Goal: Transaction & Acquisition: Purchase product/service

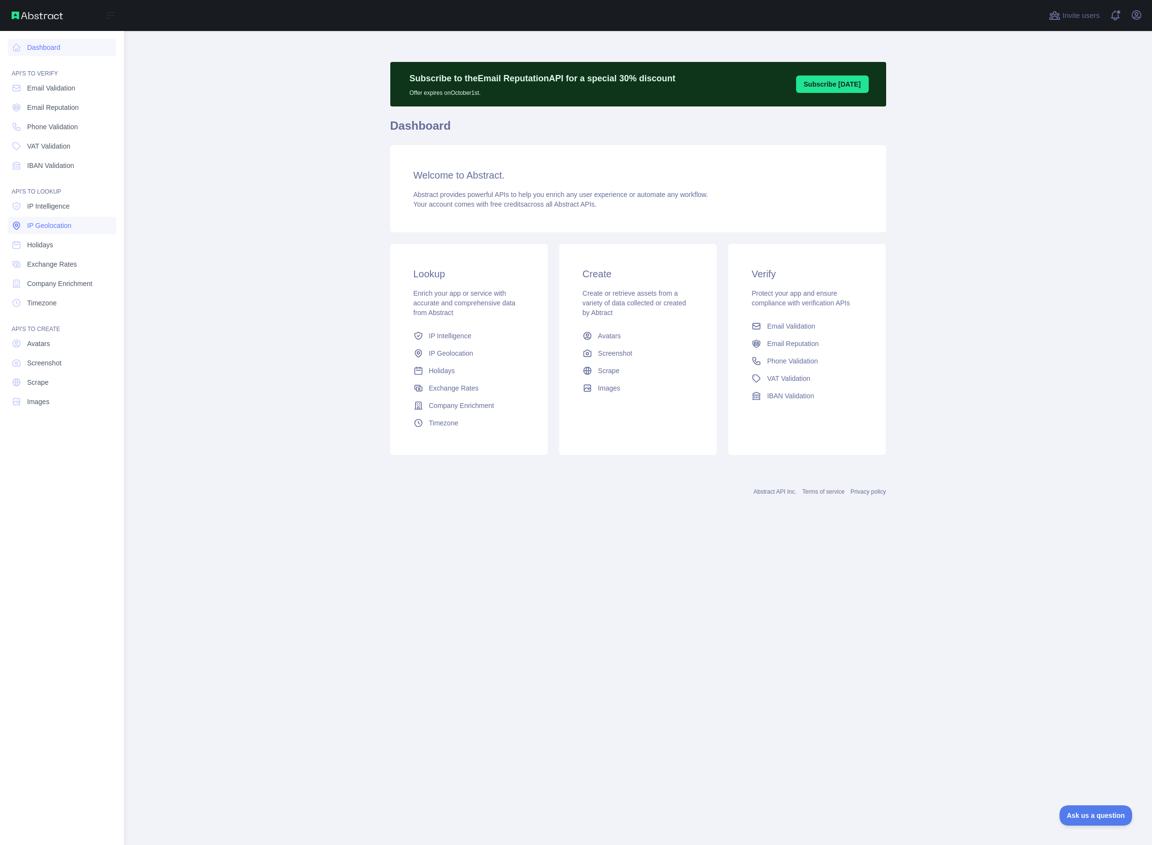
click at [58, 223] on span "IP Geolocation" at bounding box center [49, 226] width 45 height 10
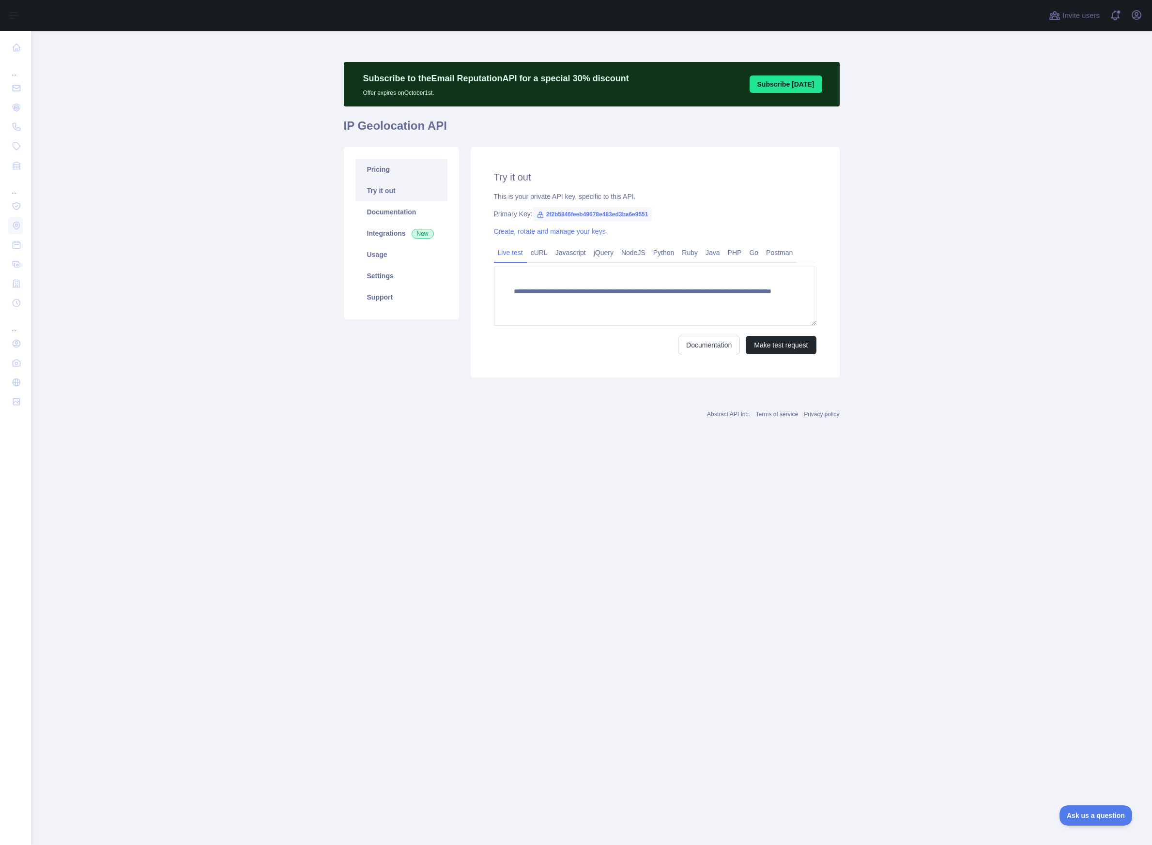
click at [387, 171] on link "Pricing" at bounding box center [401, 169] width 92 height 21
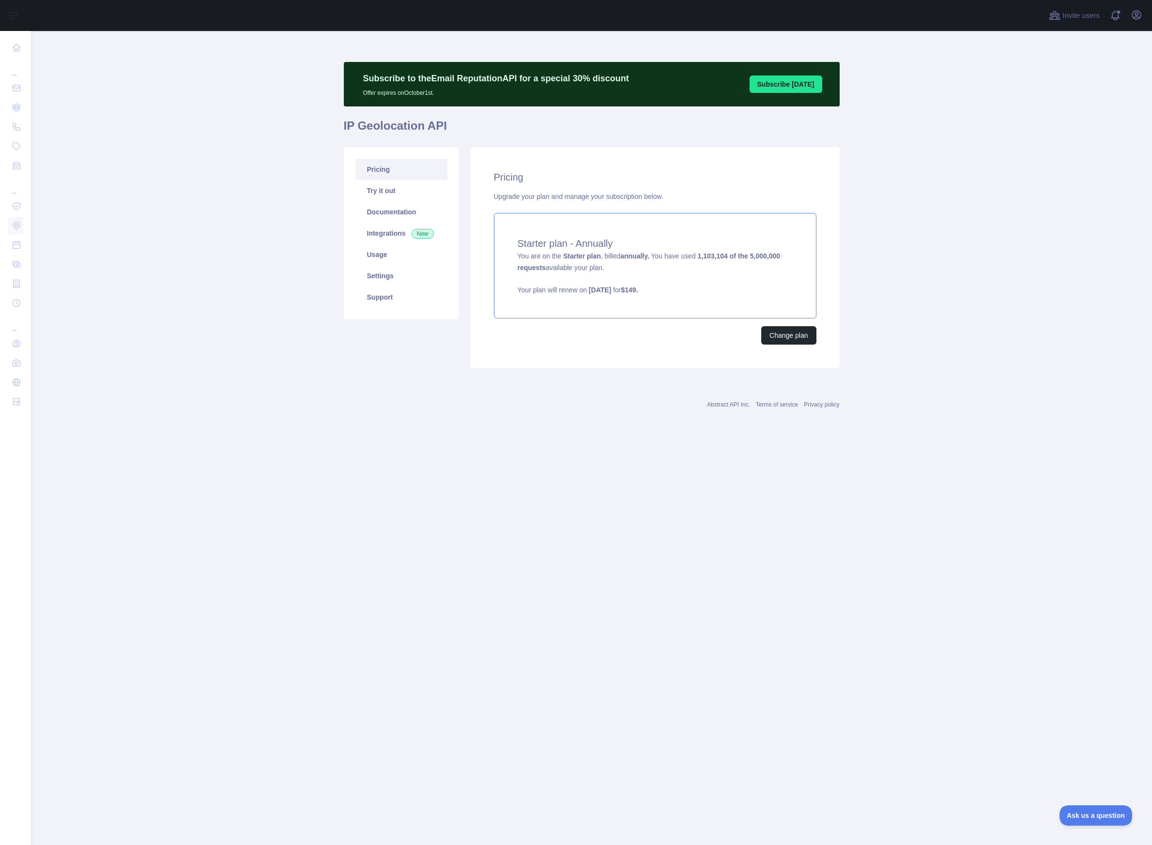
click at [617, 263] on div "Starter plan - Annually You are on the Starter plan , billed annually. You have…" at bounding box center [655, 266] width 322 height 106
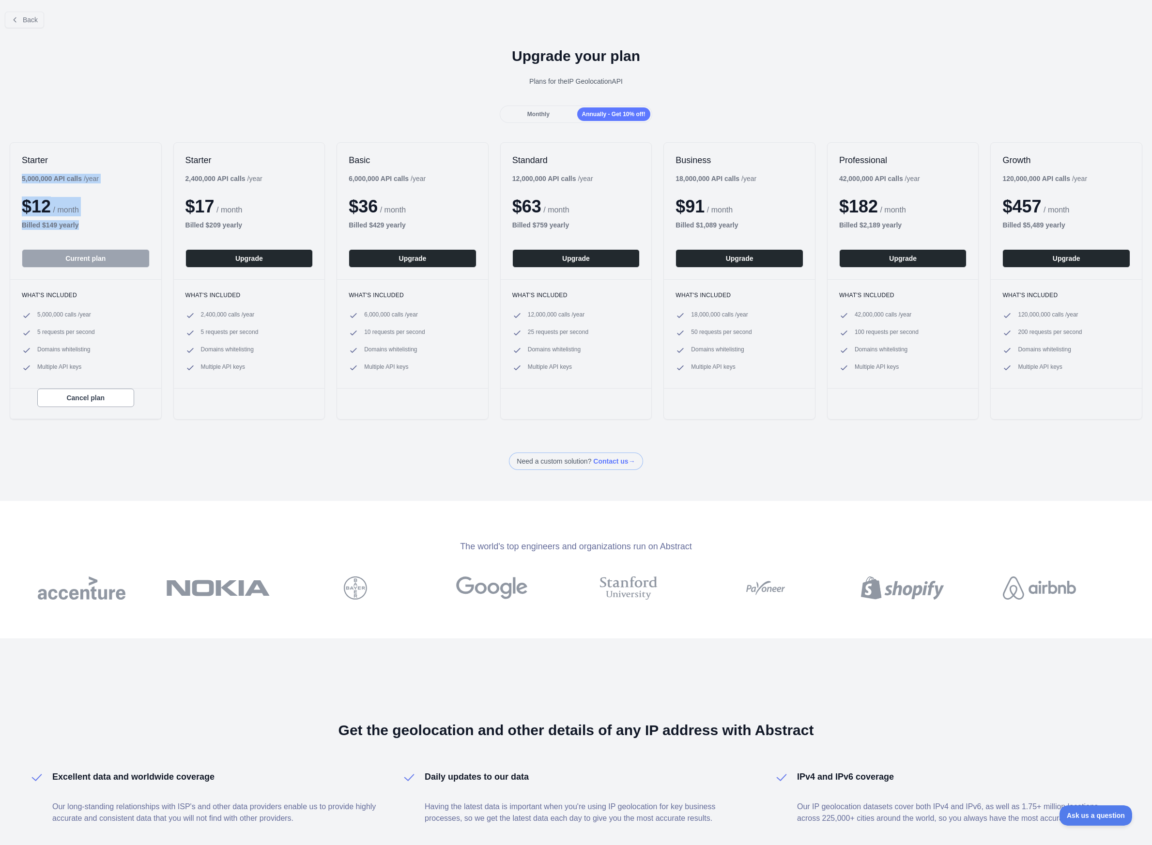
drag, startPoint x: 22, startPoint y: 181, endPoint x: 141, endPoint y: 227, distance: 127.7
click at [141, 227] on div "Starter 5,000,000 API calls / year $ 12 / month Billed $ 149 yearly Current plan" at bounding box center [85, 211] width 151 height 137
click at [141, 227] on div "Billed $ 149 yearly" at bounding box center [86, 225] width 128 height 10
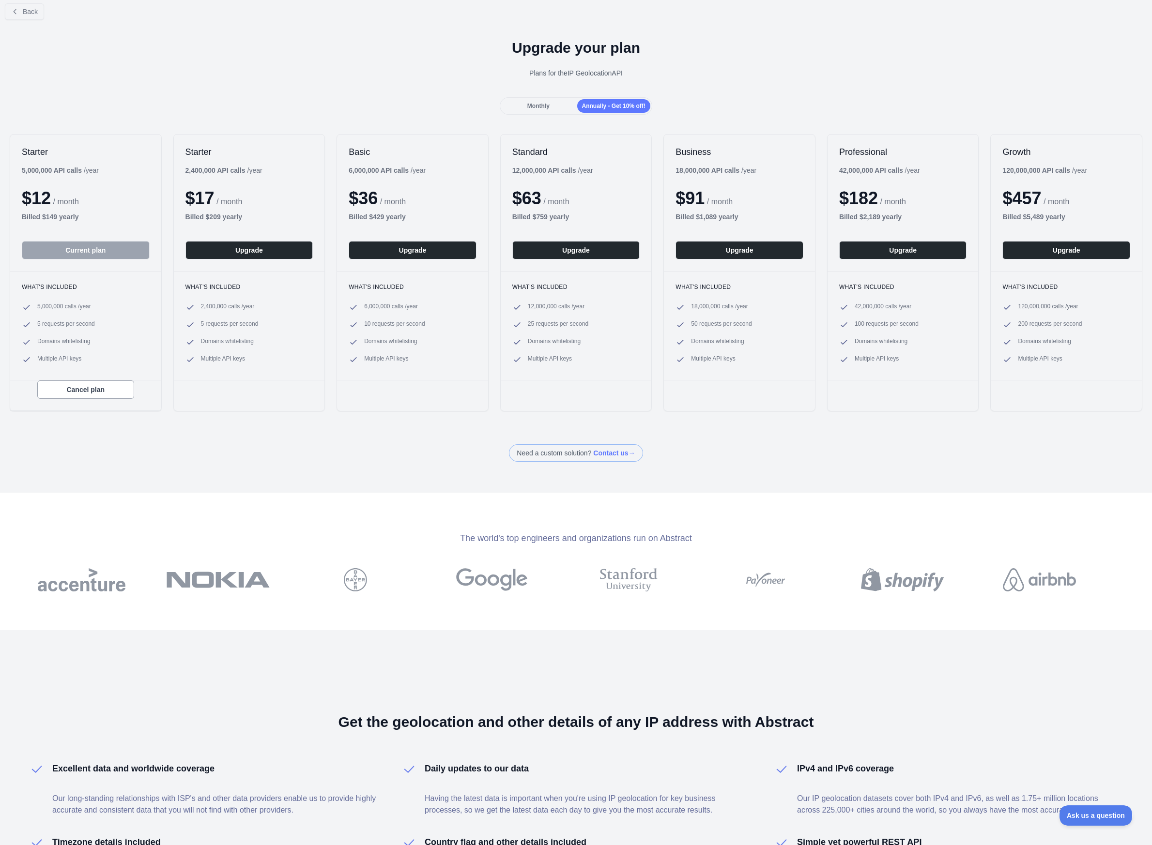
scroll to position [9, 0]
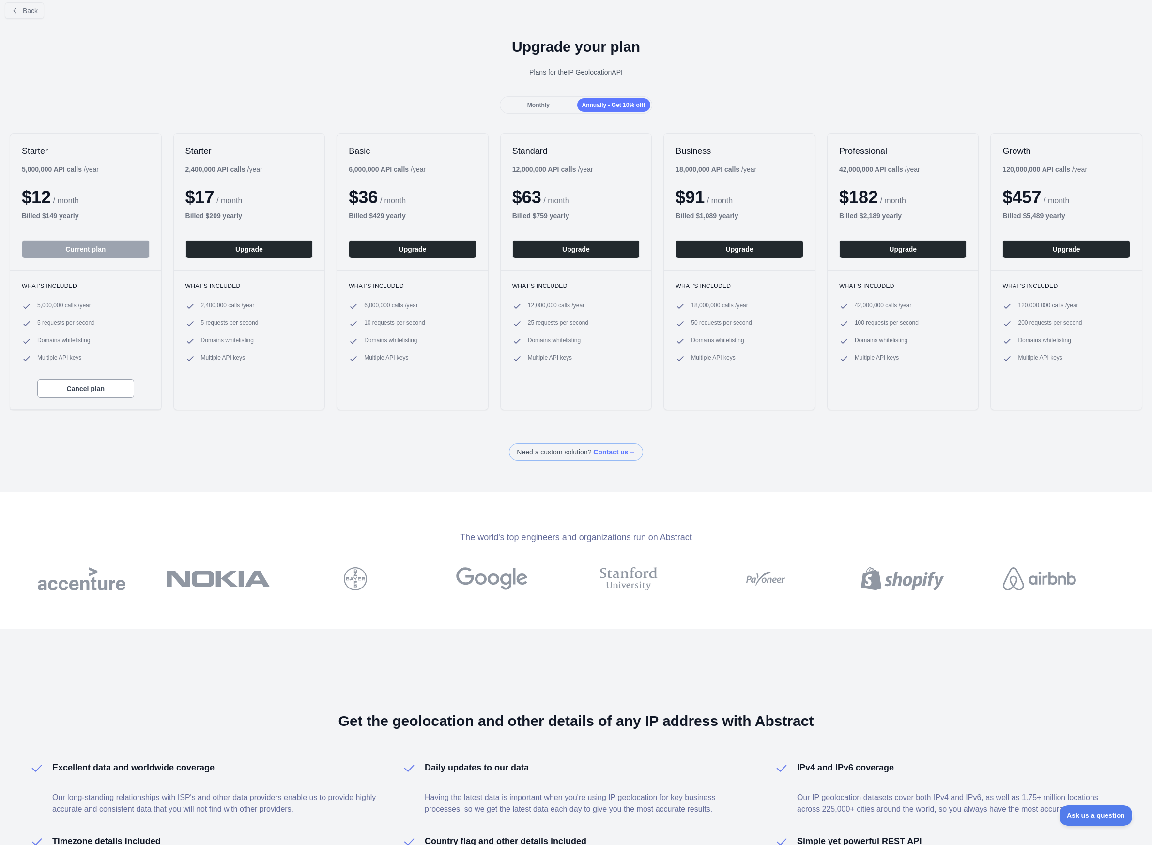
click at [555, 104] on div "Monthly" at bounding box center [538, 105] width 73 height 14
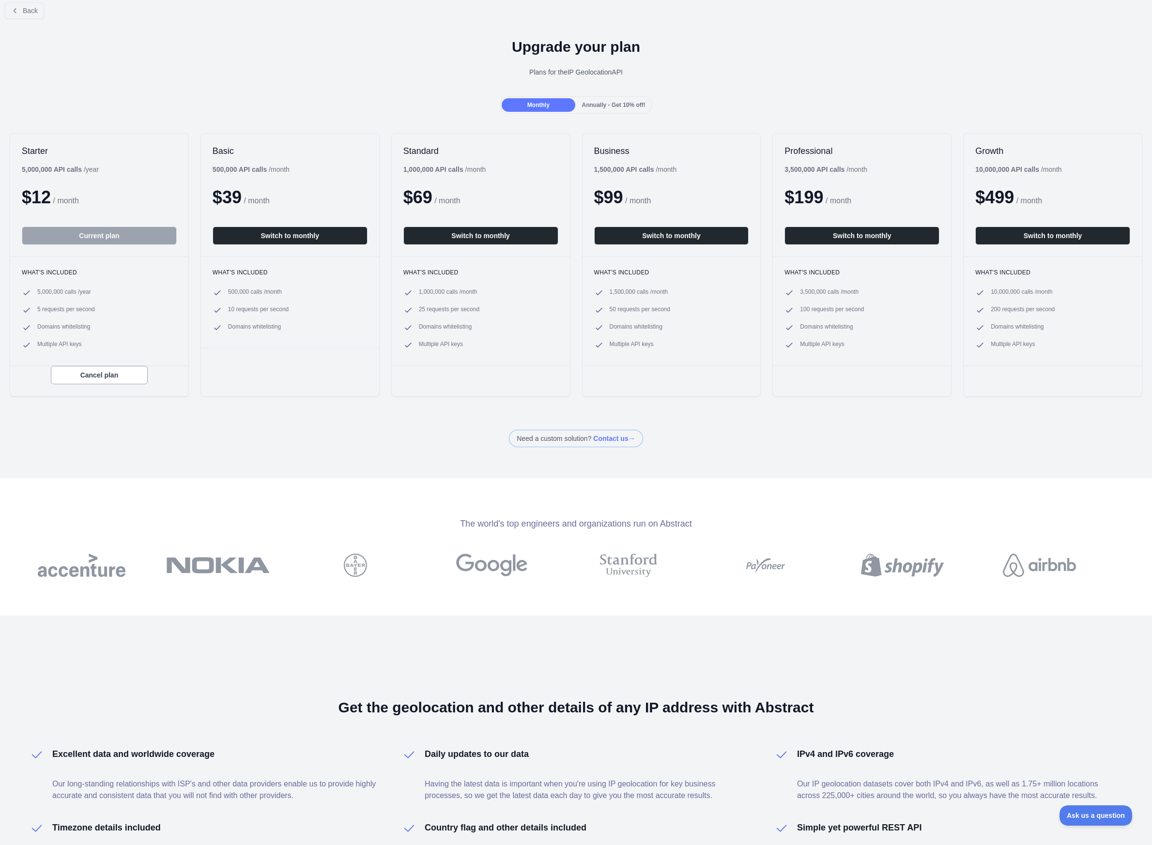
click at [626, 103] on span "Annually - Get 10% off!" at bounding box center [613, 105] width 63 height 7
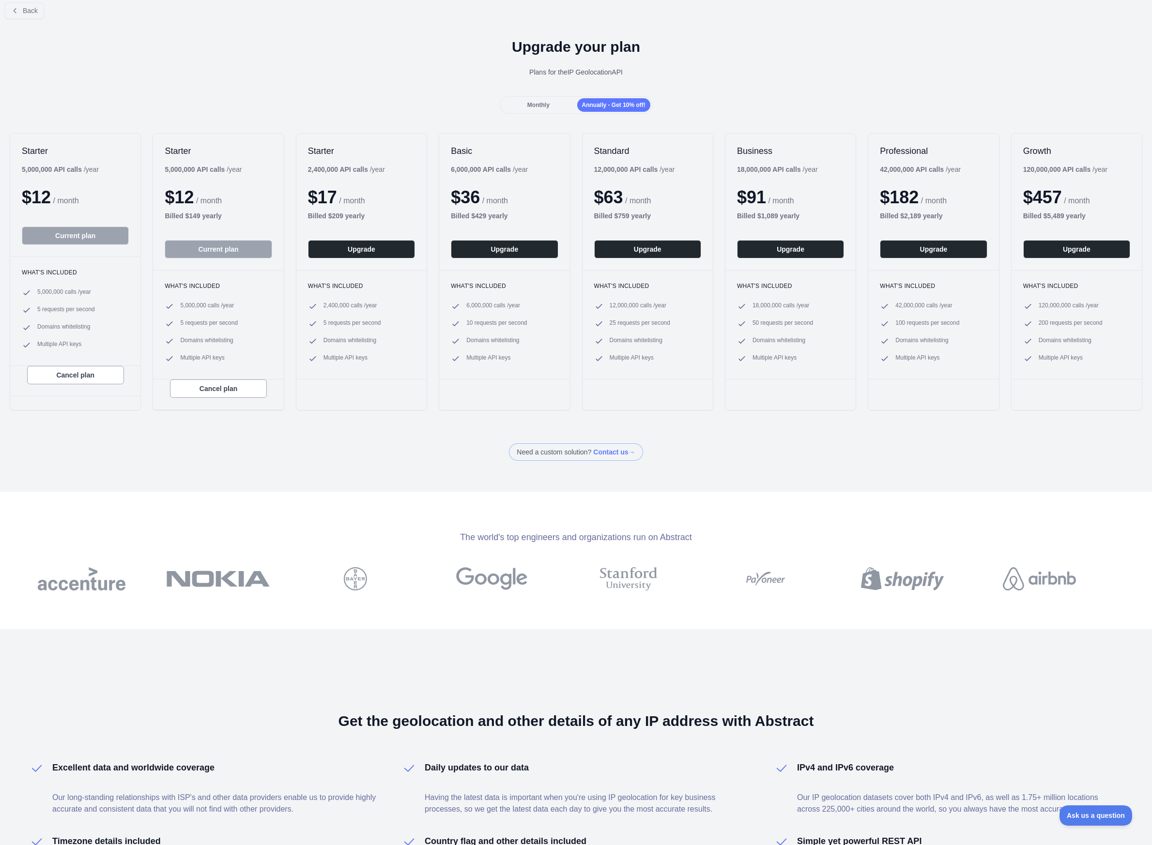
click at [574, 104] on div "Monthly" at bounding box center [538, 105] width 73 height 14
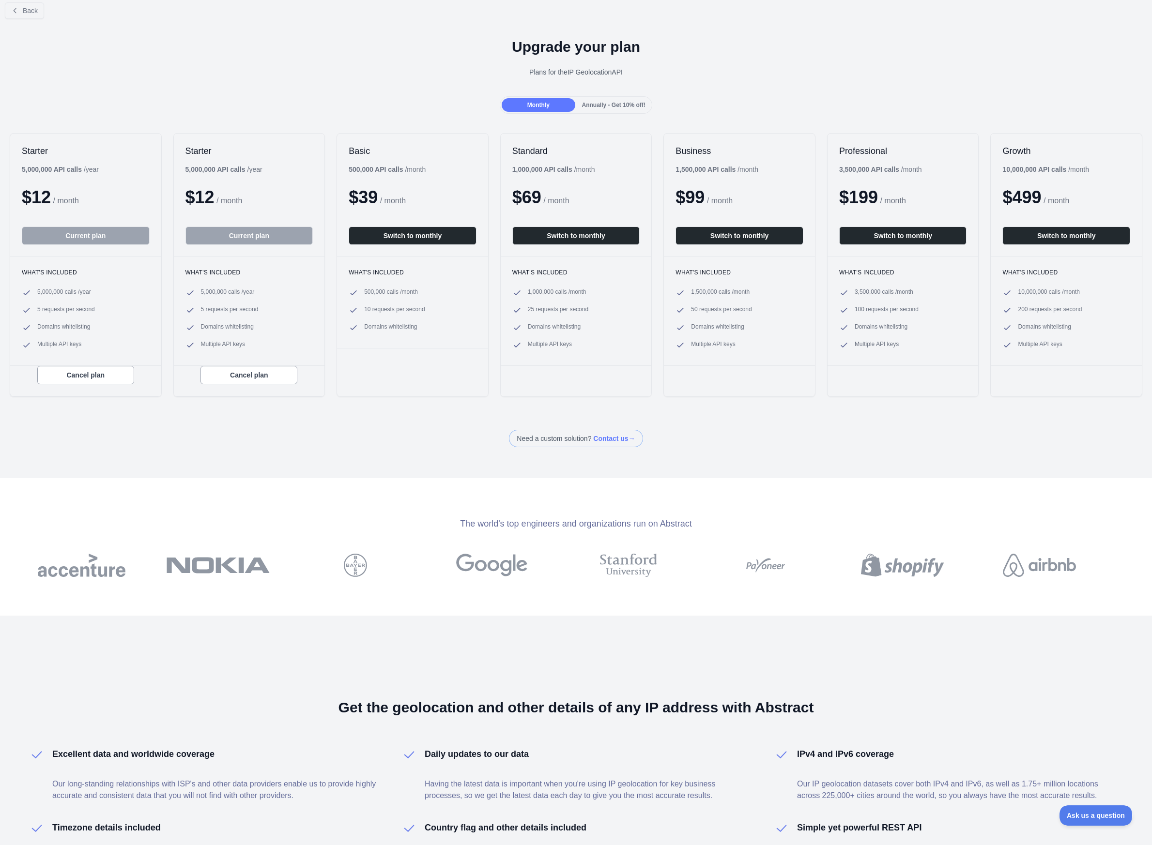
click at [650, 101] on div "Annually - Get 10% off!" at bounding box center [613, 105] width 73 height 14
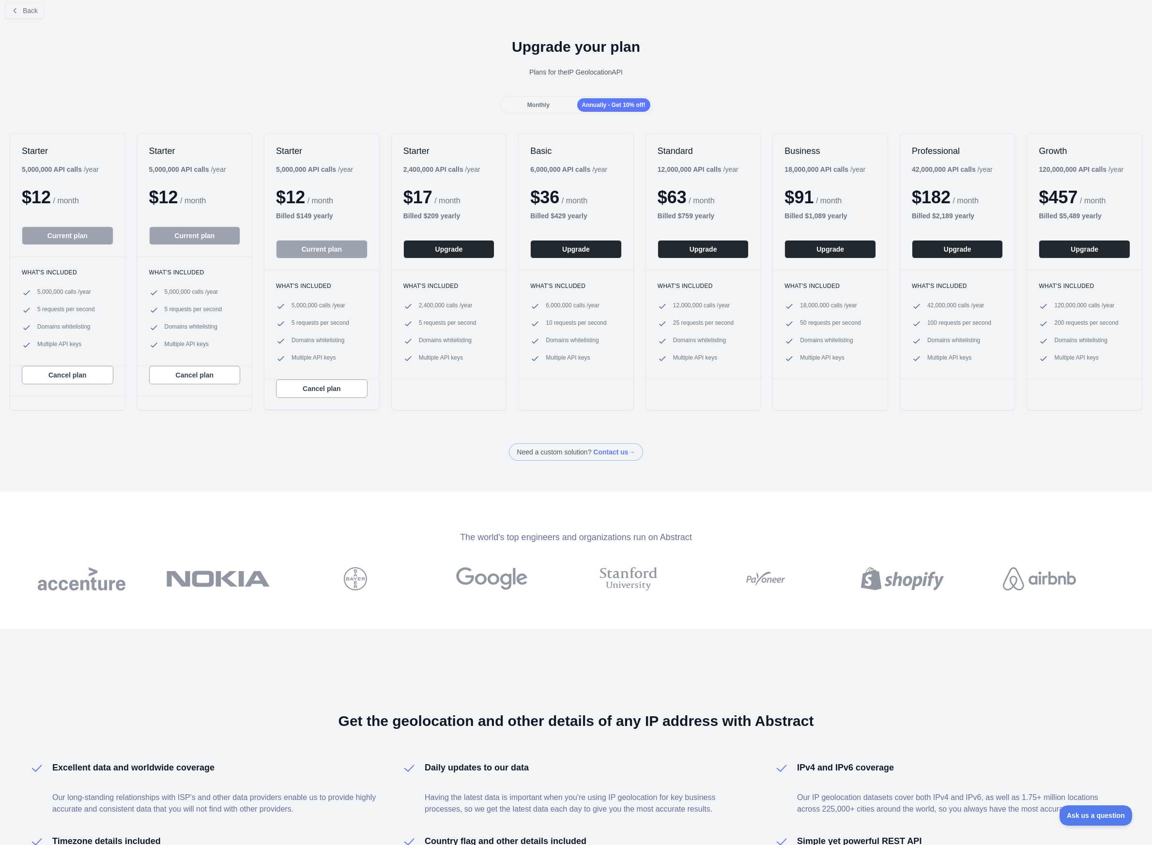
click at [551, 101] on div "Monthly" at bounding box center [538, 105] width 73 height 14
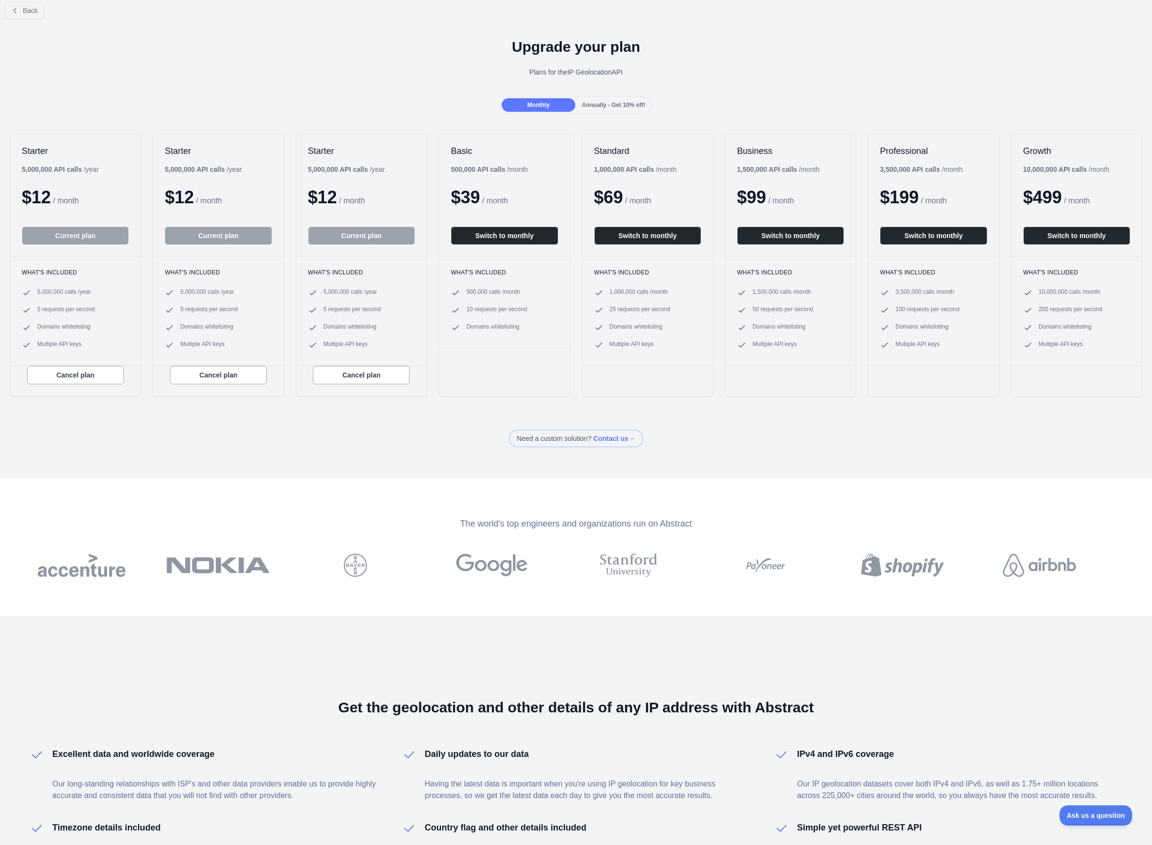
click at [623, 102] on span "Annually - Get 10% off!" at bounding box center [613, 105] width 63 height 7
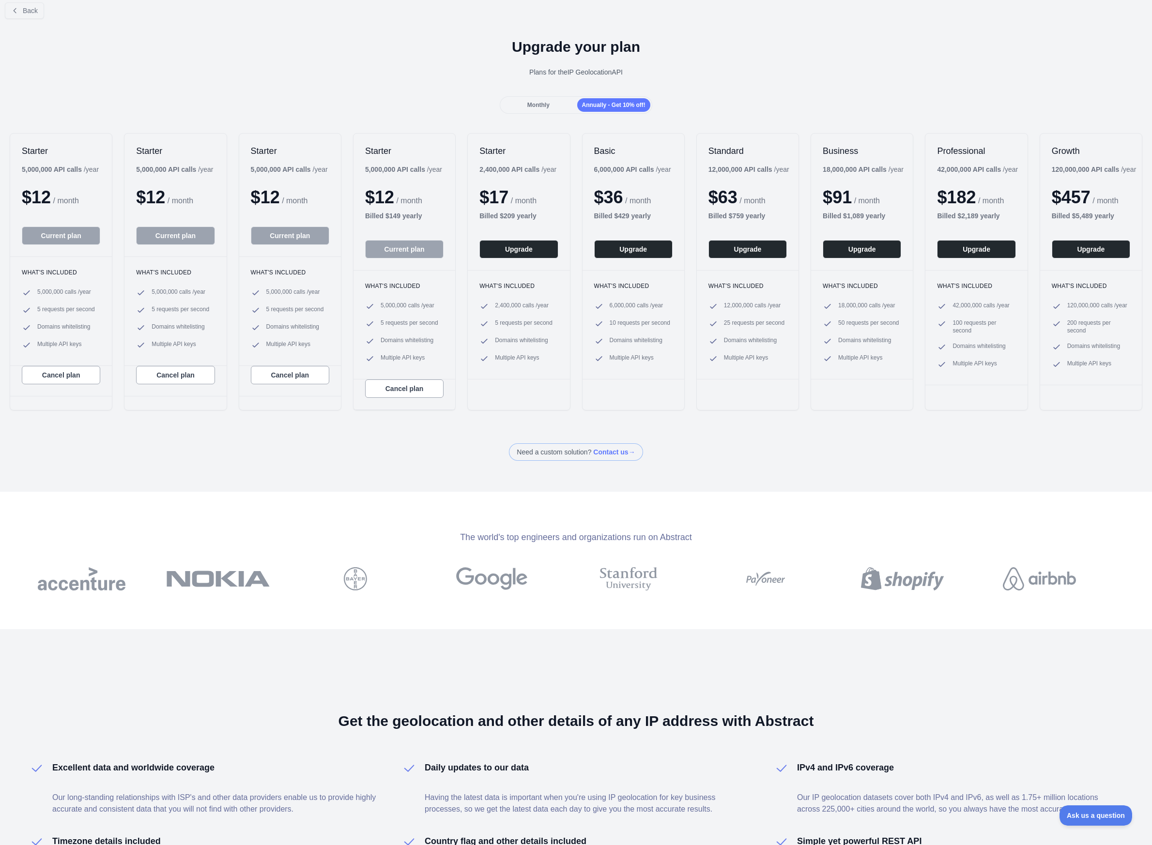
click at [585, 102] on span "Annually - Get 10% off!" at bounding box center [613, 105] width 63 height 7
click at [556, 103] on div "Monthly" at bounding box center [538, 105] width 73 height 14
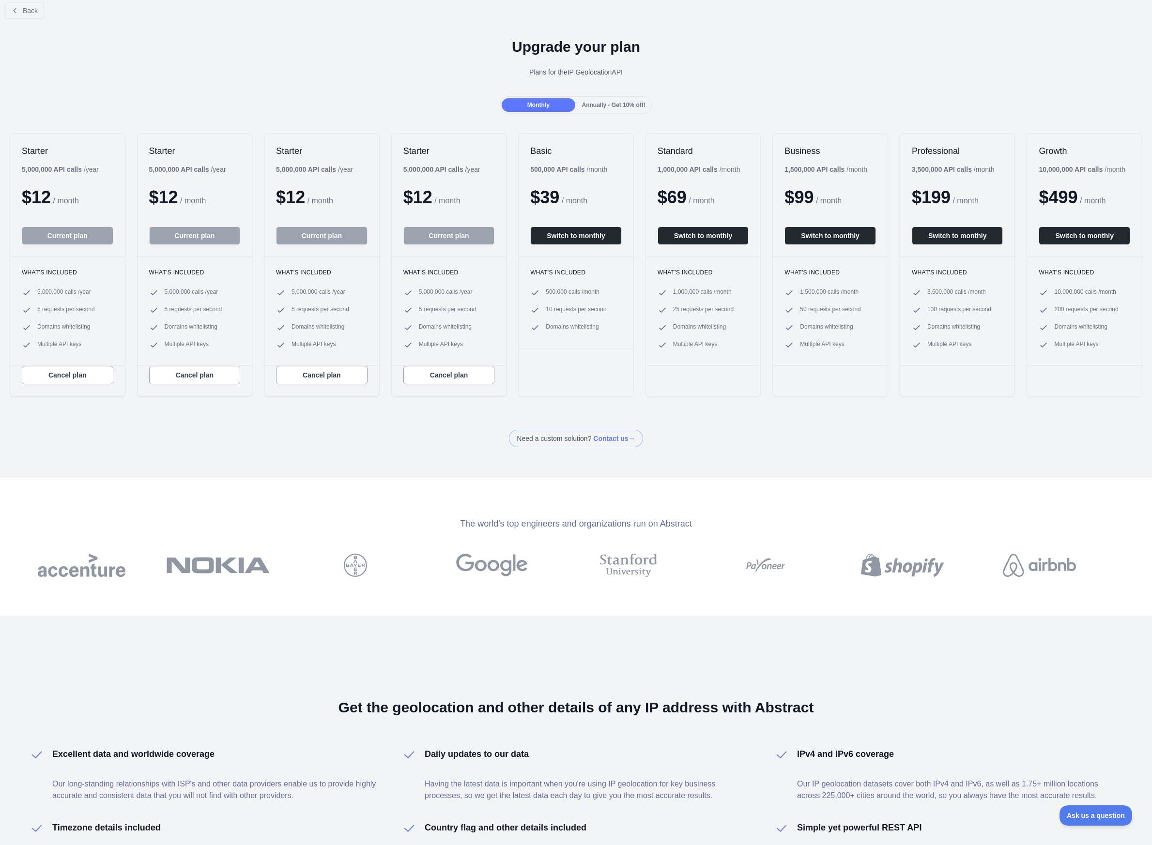
click at [558, 103] on div "Monthly" at bounding box center [538, 105] width 73 height 14
click at [610, 103] on span "Annually - Get 10% off!" at bounding box center [613, 105] width 63 height 7
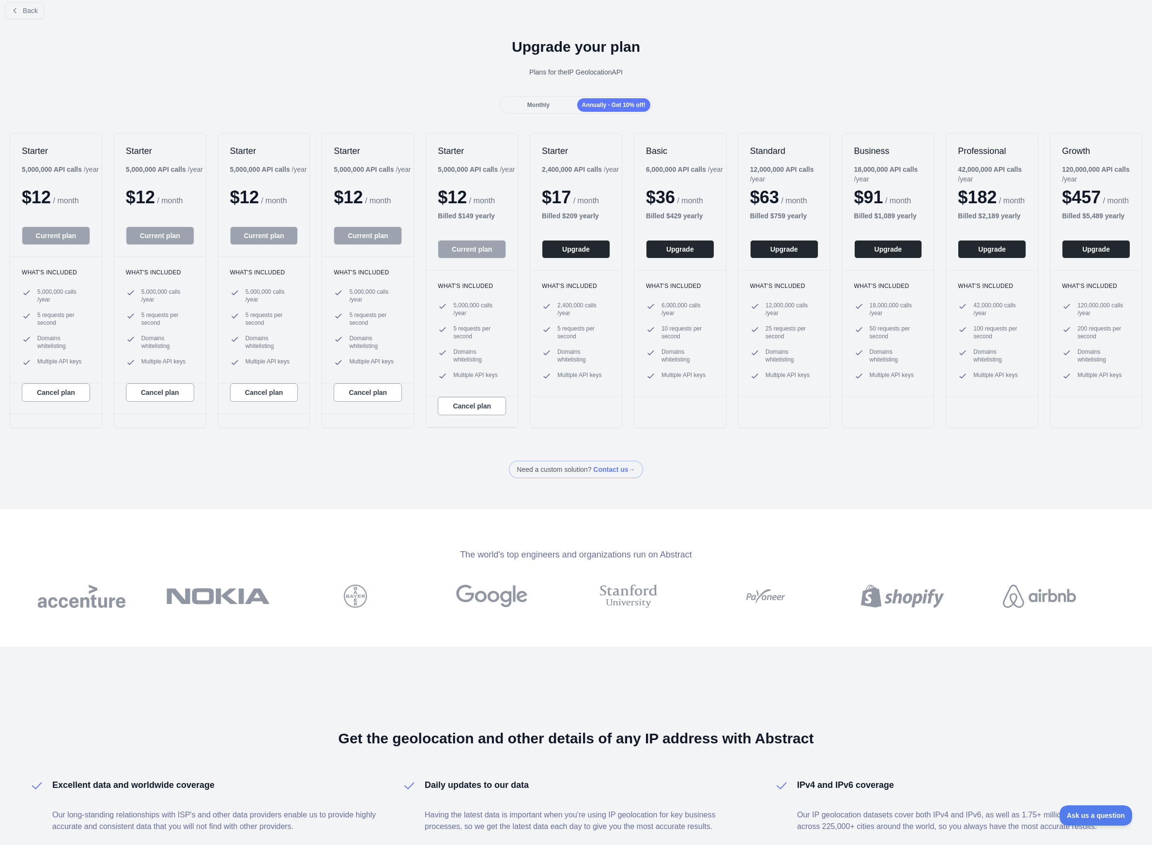
click at [566, 103] on div "Monthly" at bounding box center [538, 105] width 73 height 14
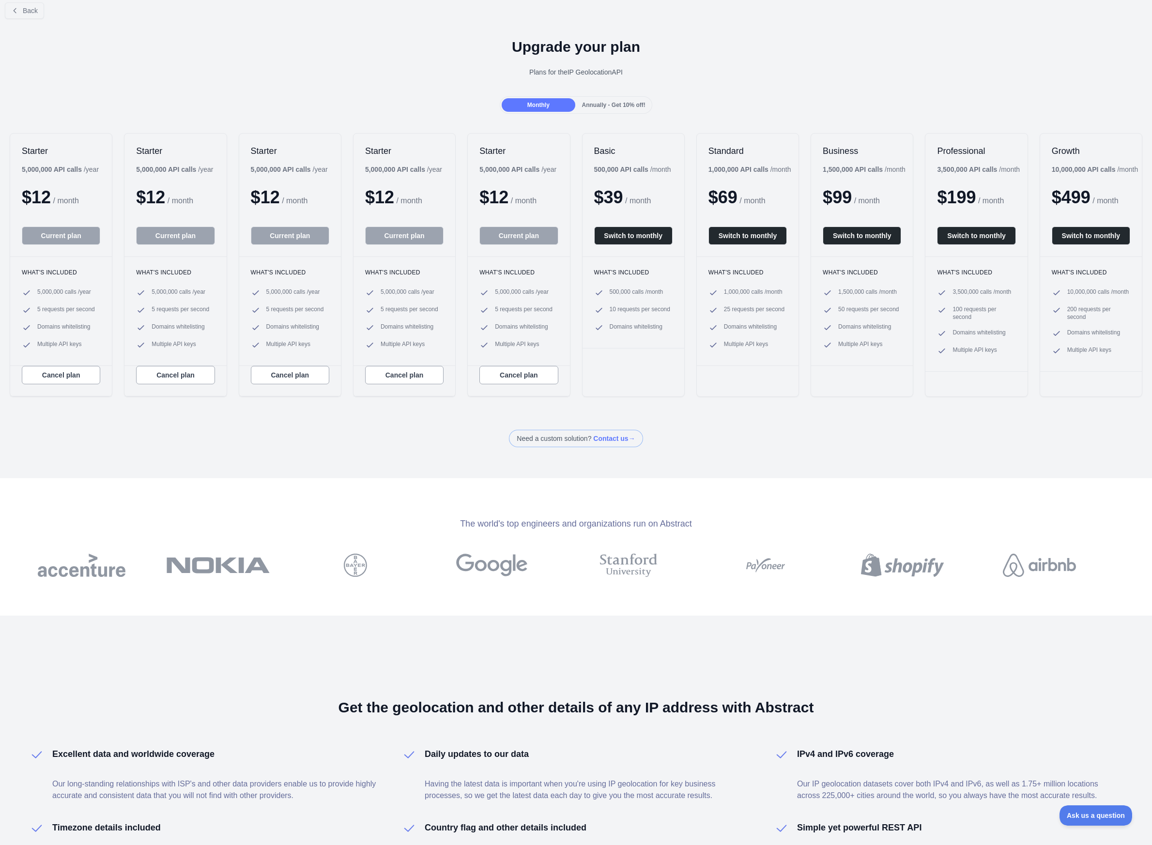
click at [612, 103] on span "Annually - Get 10% off!" at bounding box center [613, 105] width 63 height 7
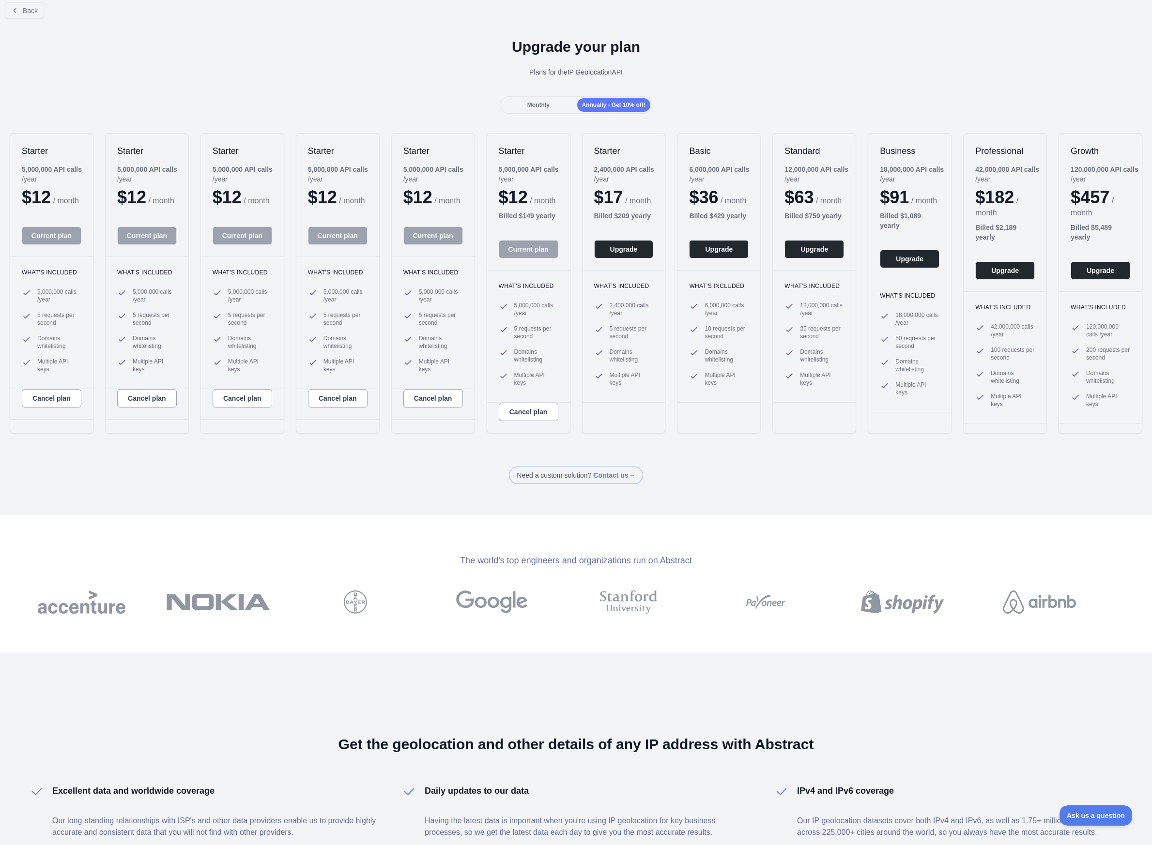
click at [556, 103] on div "Monthly" at bounding box center [538, 105] width 73 height 14
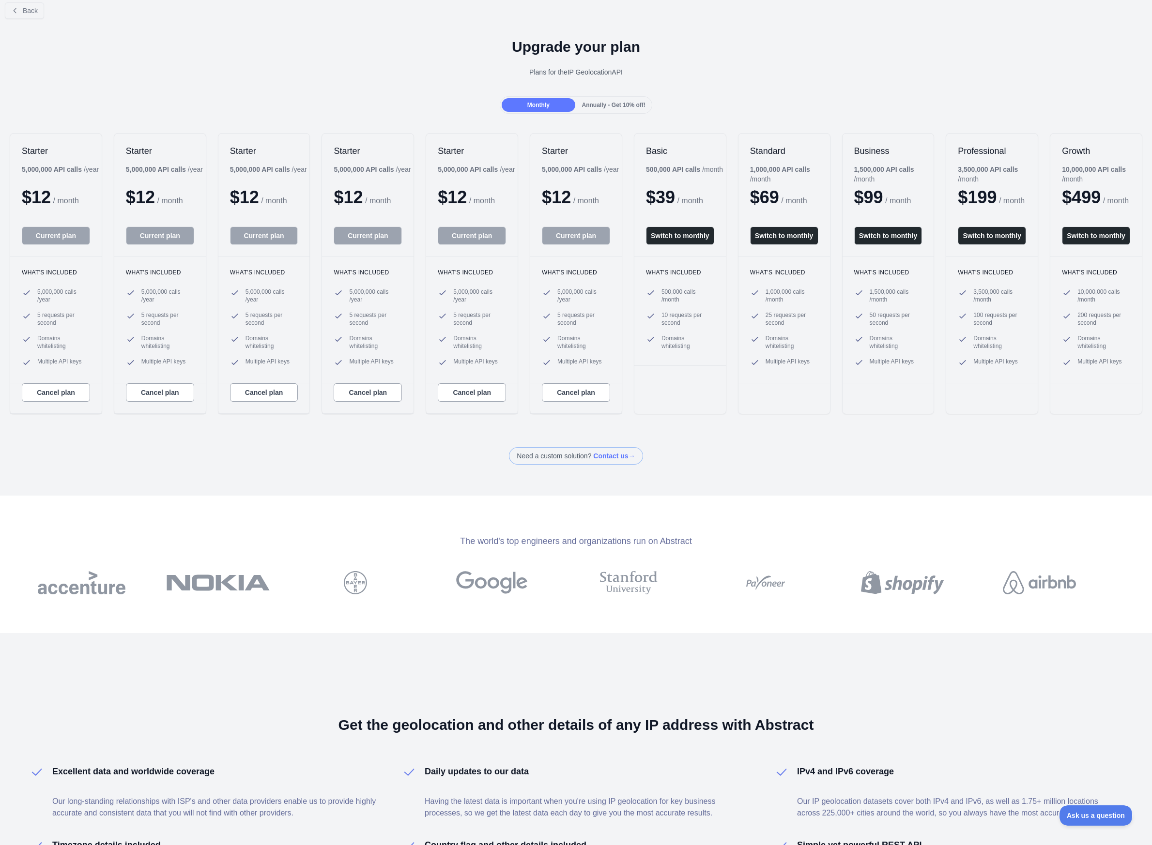
click at [617, 103] on span "Annually - Get 10% off!" at bounding box center [613, 105] width 63 height 7
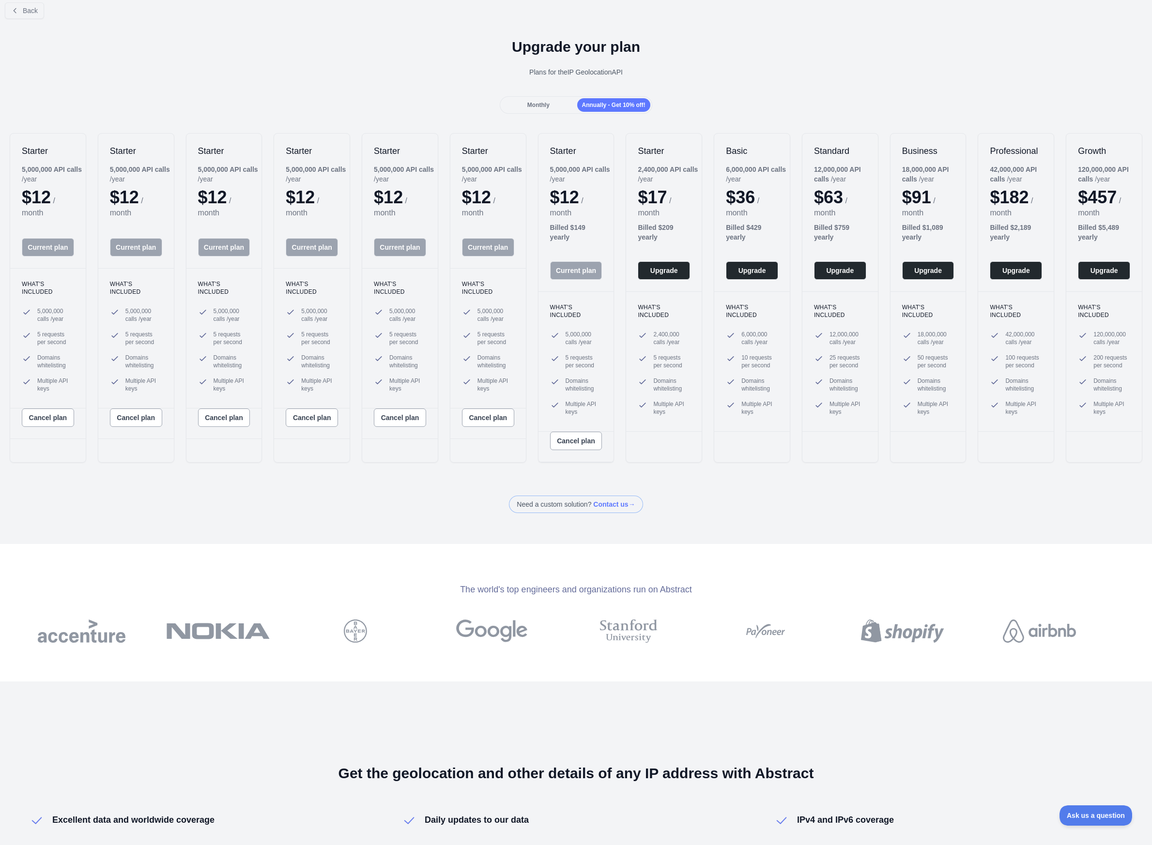
click at [551, 103] on div "Monthly" at bounding box center [538, 105] width 73 height 14
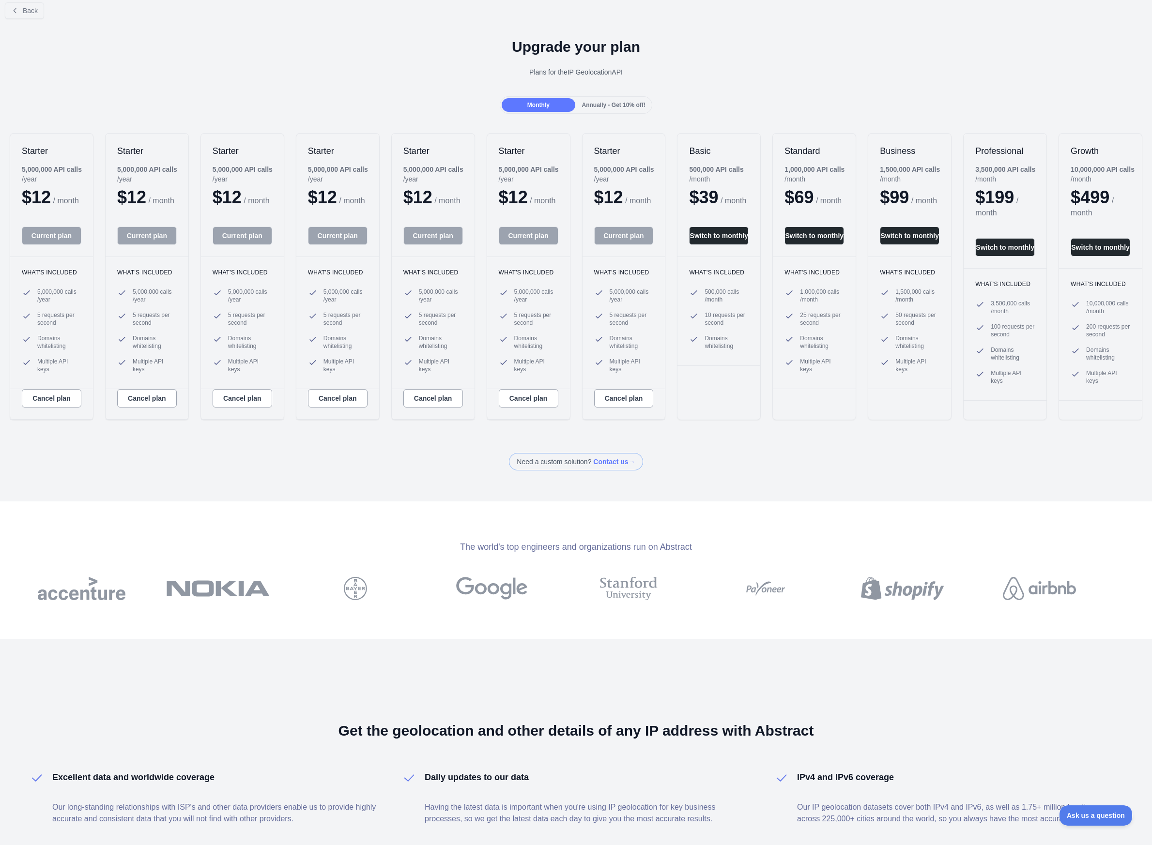
click at [600, 103] on span "Annually - Get 10% off!" at bounding box center [613, 105] width 63 height 7
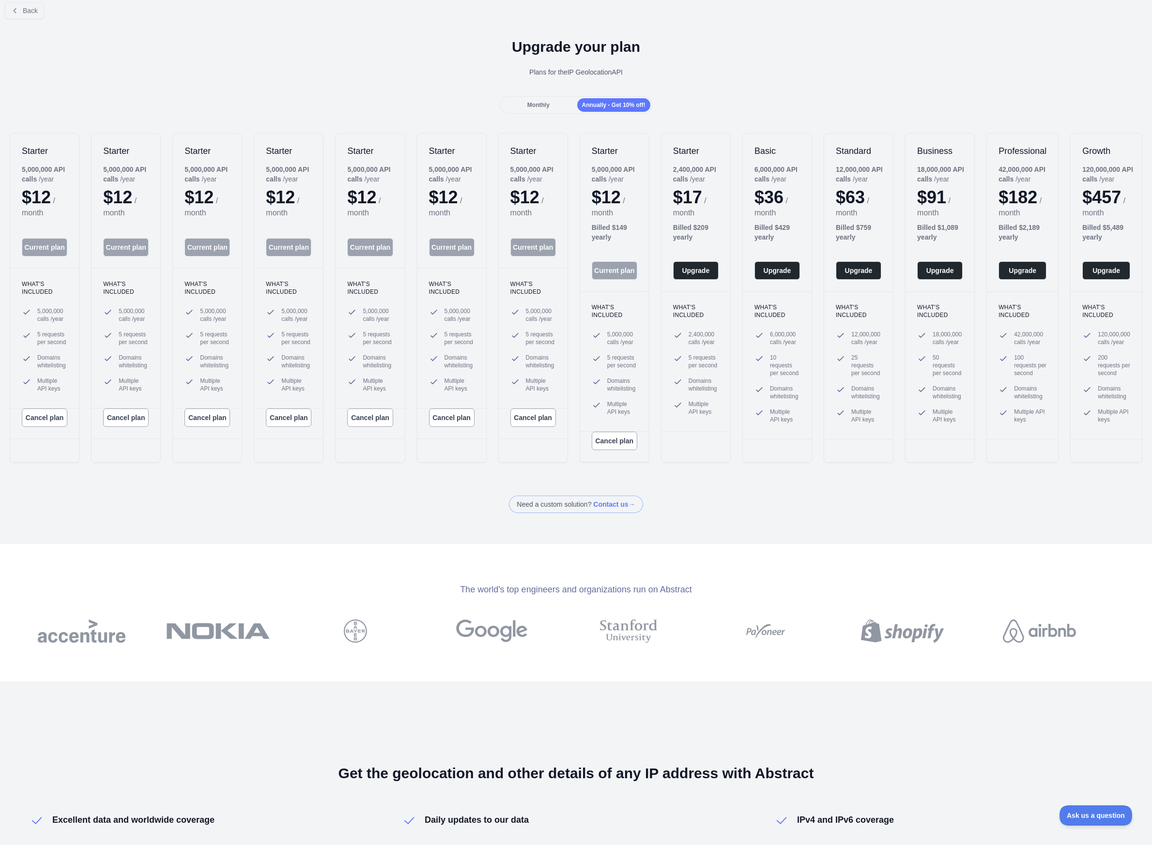
click at [548, 103] on span "Monthly" at bounding box center [538, 105] width 22 height 7
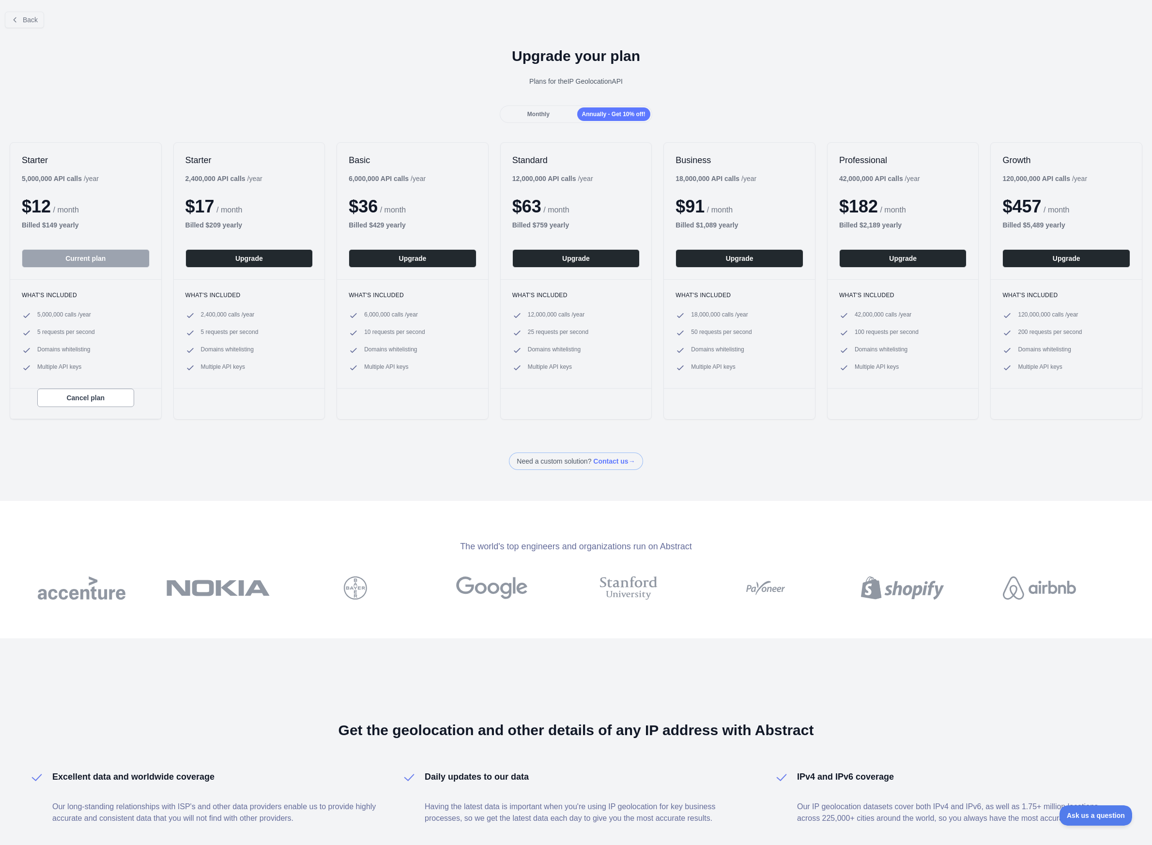
click at [552, 118] on div "Monthly" at bounding box center [538, 114] width 73 height 14
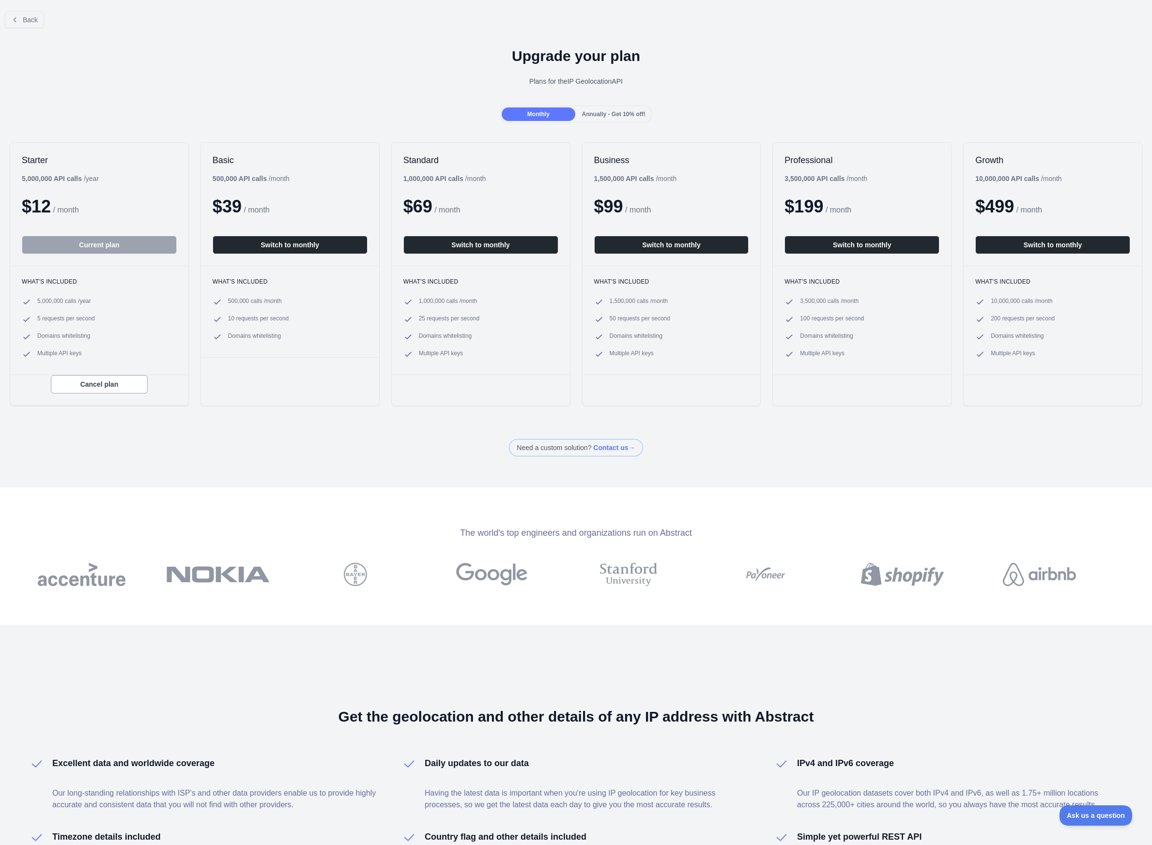
click at [591, 117] on span "Annually - Get 10% off!" at bounding box center [613, 114] width 63 height 7
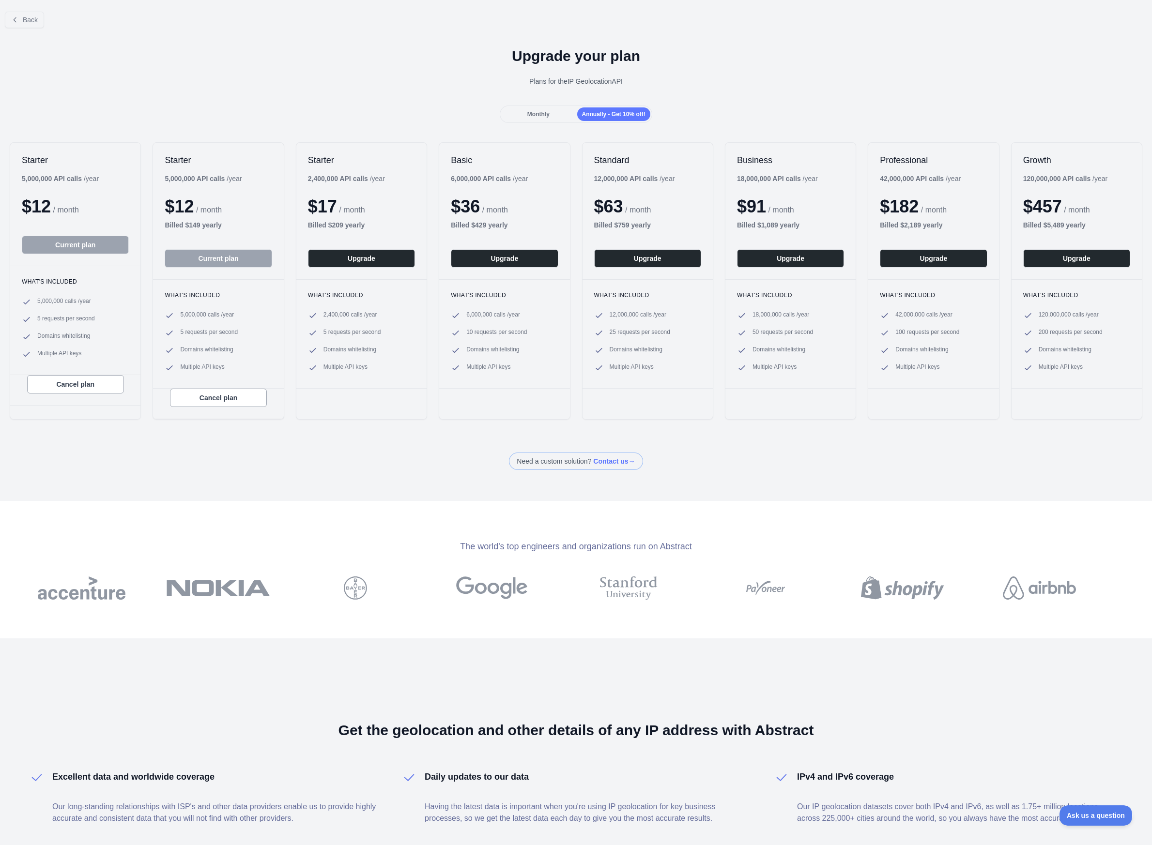
click at [545, 116] on span "Monthly" at bounding box center [538, 114] width 22 height 7
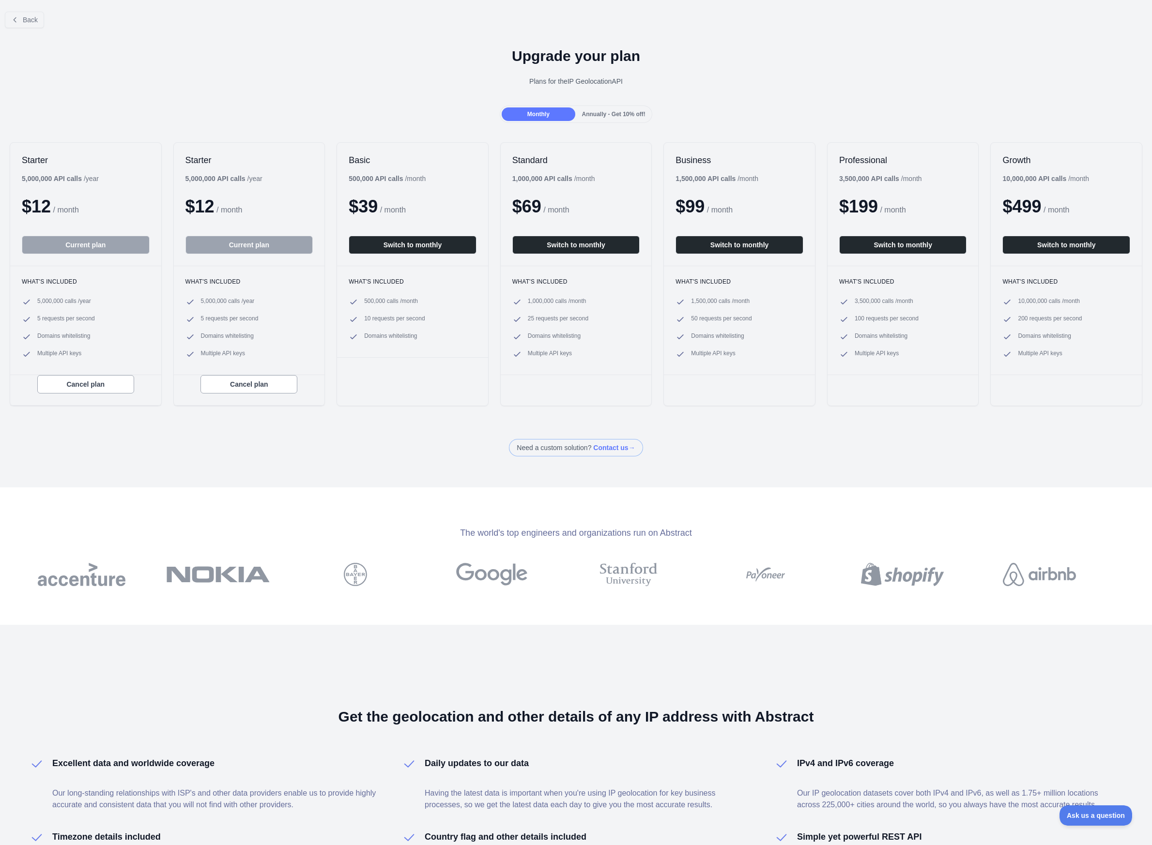
click at [605, 116] on span "Annually - Get 10% off!" at bounding box center [613, 114] width 63 height 7
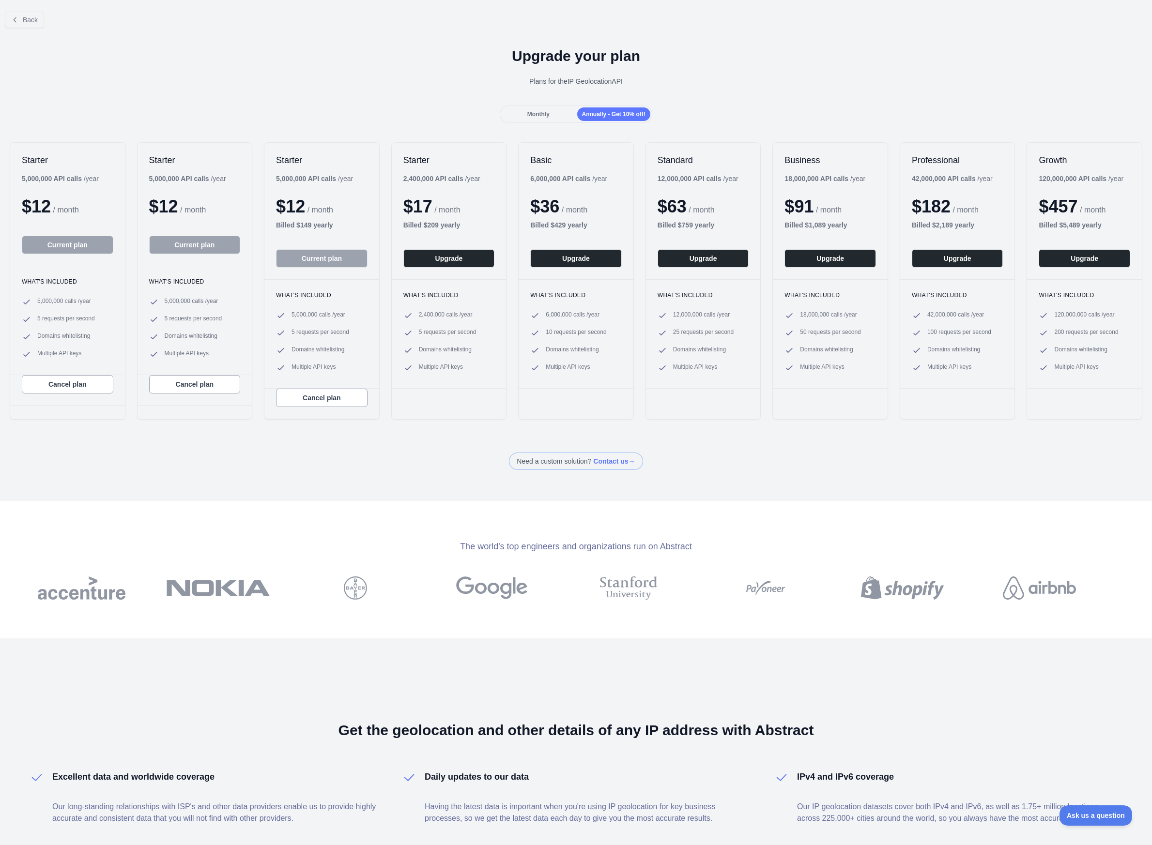
click at [560, 116] on div "Monthly" at bounding box center [538, 114] width 73 height 14
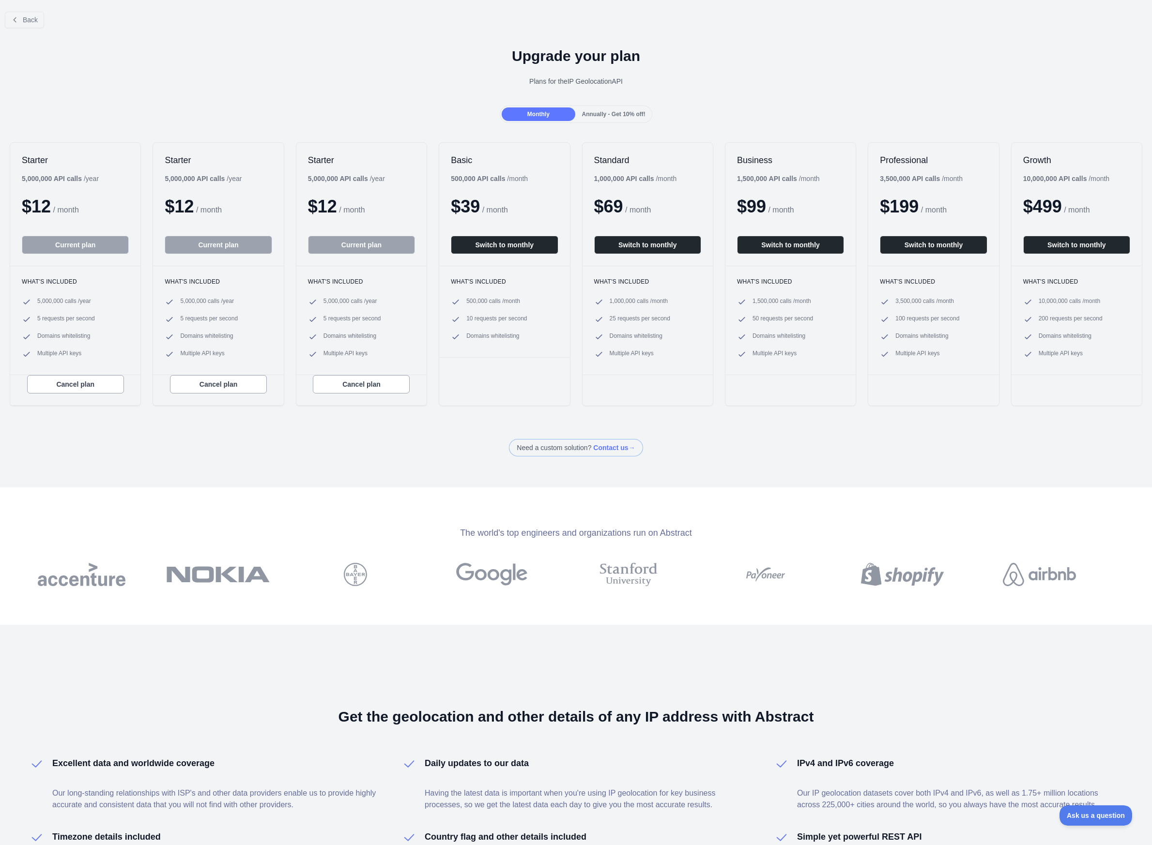
click at [607, 116] on span "Annually - Get 10% off!" at bounding box center [613, 114] width 63 height 7
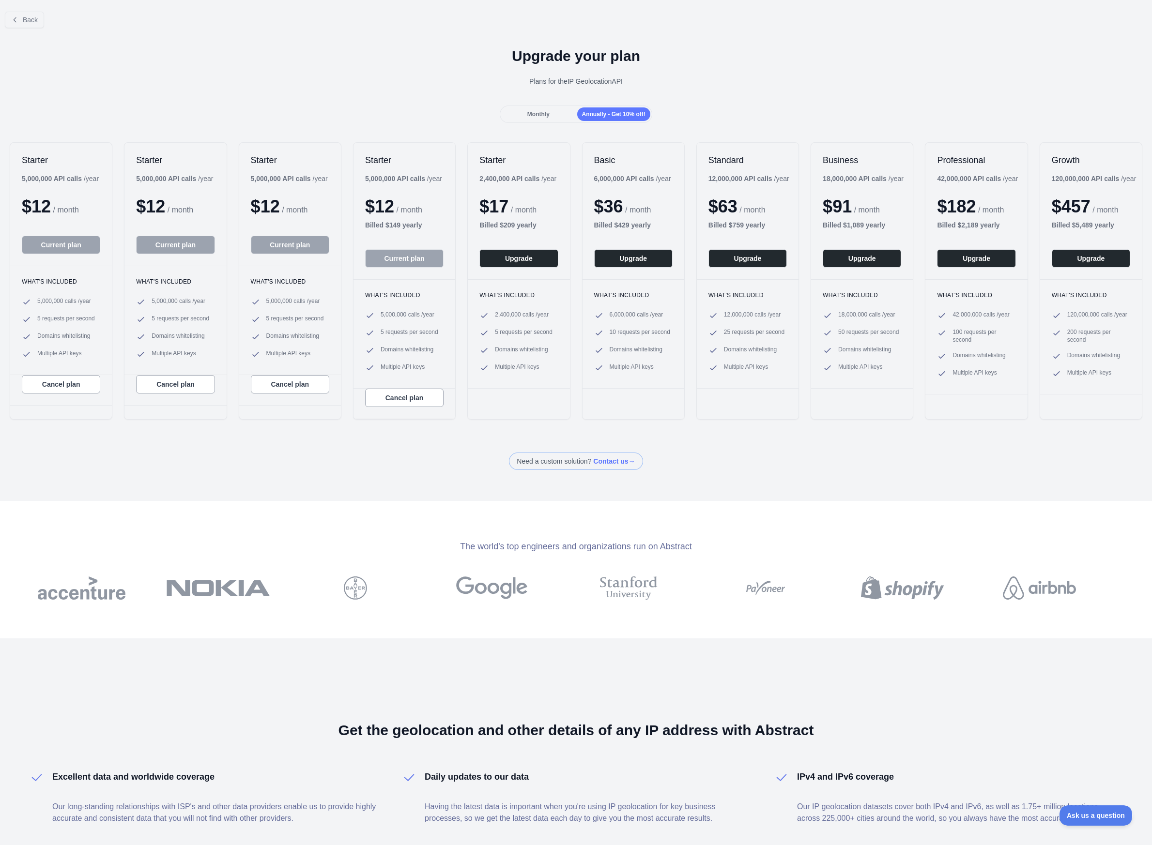
click at [572, 116] on div "Monthly" at bounding box center [538, 114] width 73 height 14
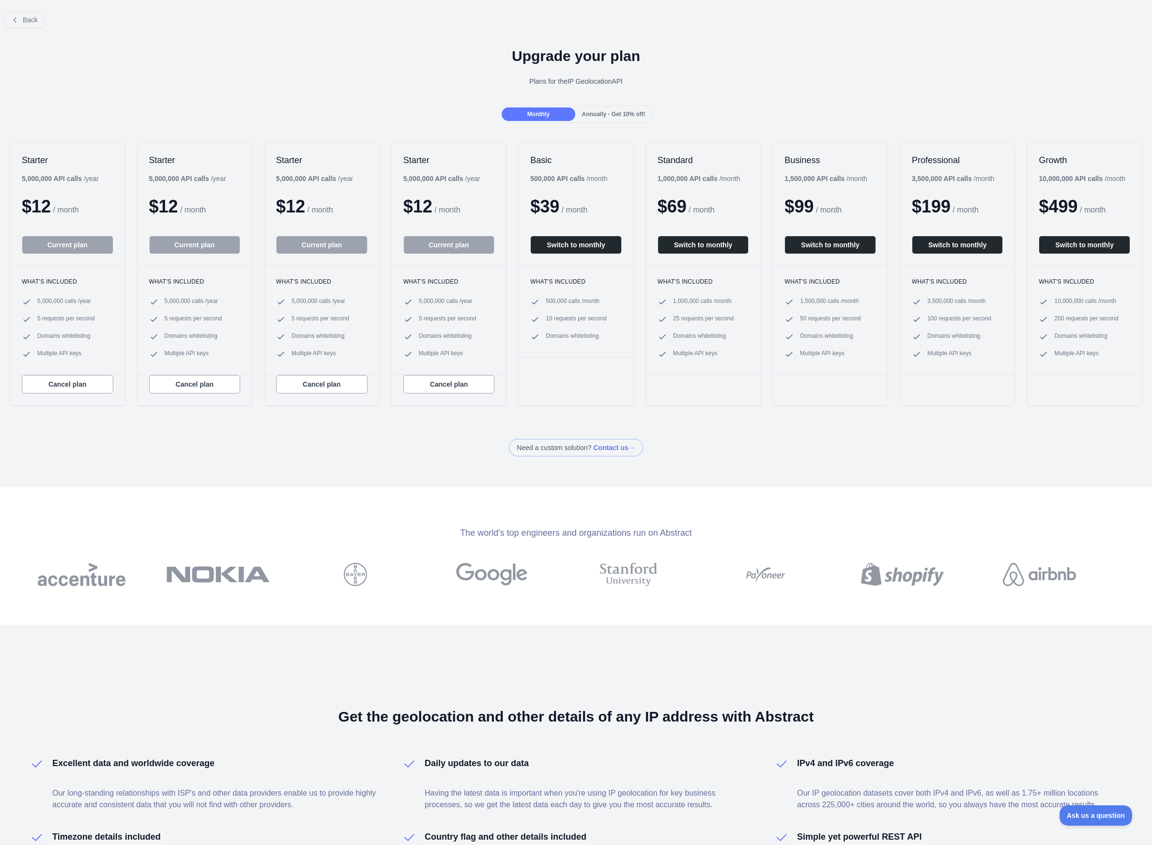
click at [593, 116] on span "Annually - Get 10% off!" at bounding box center [613, 114] width 63 height 7
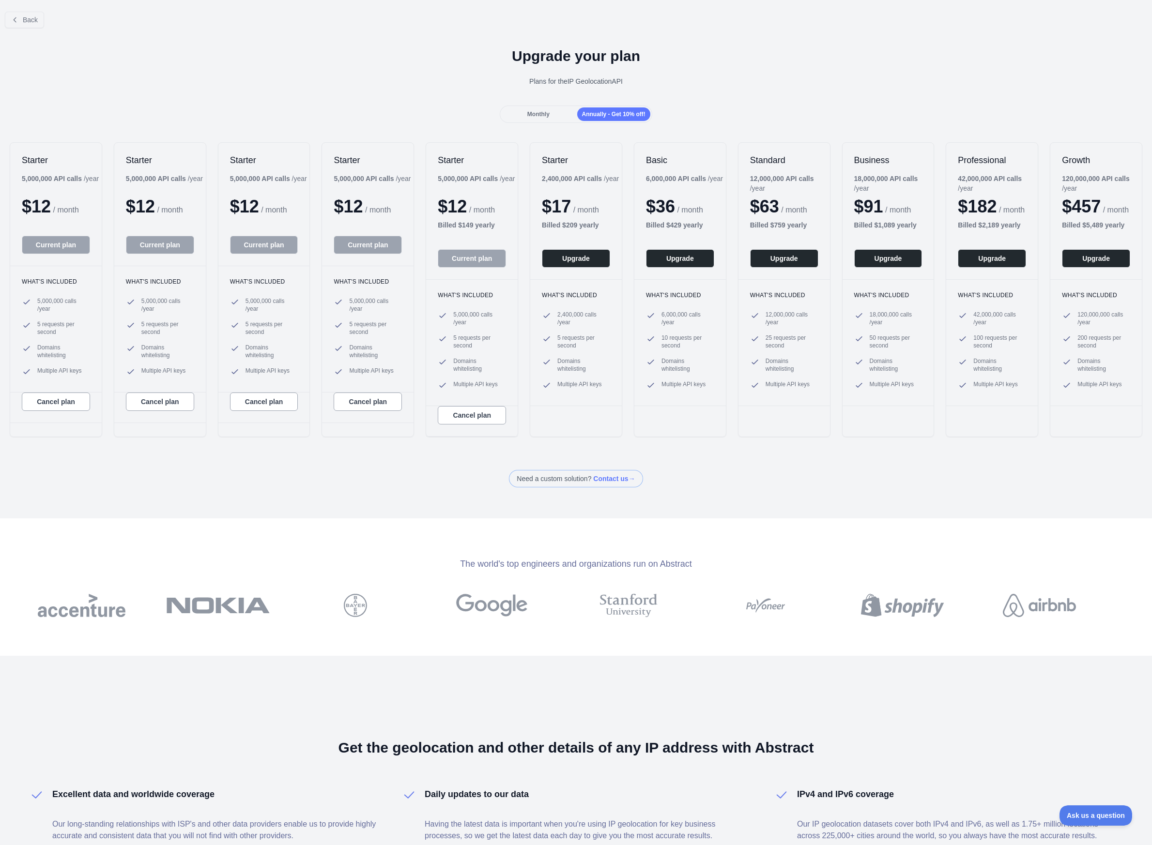
click at [547, 116] on span "Monthly" at bounding box center [538, 114] width 22 height 7
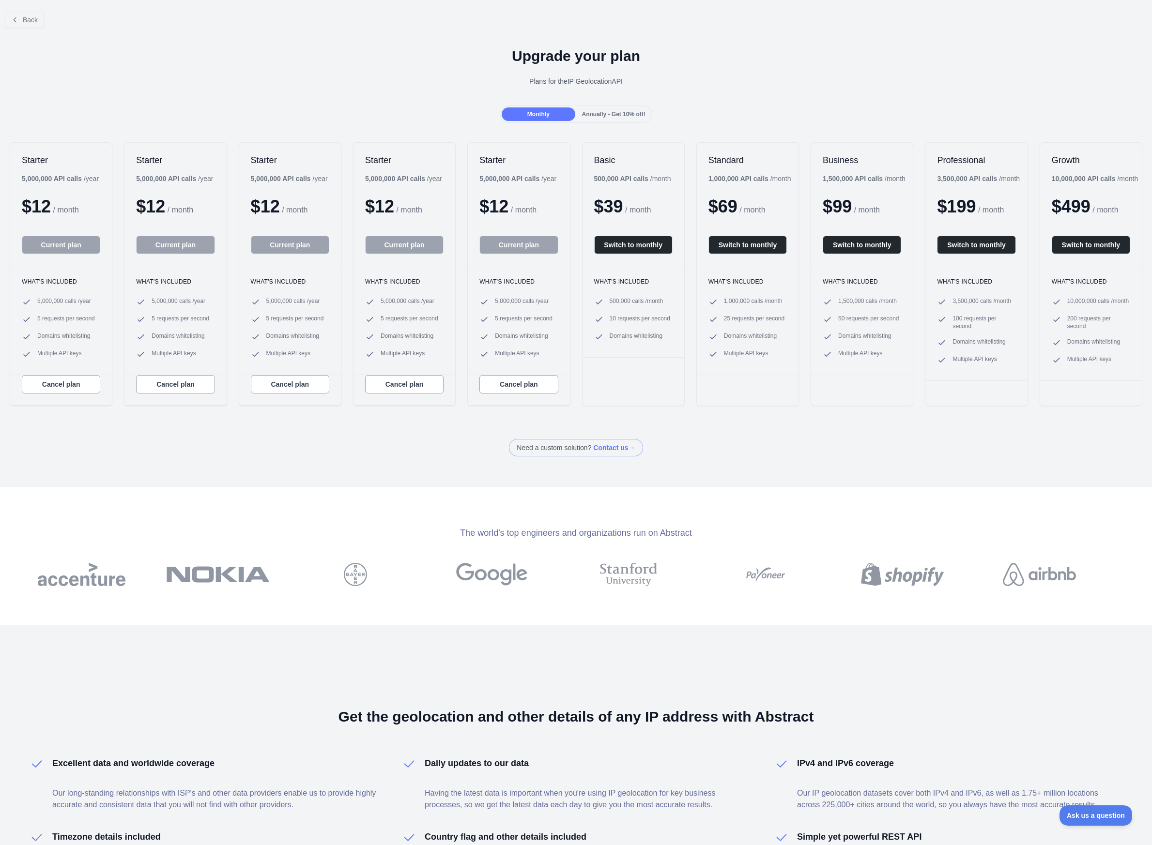
click at [588, 116] on span "Annually - Get 10% off!" at bounding box center [613, 114] width 63 height 7
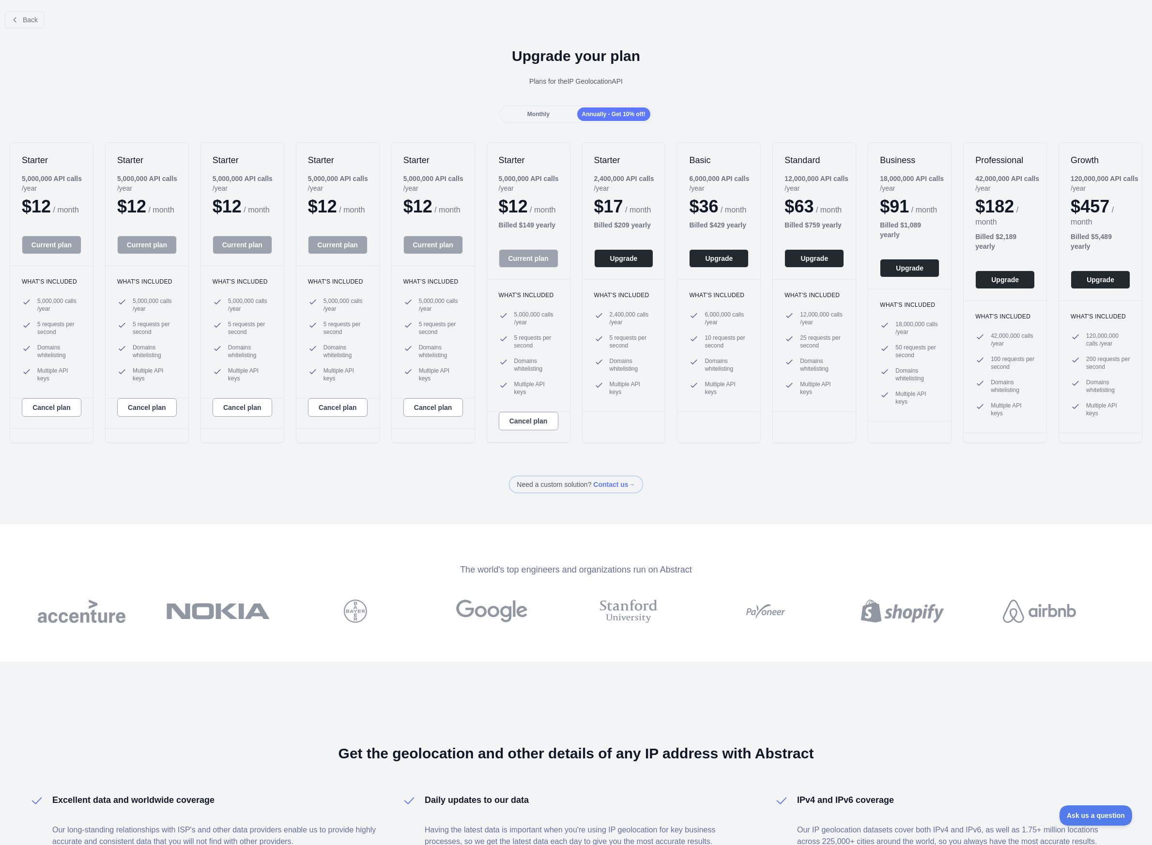
click at [548, 116] on span "Monthly" at bounding box center [538, 114] width 22 height 7
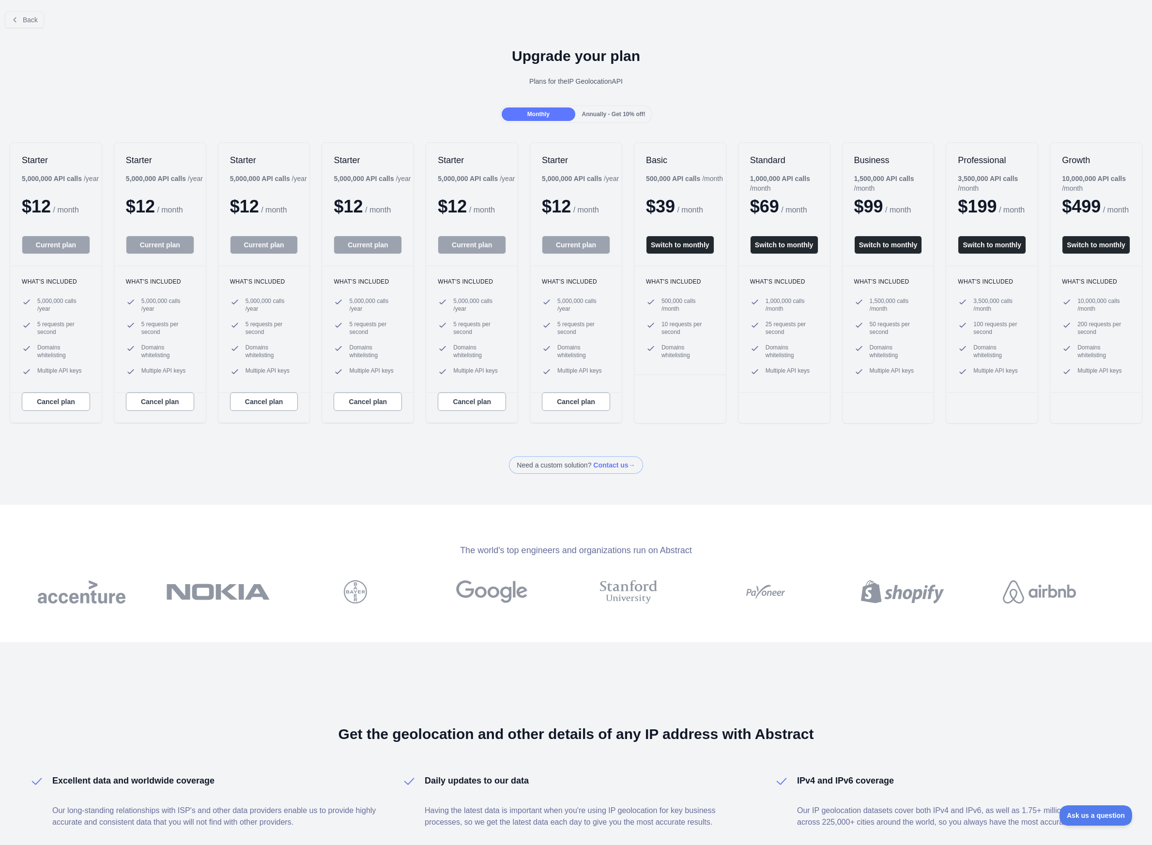
click at [595, 116] on span "Annually - Get 10% off!" at bounding box center [613, 114] width 63 height 7
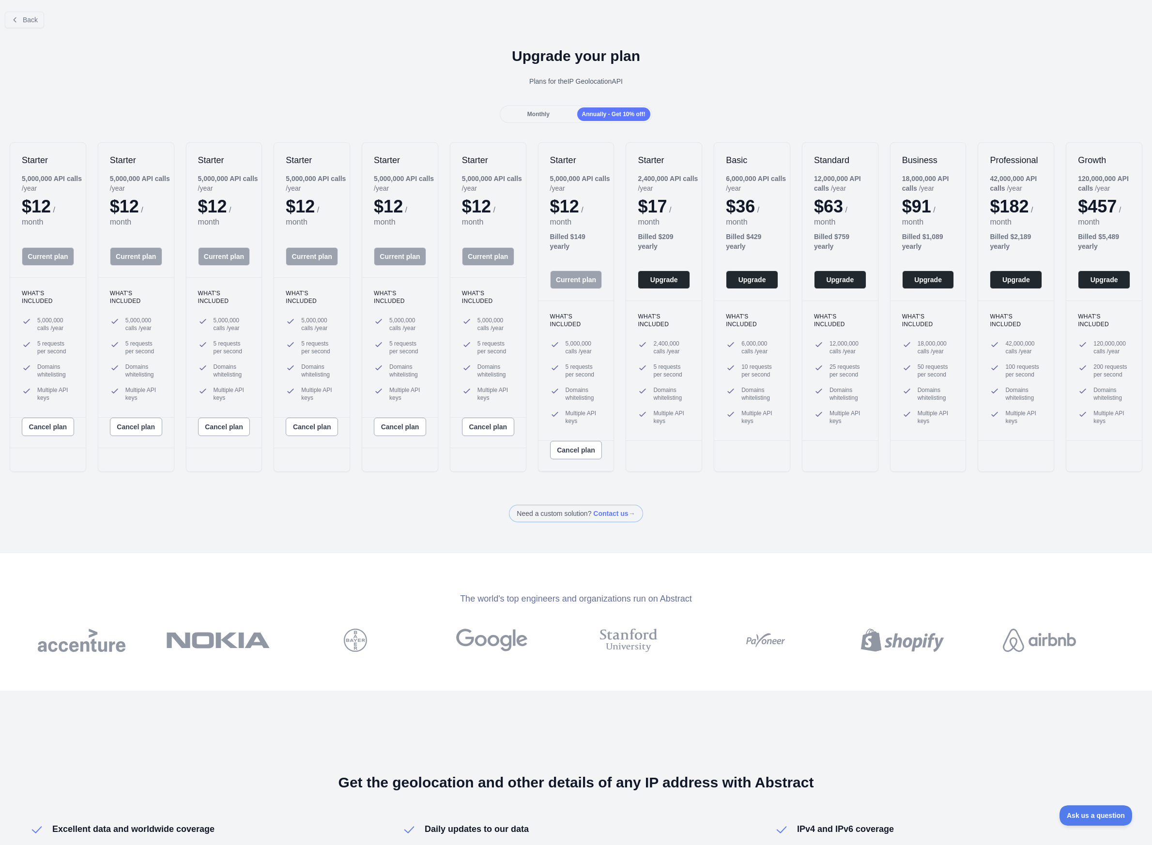
click at [551, 116] on div "Monthly" at bounding box center [538, 114] width 73 height 14
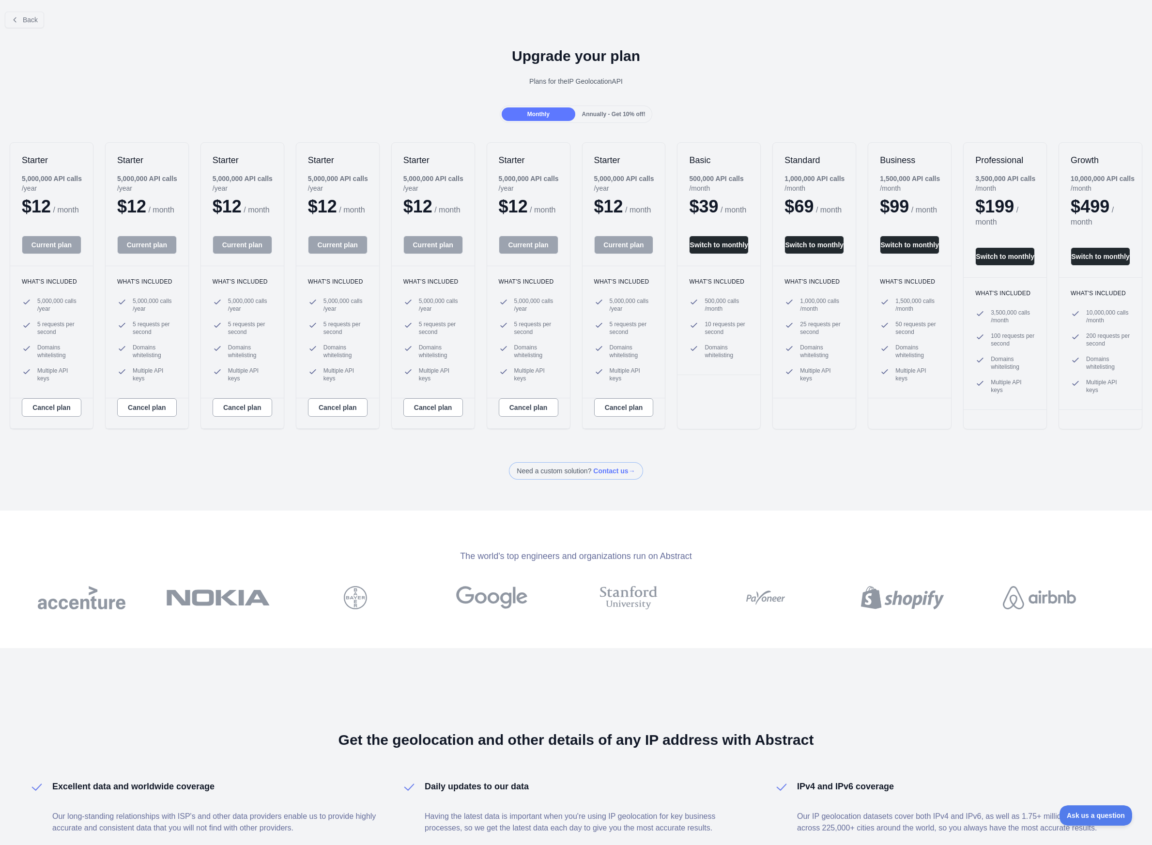
click at [592, 116] on span "Annually - Get 10% off!" at bounding box center [613, 114] width 63 height 7
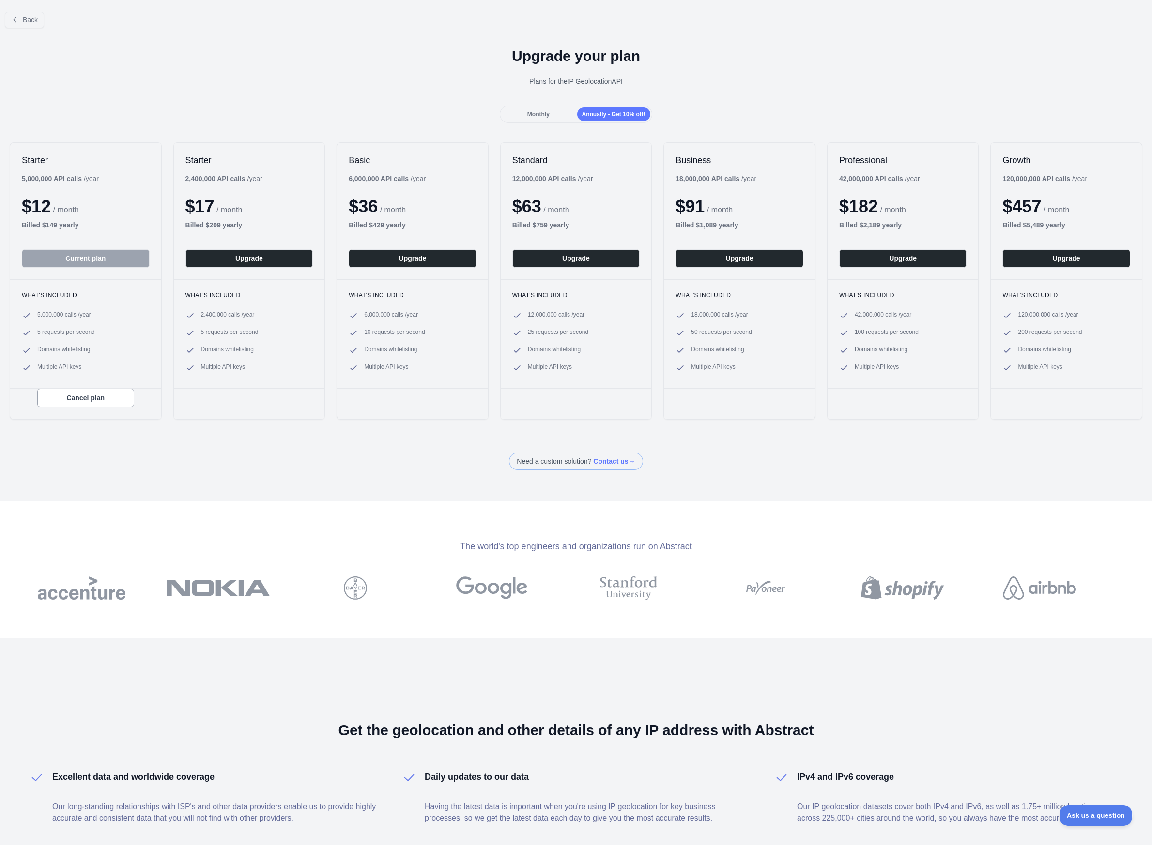
click at [271, 59] on h1 "Upgrade your plan" at bounding box center [576, 55] width 1136 height 17
click at [369, 102] on div "Upgrade your plan Plans for the IP Geolocation API" at bounding box center [576, 71] width 1152 height 70
click at [548, 113] on span "Monthly" at bounding box center [538, 114] width 22 height 7
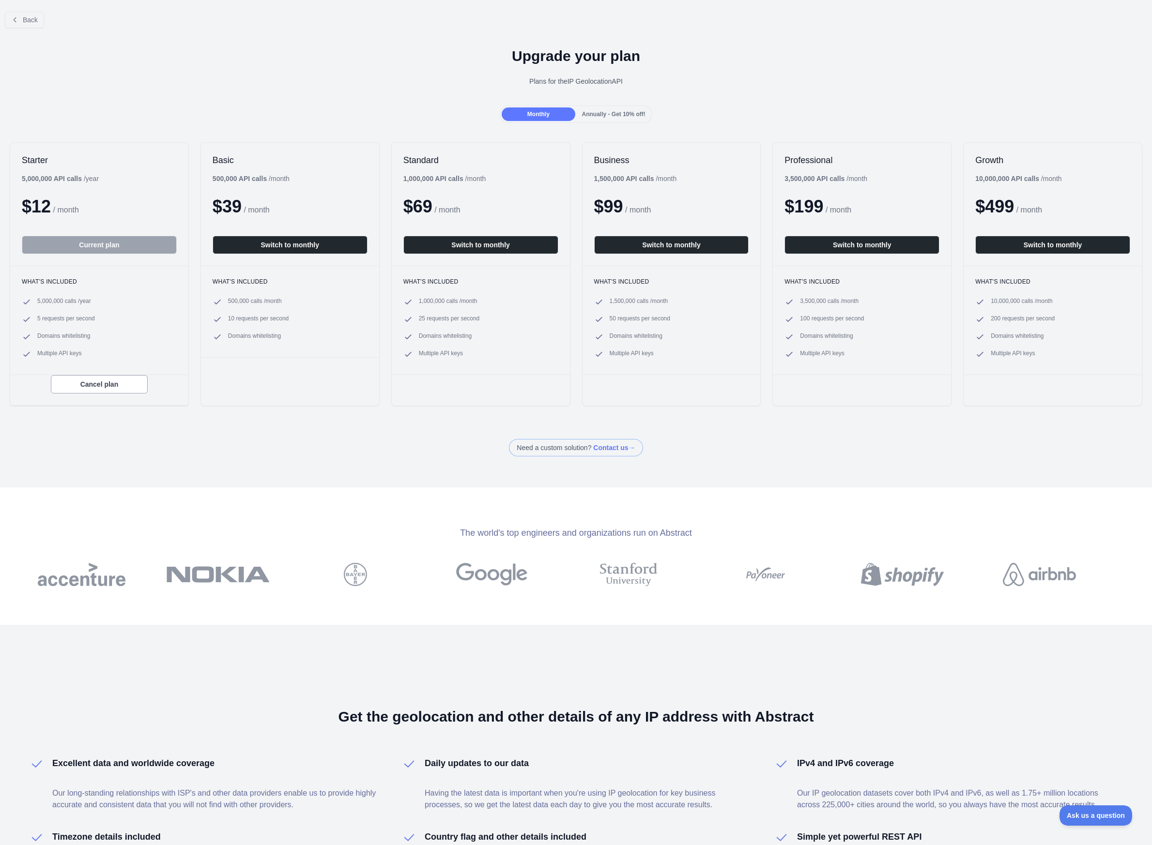
click at [591, 114] on span "Annually - Get 10% off!" at bounding box center [613, 114] width 63 height 7
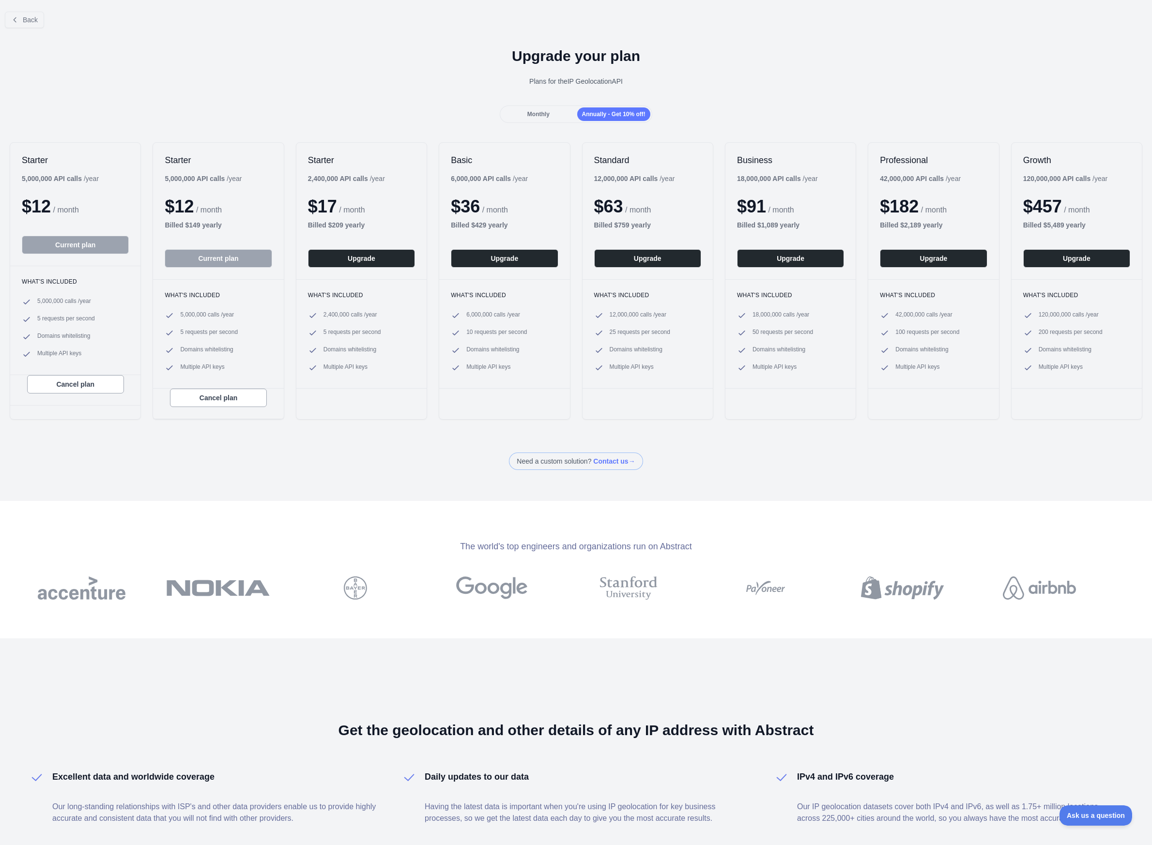
click at [531, 119] on div "Monthly" at bounding box center [538, 114] width 73 height 14
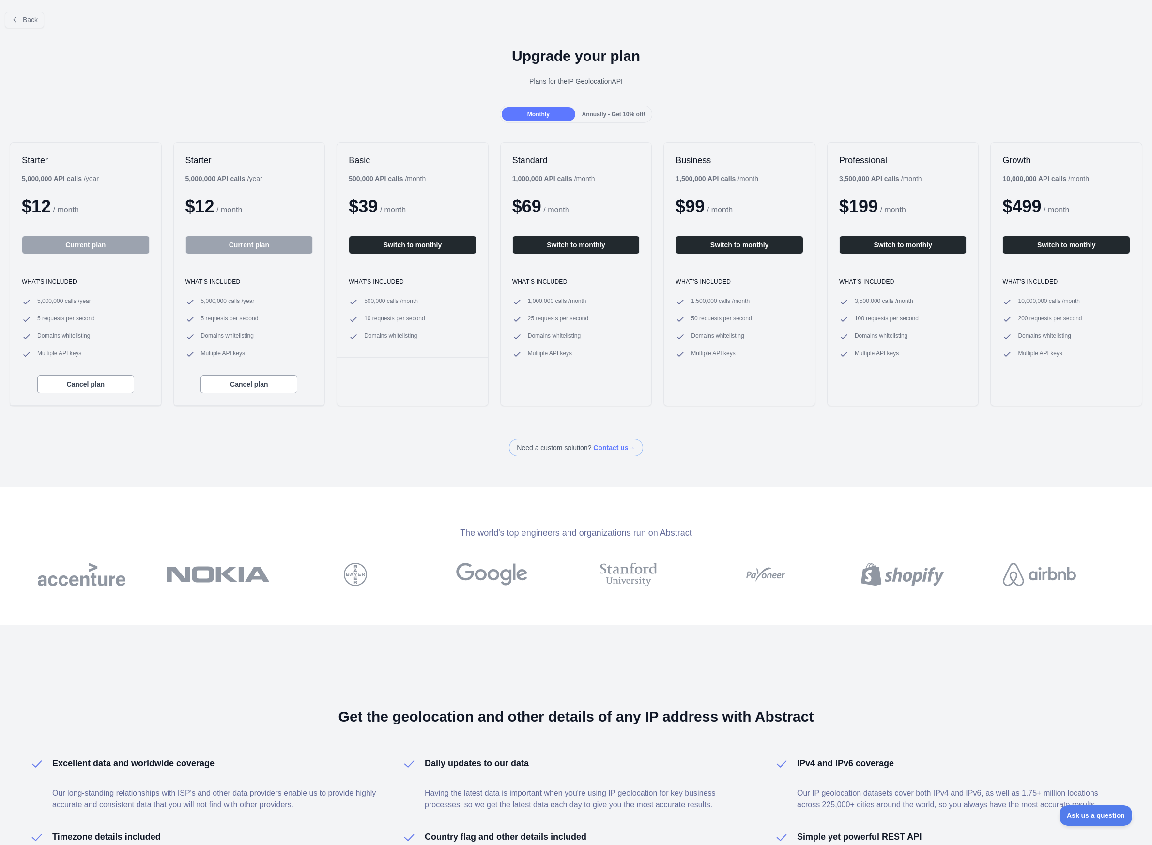
click at [596, 120] on div "Annually - Get 10% off!" at bounding box center [613, 114] width 73 height 14
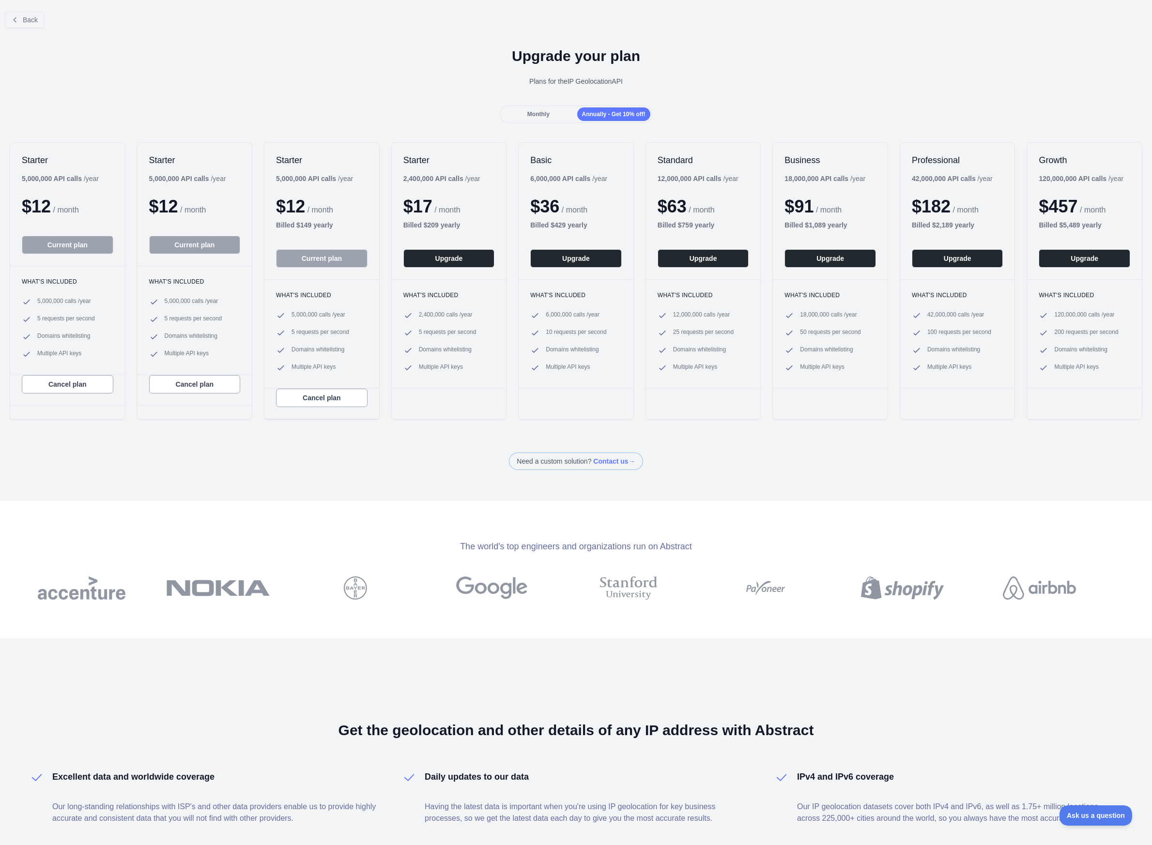
click at [548, 120] on div "Monthly" at bounding box center [538, 114] width 73 height 14
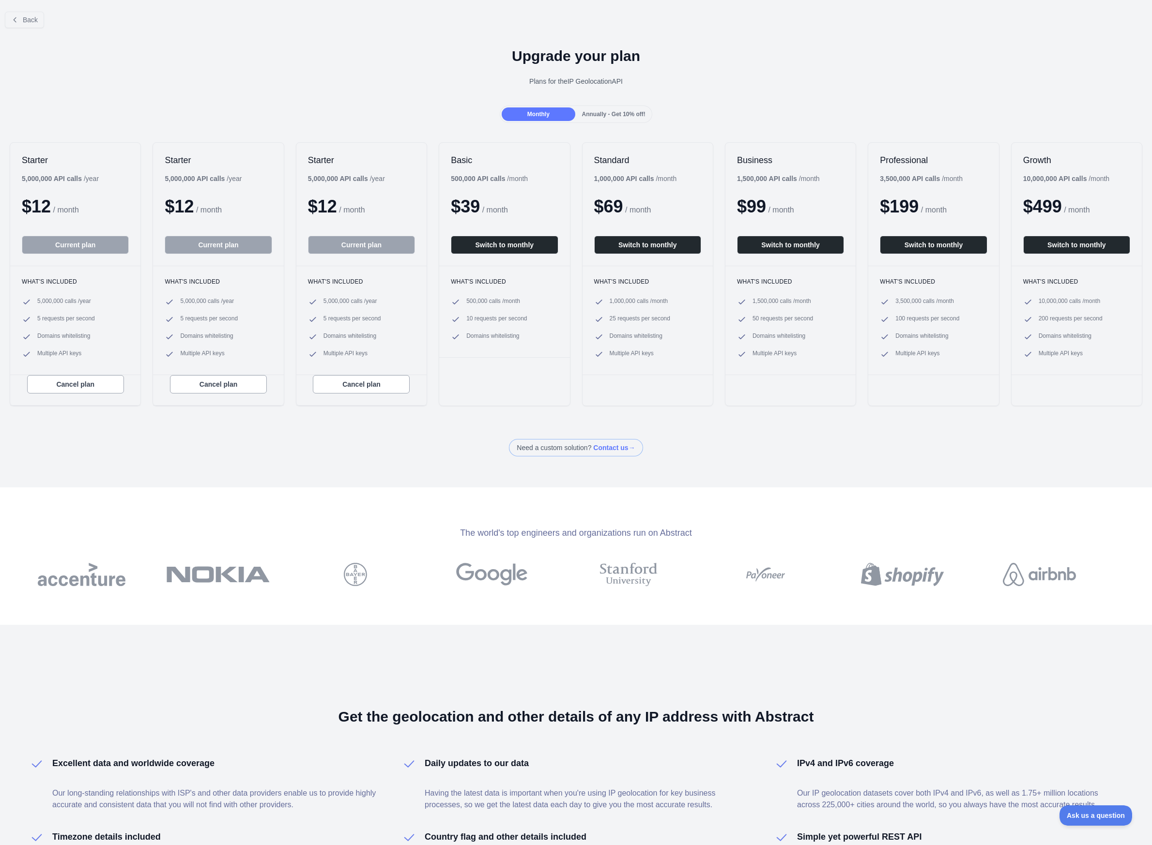
click at [612, 120] on div "Annually - Get 10% off!" at bounding box center [613, 114] width 73 height 14
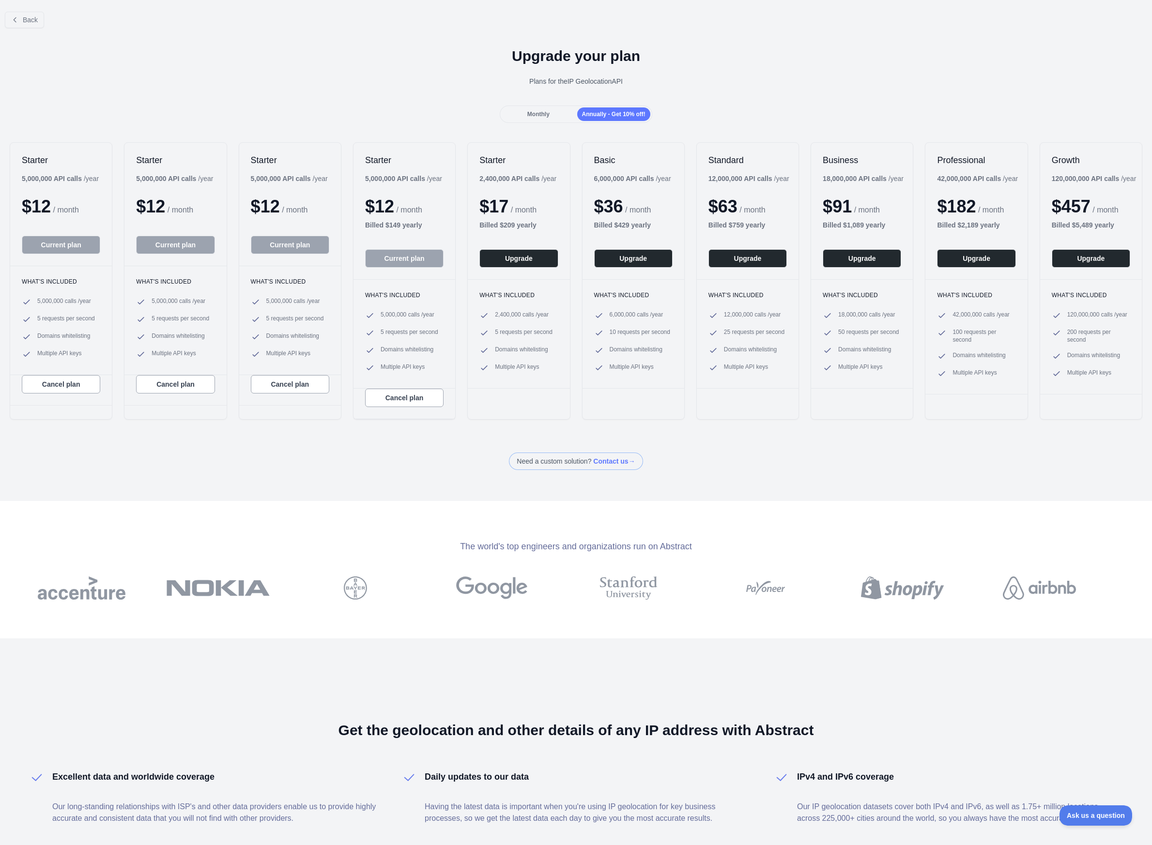
click at [557, 120] on div "Monthly" at bounding box center [538, 114] width 73 height 14
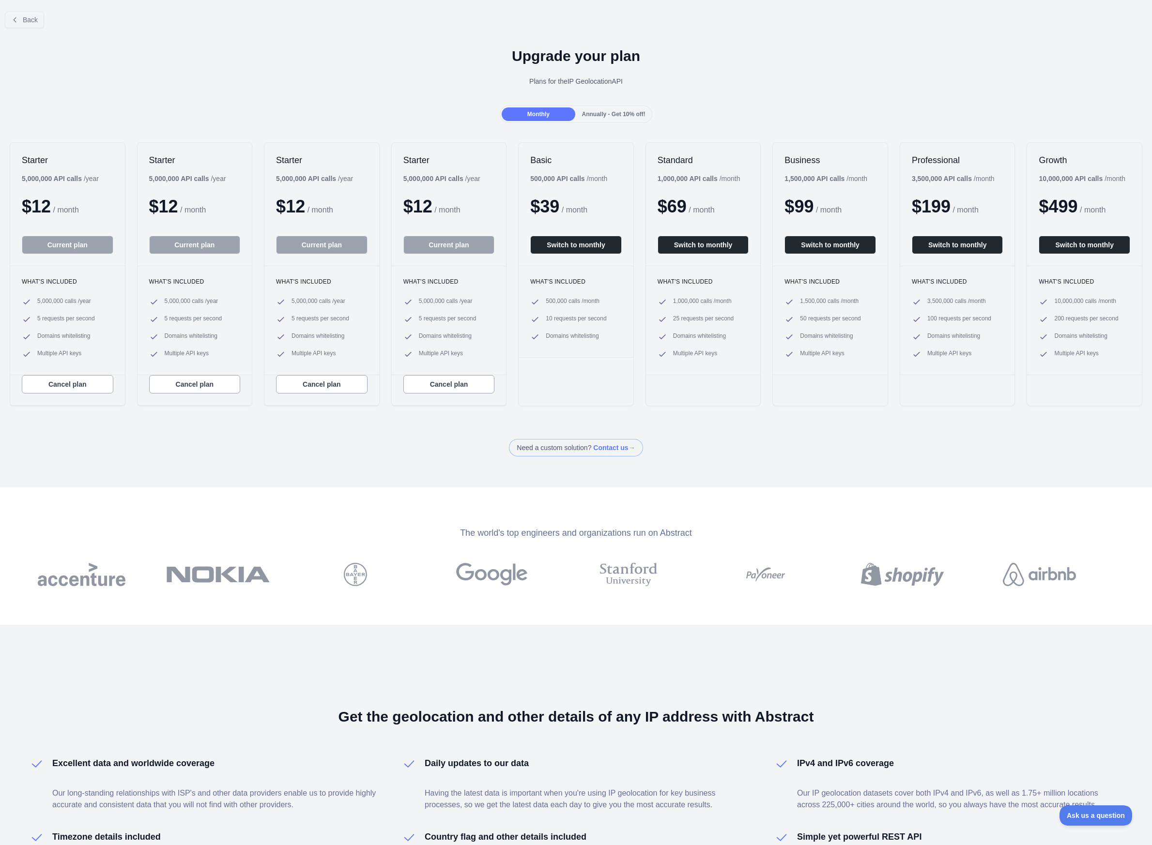
click at [602, 116] on span "Annually - Get 10% off!" at bounding box center [613, 114] width 63 height 7
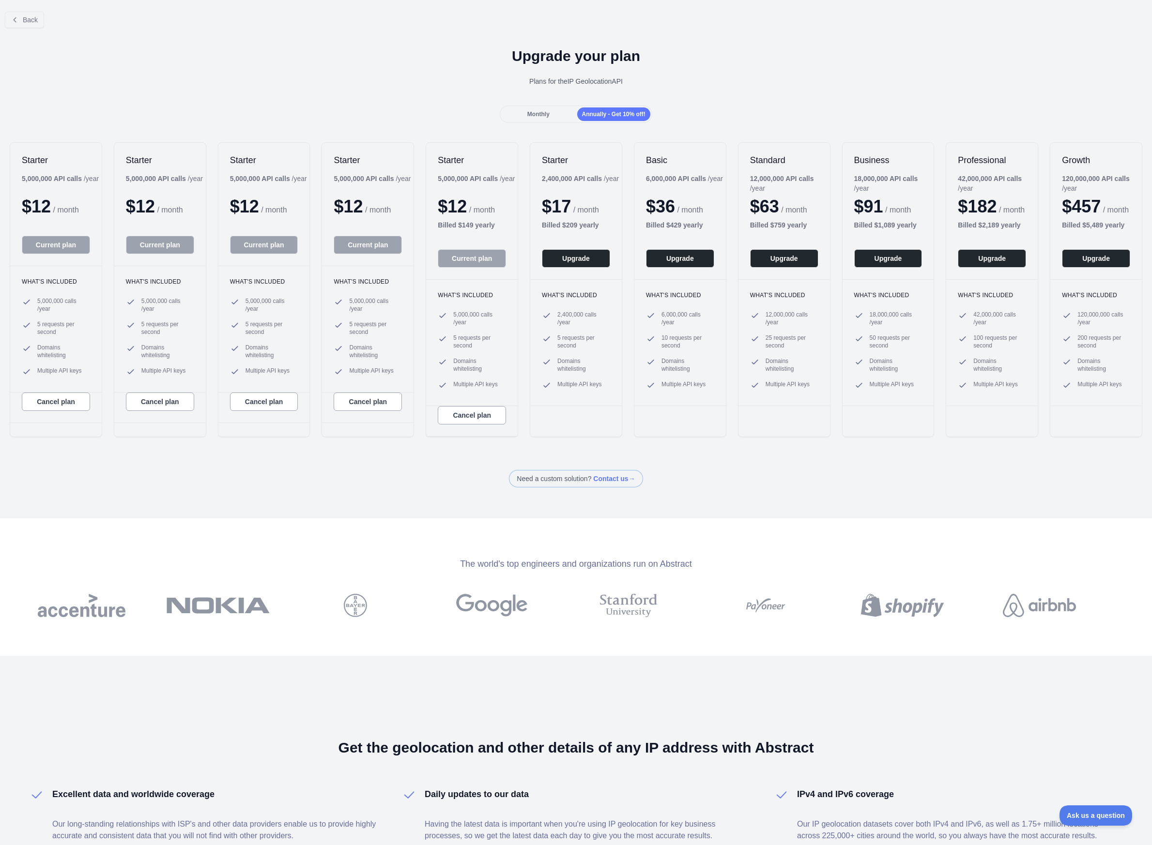
click at [546, 116] on span "Monthly" at bounding box center [538, 114] width 22 height 7
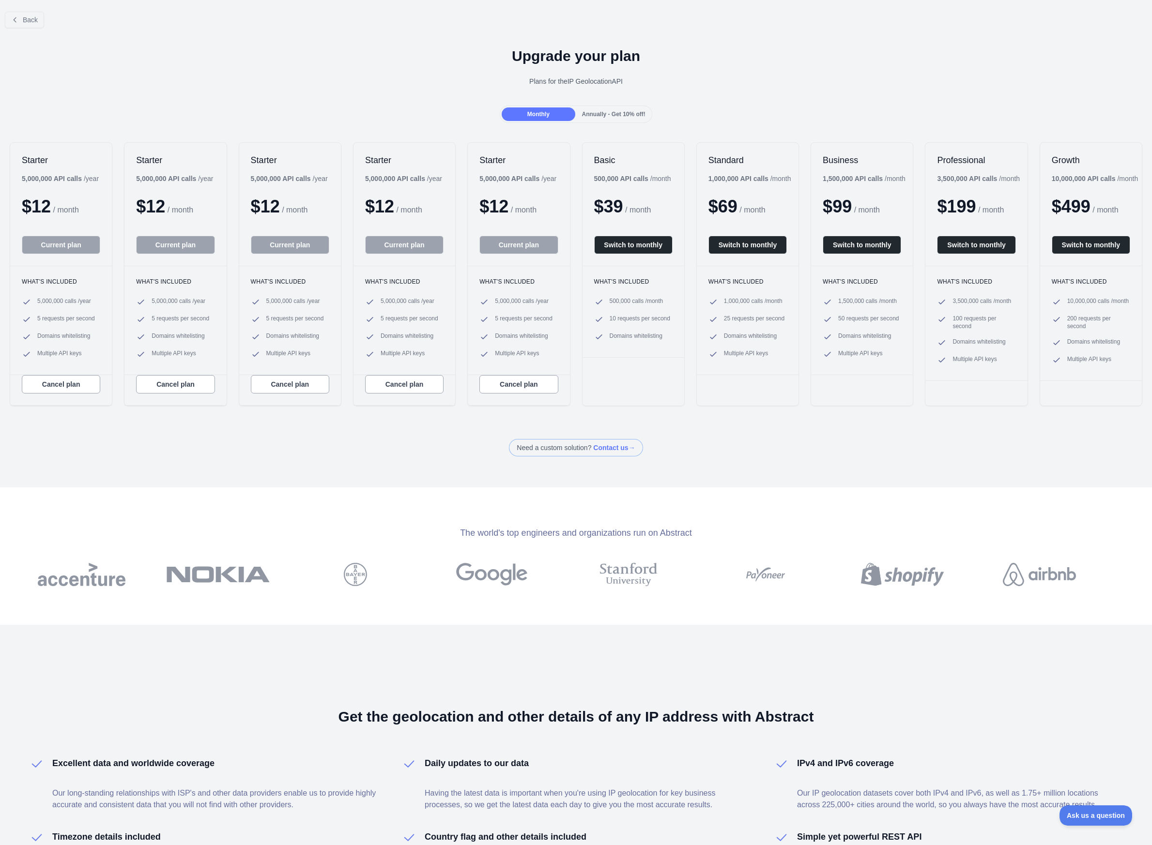
click at [600, 116] on span "Annually - Get 10% off!" at bounding box center [613, 114] width 63 height 7
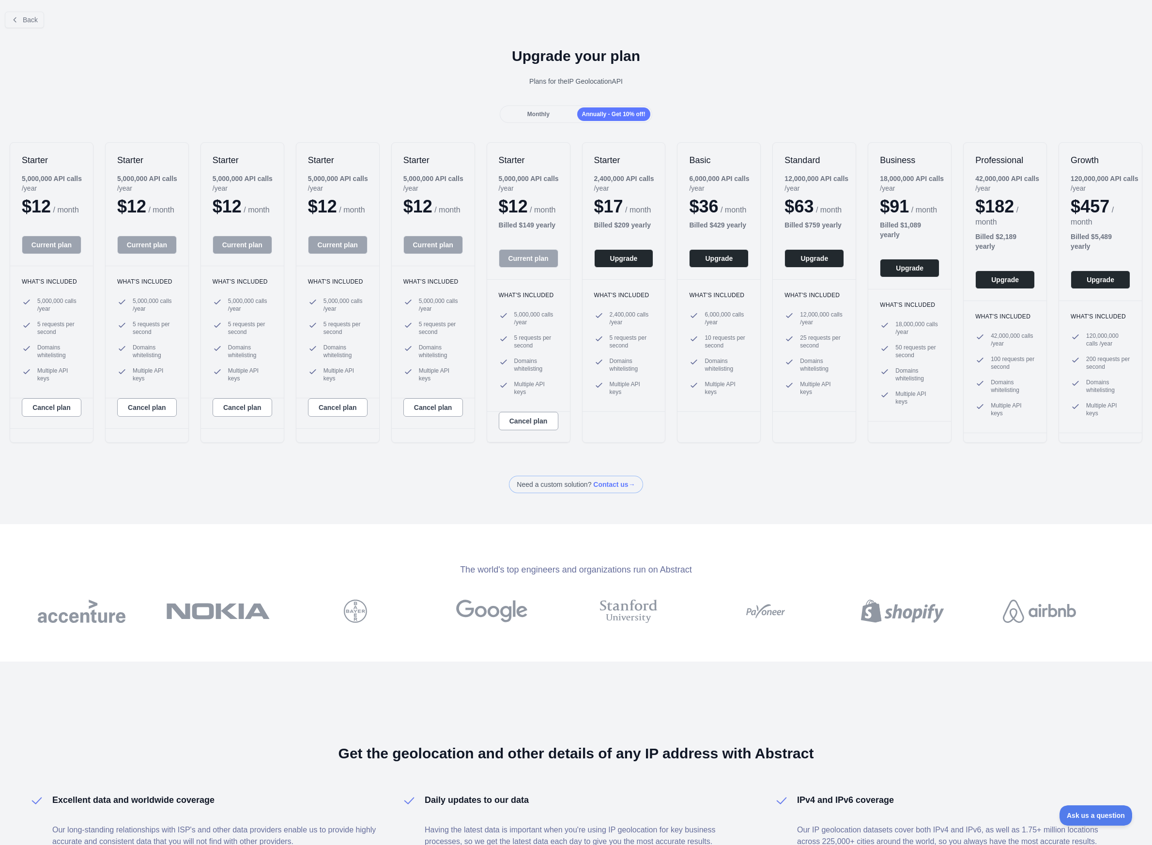
click at [551, 116] on div "Monthly" at bounding box center [538, 114] width 73 height 14
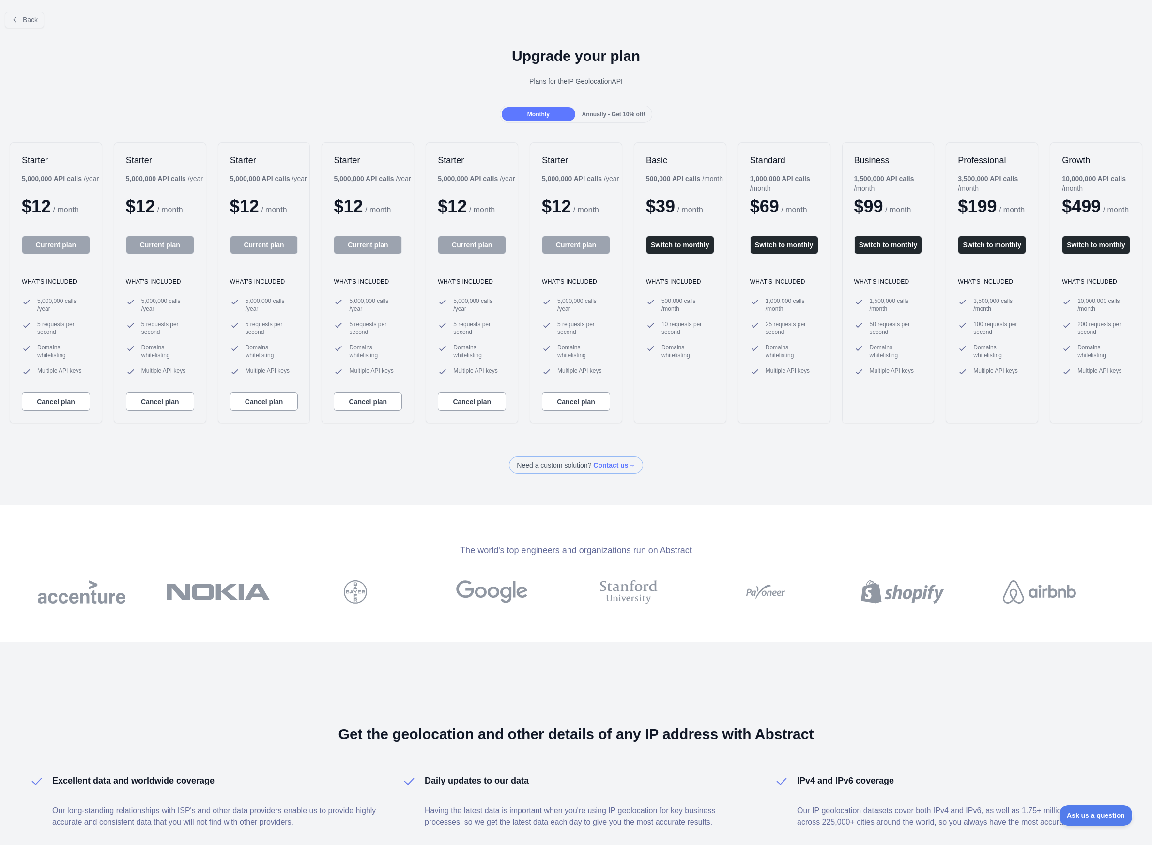
click at [603, 116] on span "Annually - Get 10% off!" at bounding box center [613, 114] width 63 height 7
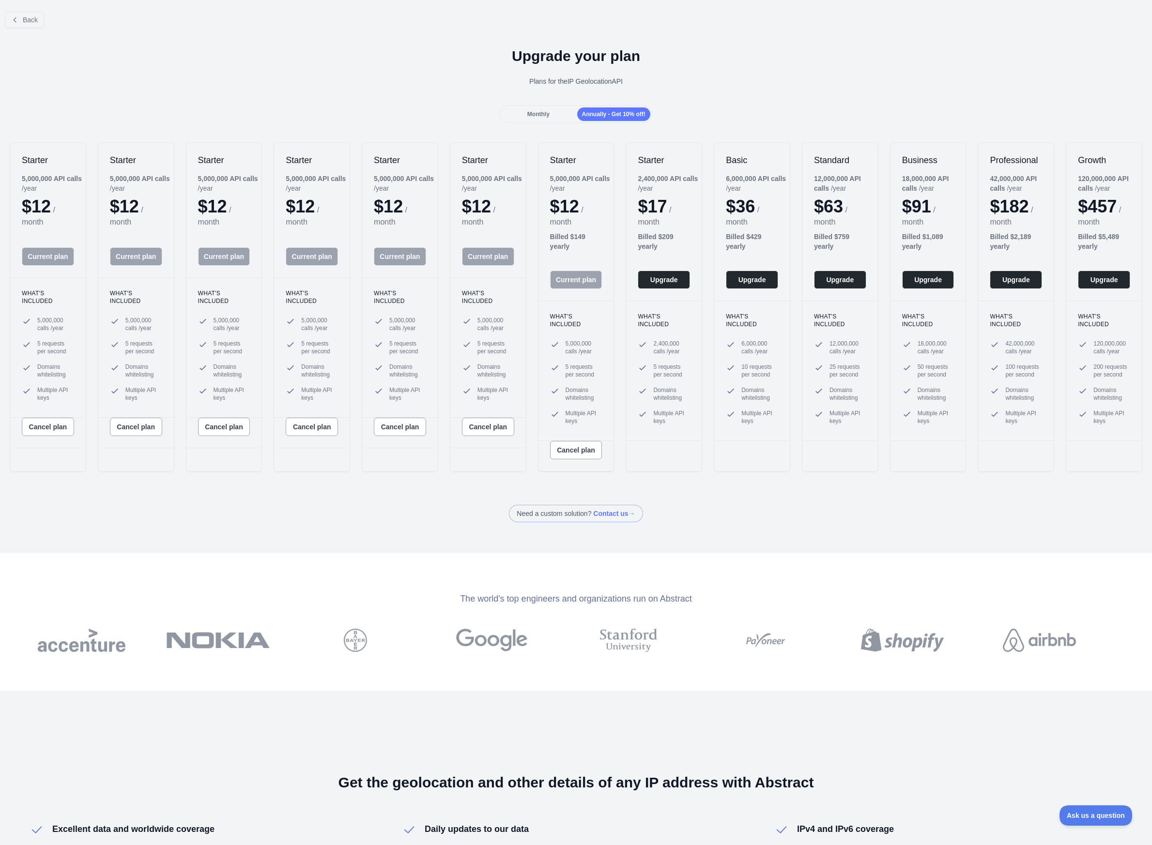
click at [533, 116] on span "Monthly" at bounding box center [538, 114] width 22 height 7
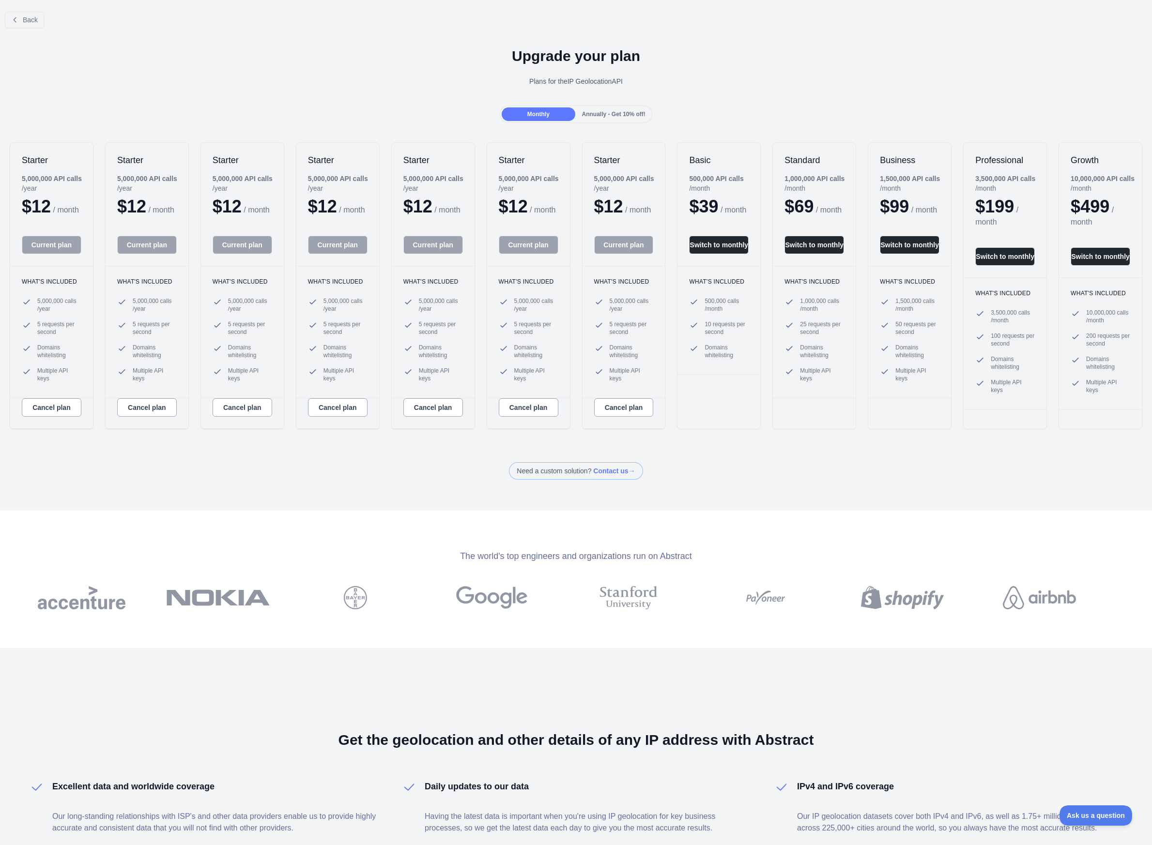
click at [610, 116] on span "Annually - Get 10% off!" at bounding box center [613, 114] width 63 height 7
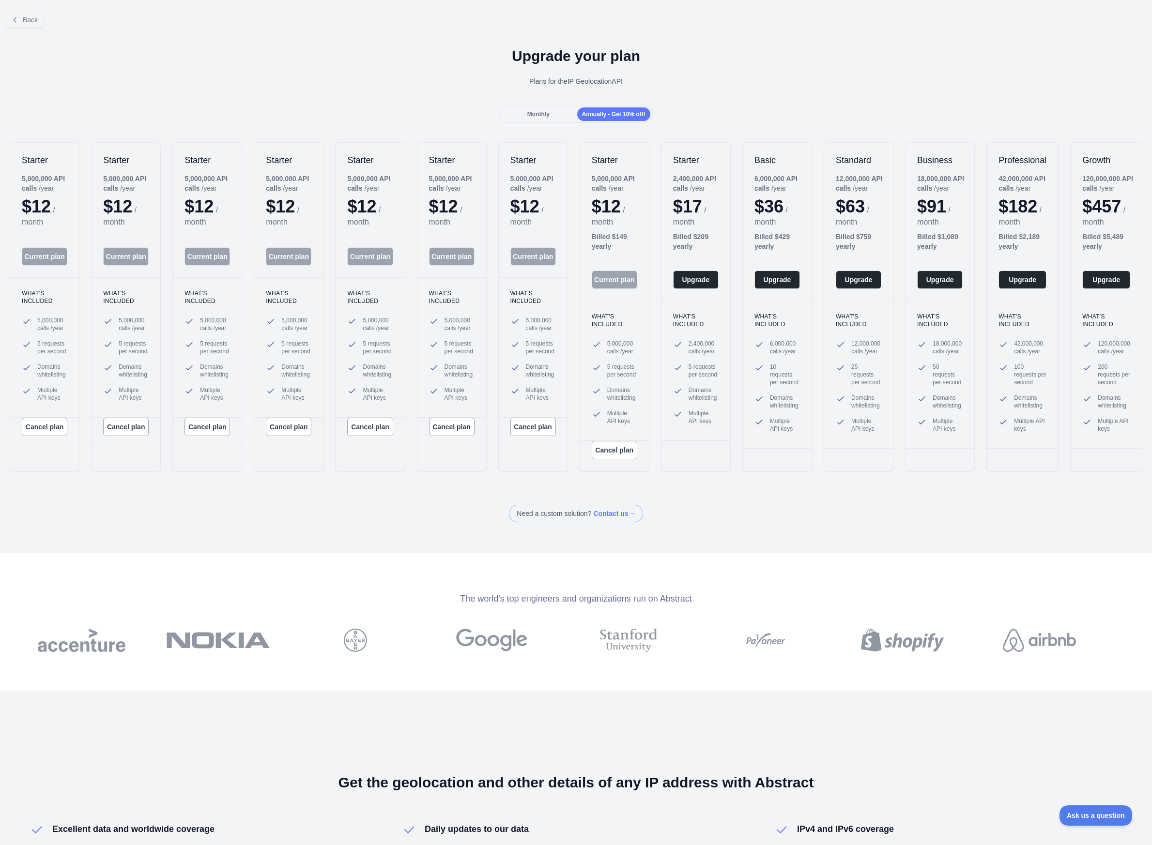
drag, startPoint x: 546, startPoint y: 116, endPoint x: 583, endPoint y: 116, distance: 37.3
click at [551, 116] on div "Monthly" at bounding box center [538, 114] width 73 height 14
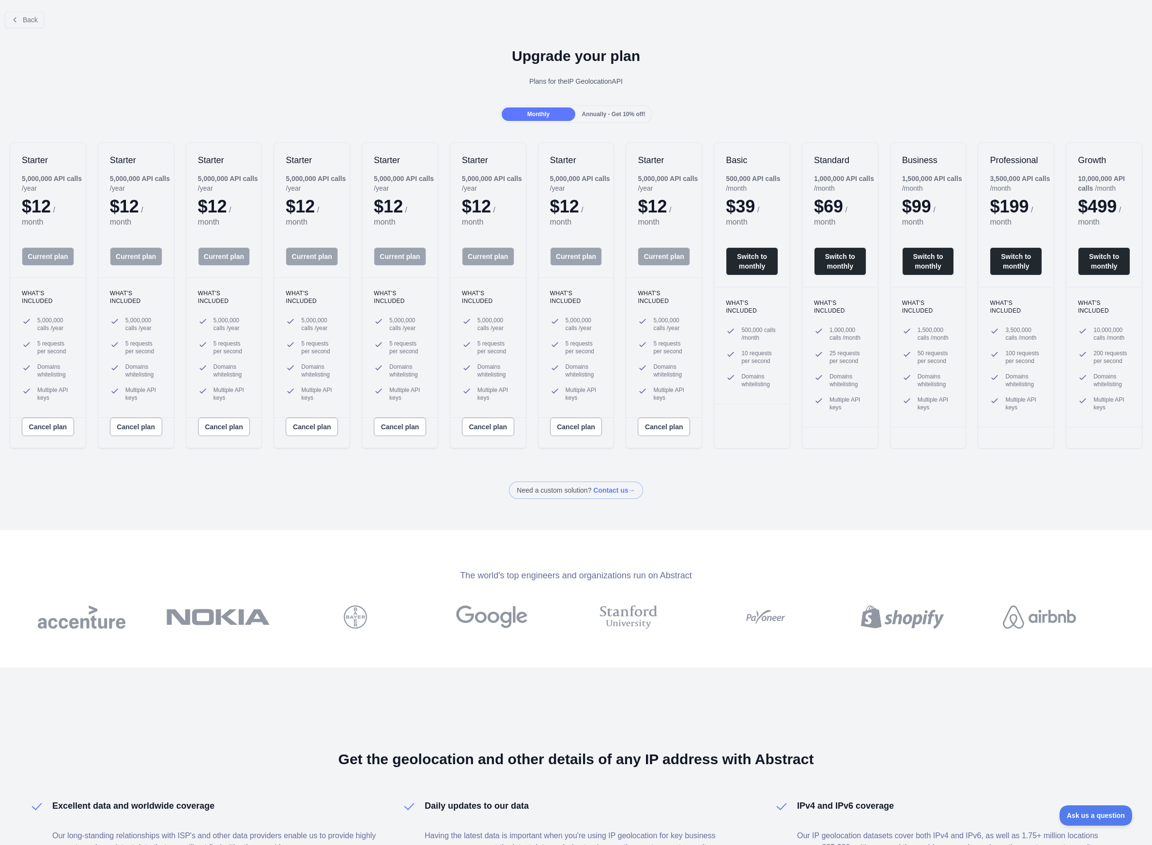
click at [594, 116] on span "Annually - Get 10% off!" at bounding box center [613, 114] width 63 height 7
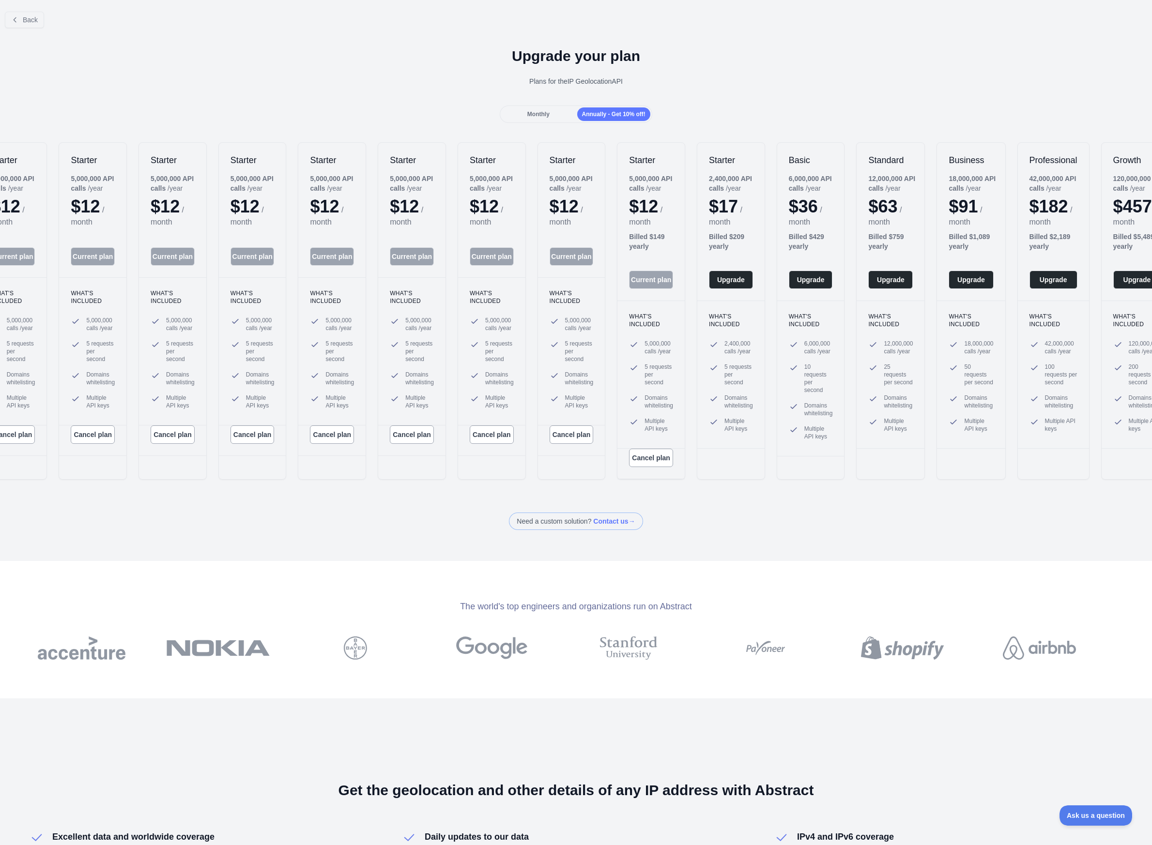
click at [527, 116] on span "Monthly" at bounding box center [538, 114] width 22 height 7
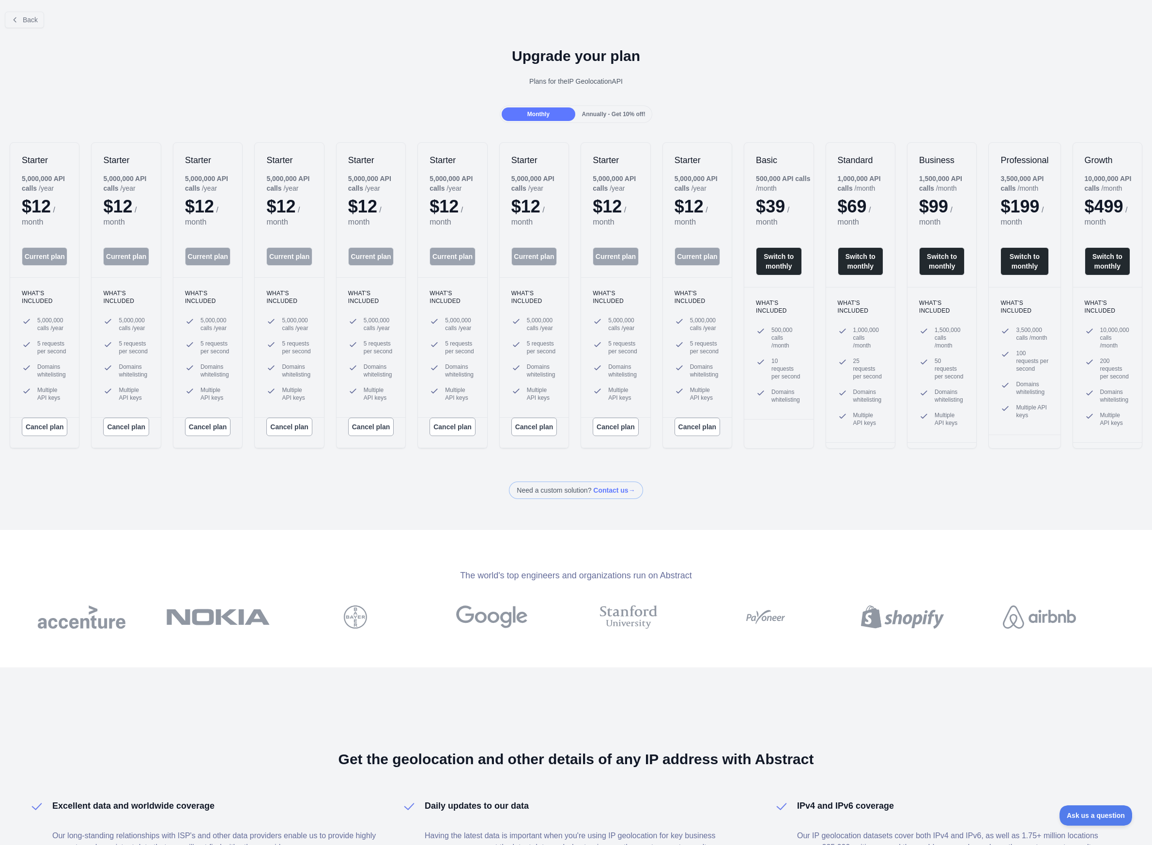
click at [597, 115] on span "Annually - Get 10% off!" at bounding box center [613, 114] width 63 height 7
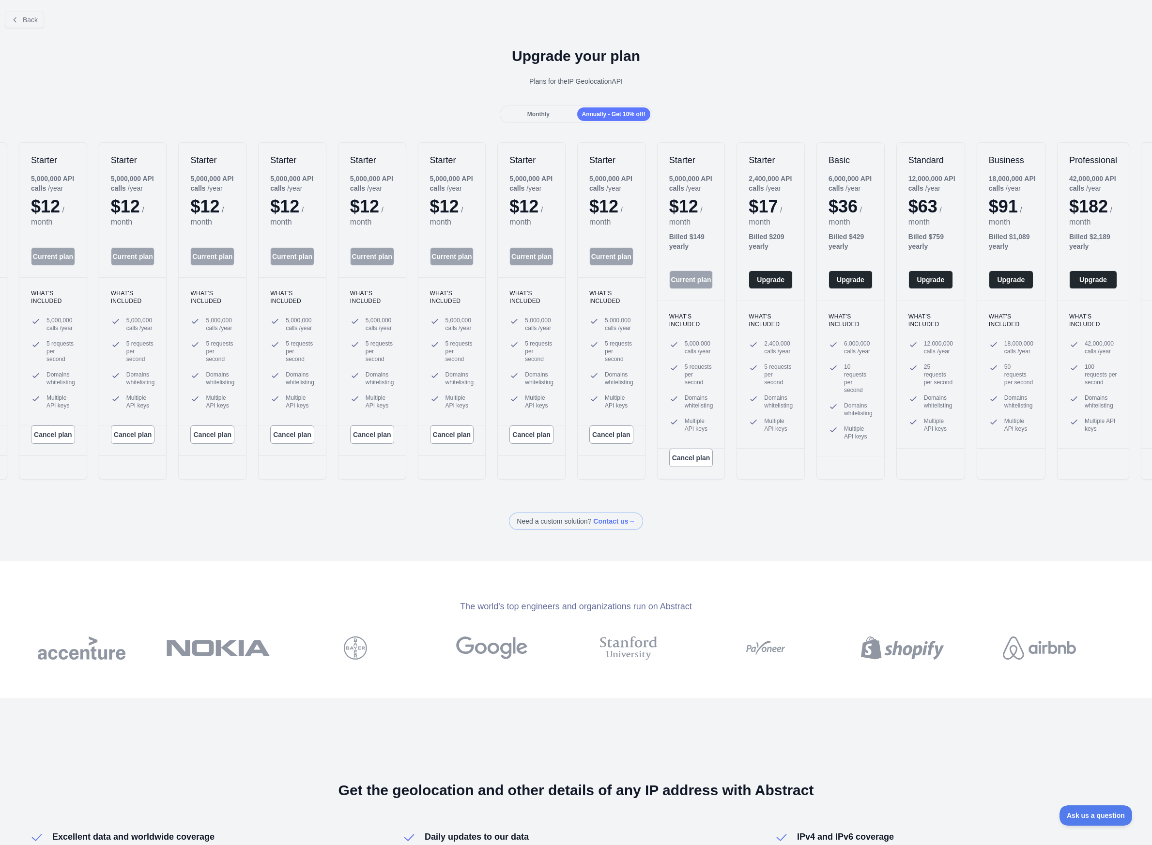
click at [553, 115] on div "Monthly" at bounding box center [538, 114] width 73 height 14
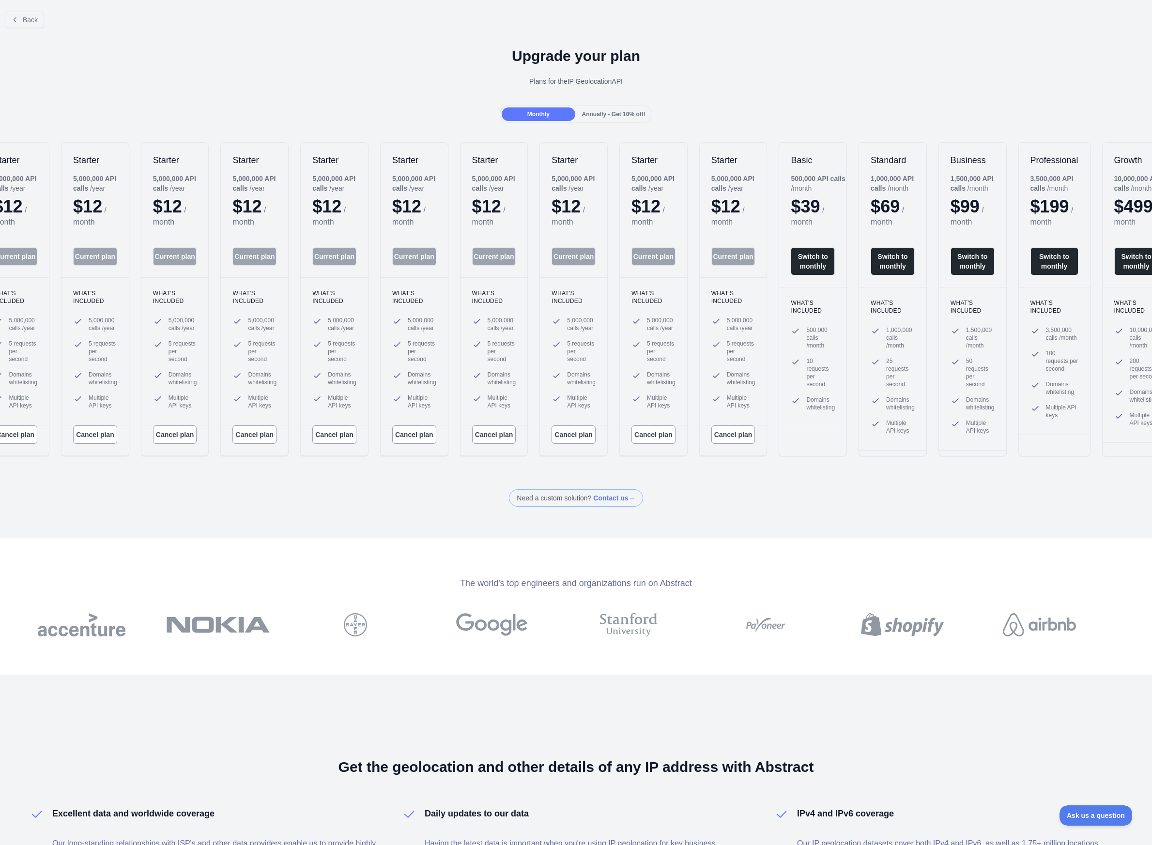
click at [613, 115] on span "Annually - Get 10% off!" at bounding box center [613, 114] width 63 height 7
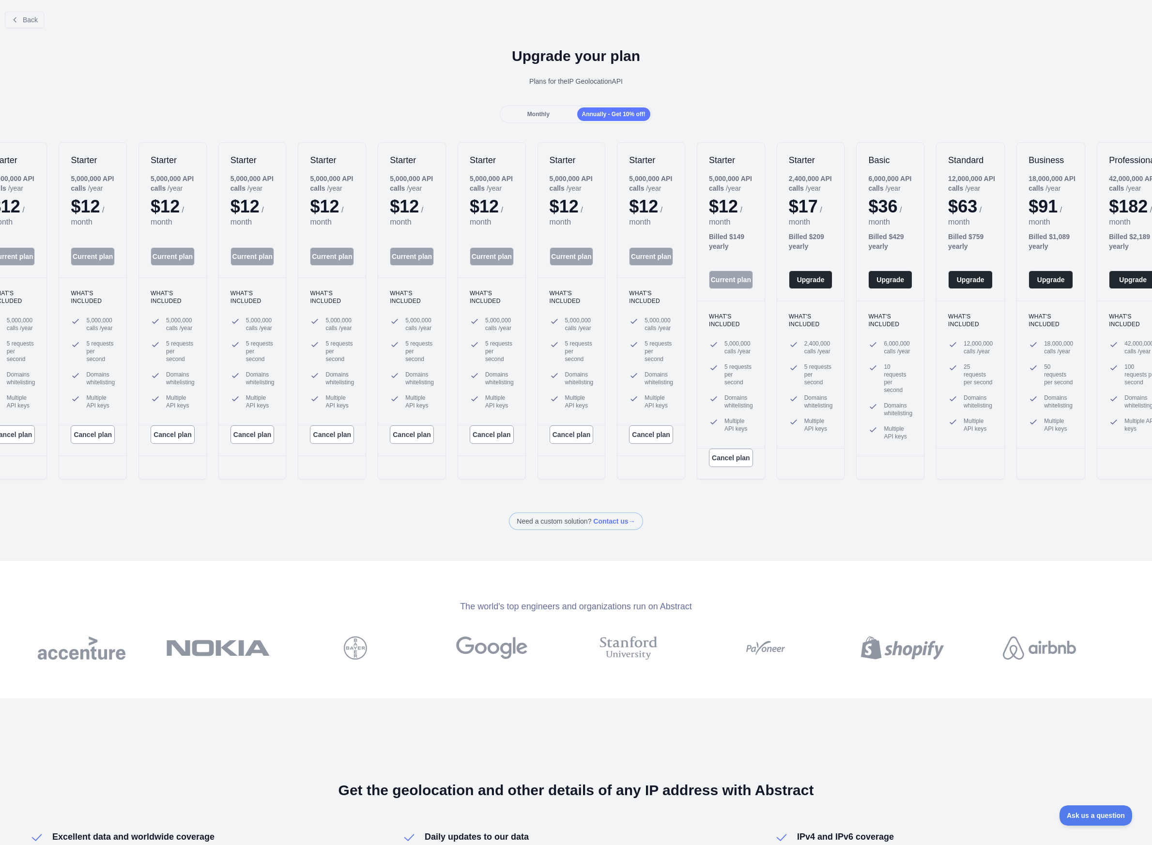
click at [571, 115] on div "Monthly" at bounding box center [538, 114] width 73 height 14
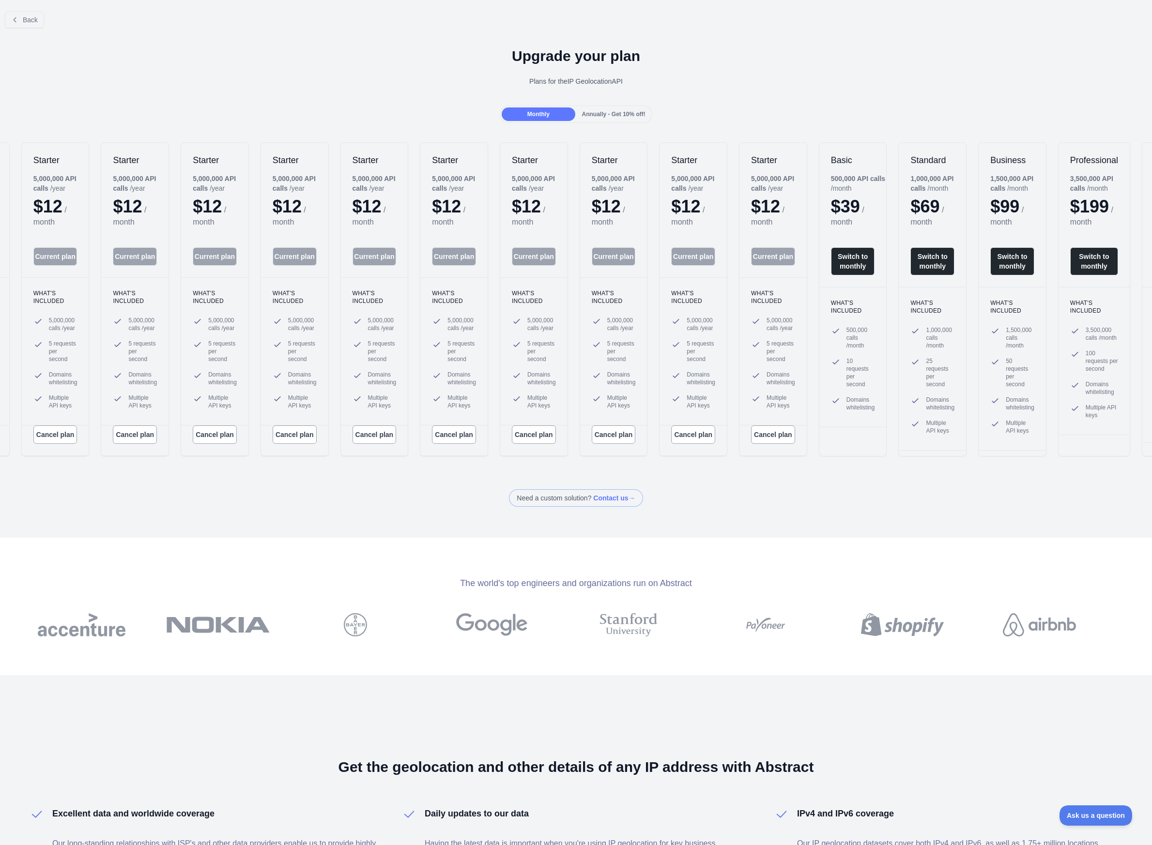
click at [618, 115] on span "Annually - Get 10% off!" at bounding box center [613, 114] width 63 height 7
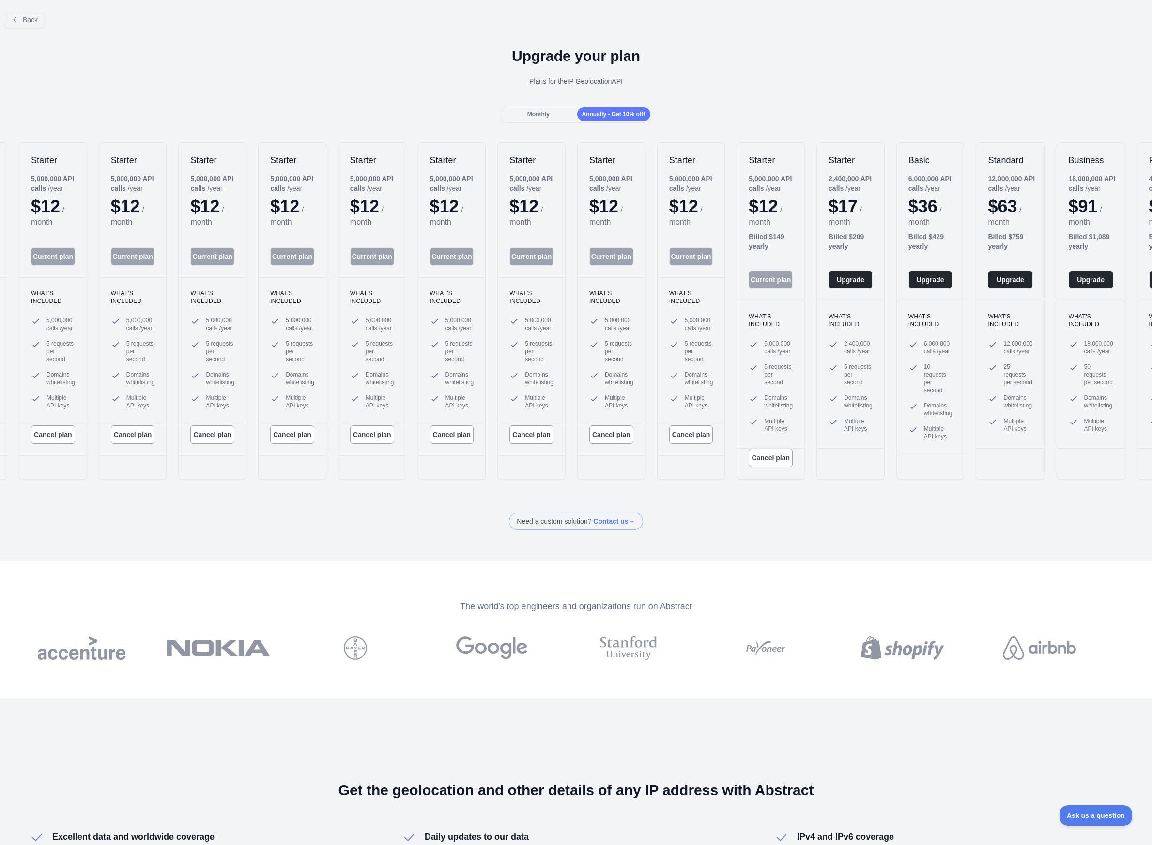
click at [570, 115] on div "Monthly" at bounding box center [538, 114] width 73 height 14
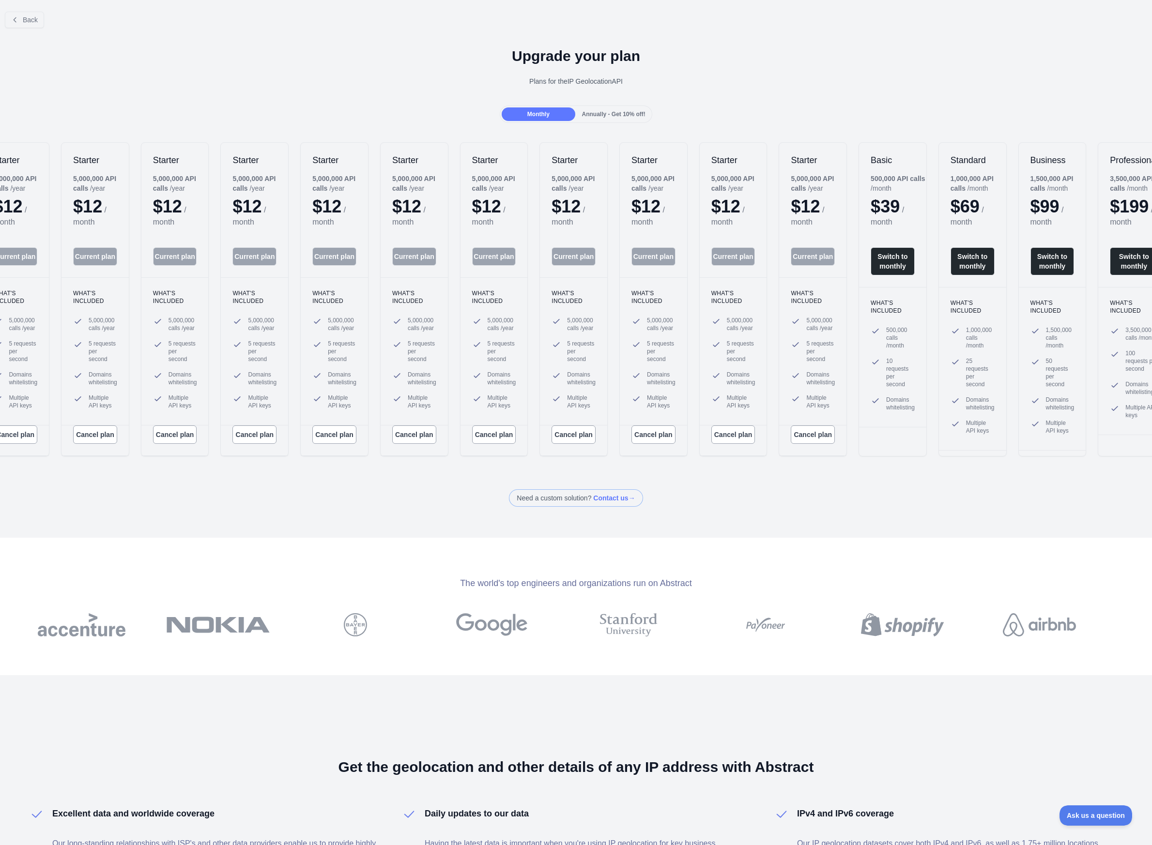
click at [645, 114] on span "Annually - Get 10% off!" at bounding box center [613, 114] width 63 height 7
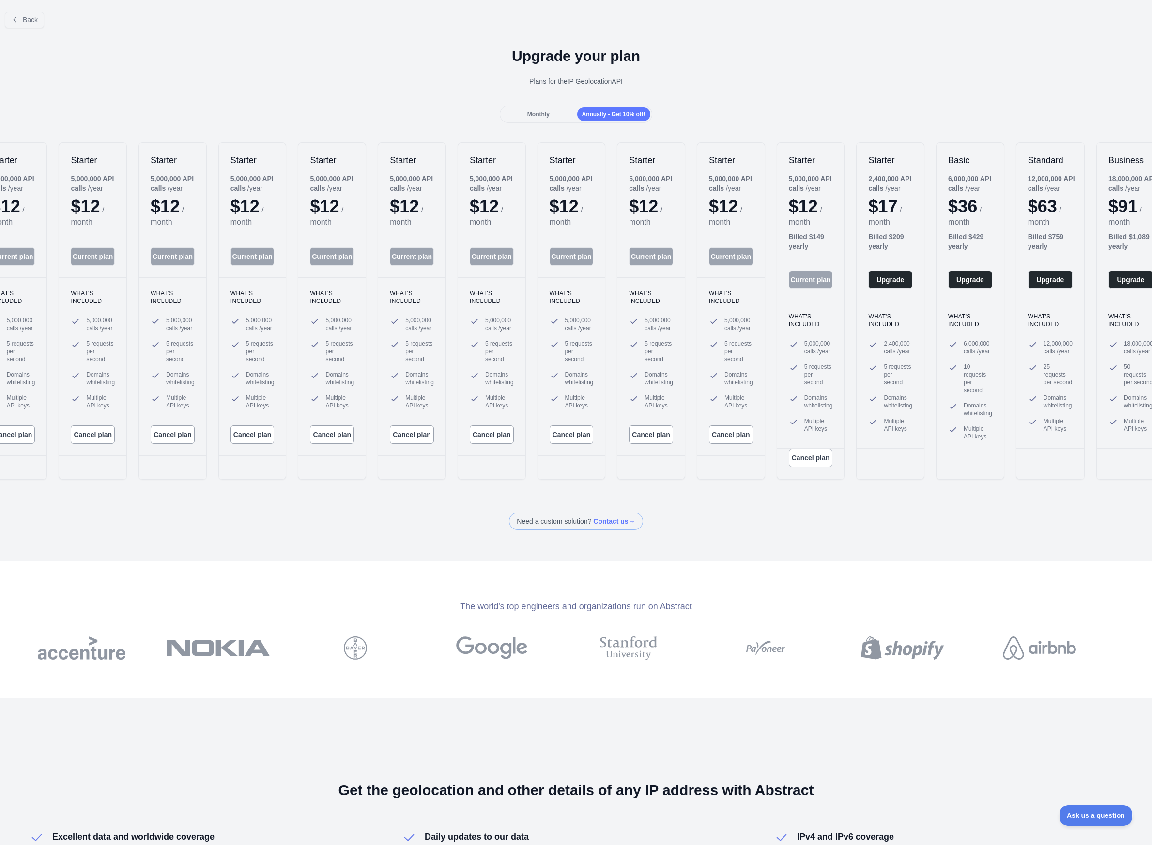
click at [558, 114] on div "Monthly" at bounding box center [538, 114] width 73 height 14
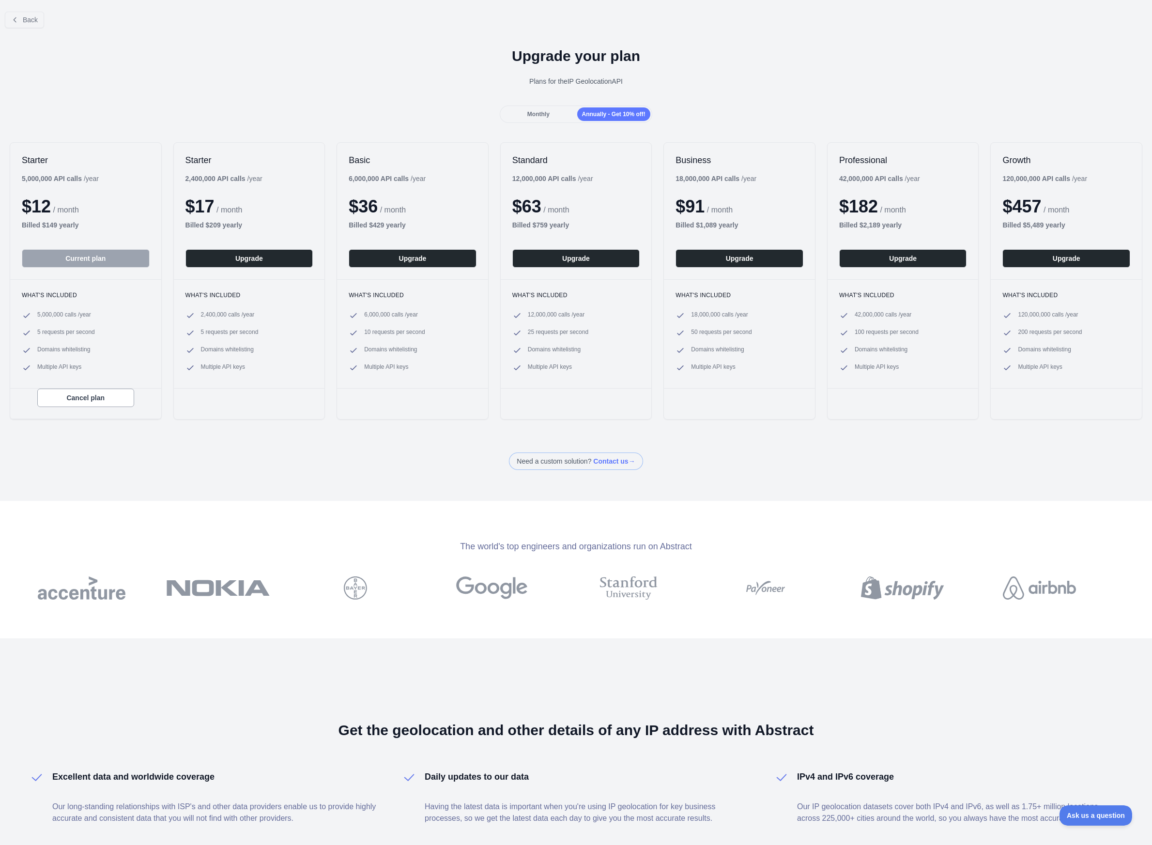
click at [291, 85] on div "Plans for the IP Geolocation API" at bounding box center [576, 82] width 1136 height 10
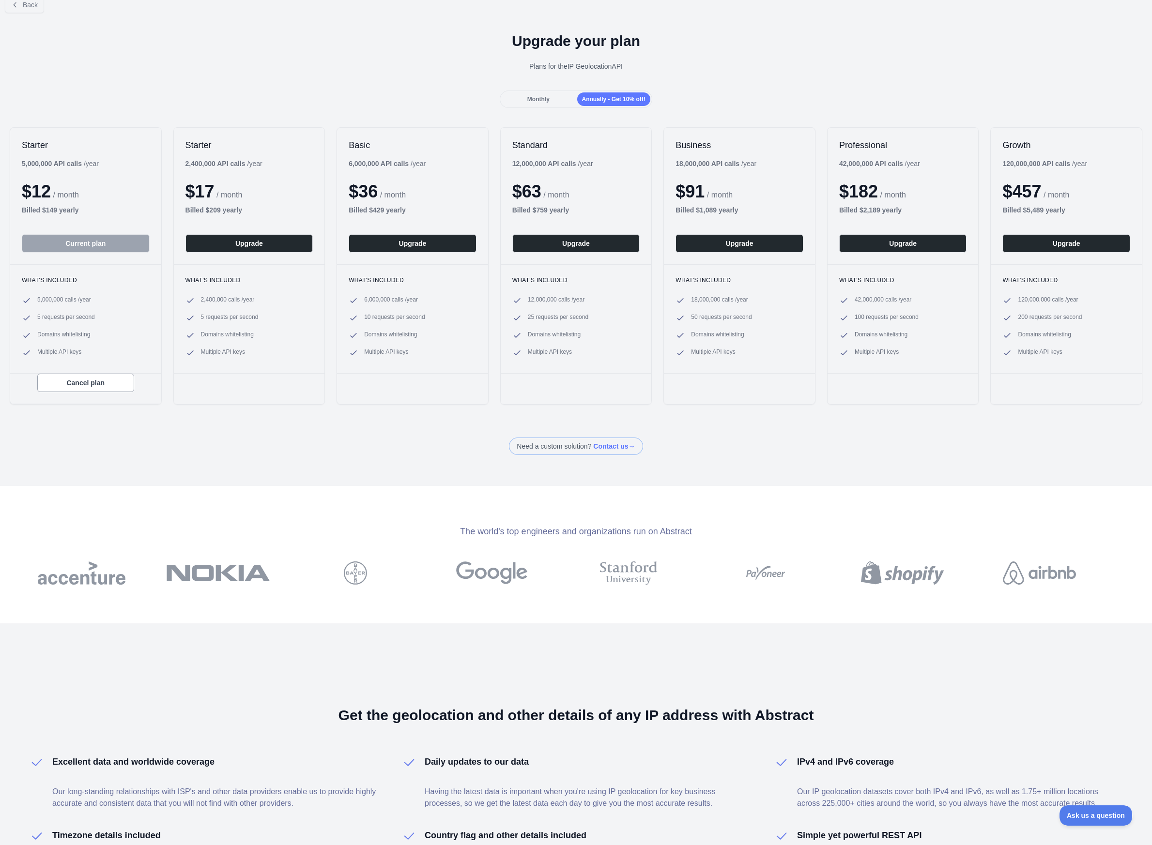
scroll to position [16, 0]
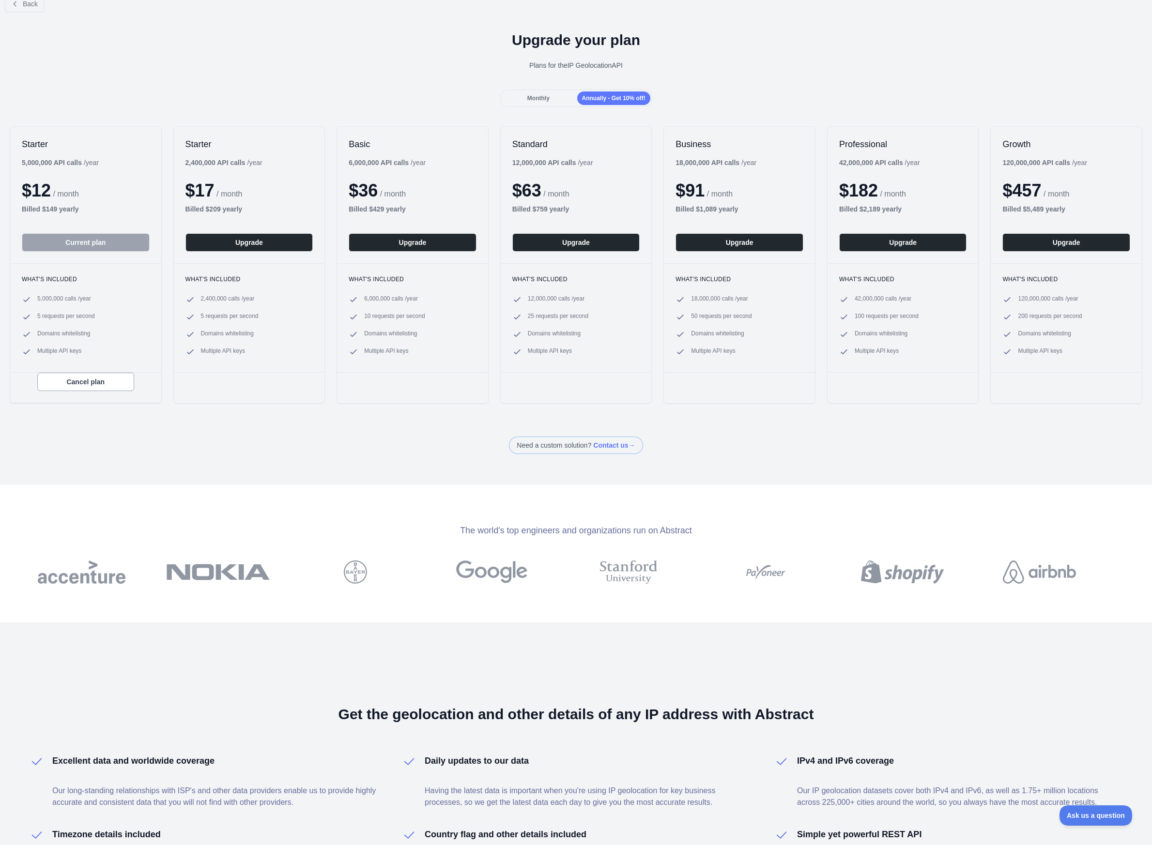
click at [426, 94] on div "Monthly Annually - Get 10% off!" at bounding box center [576, 98] width 1152 height 17
click at [529, 98] on span "Monthly" at bounding box center [538, 98] width 22 height 7
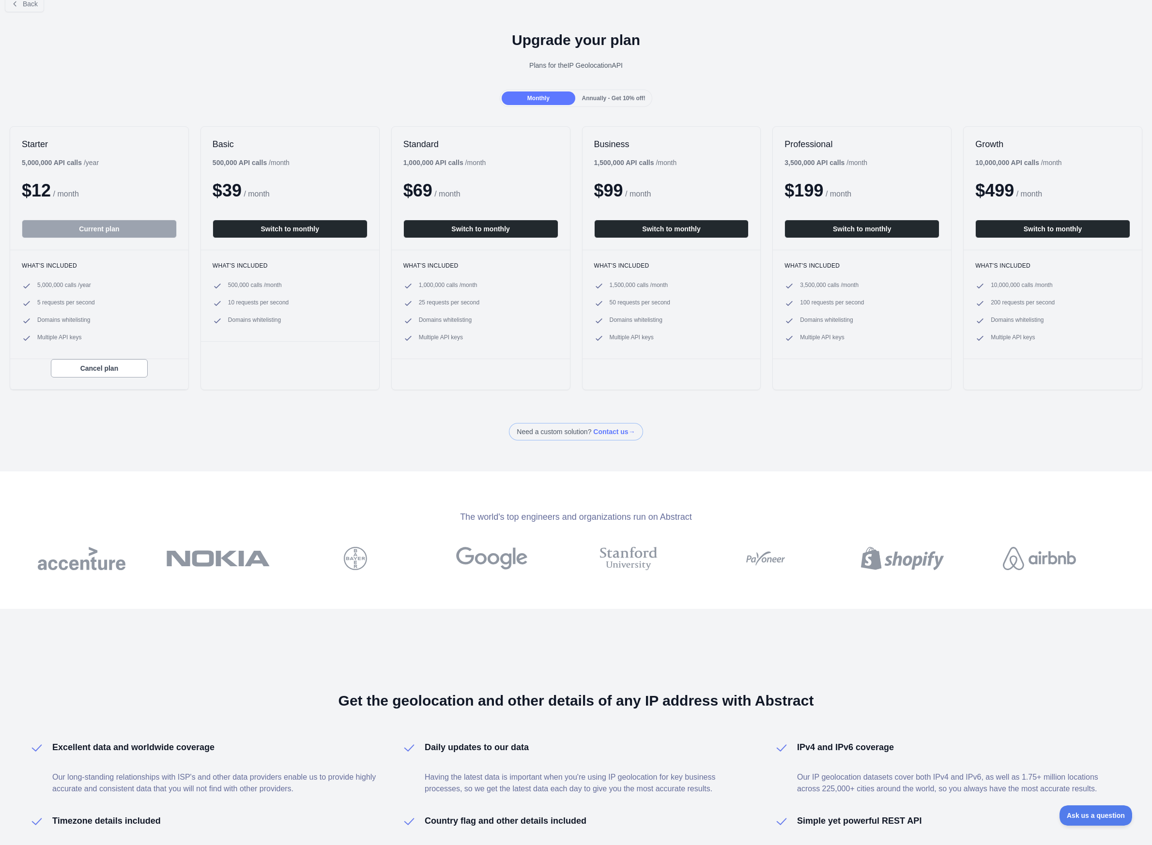
click at [614, 96] on span "Annually - Get 10% off!" at bounding box center [613, 98] width 63 height 7
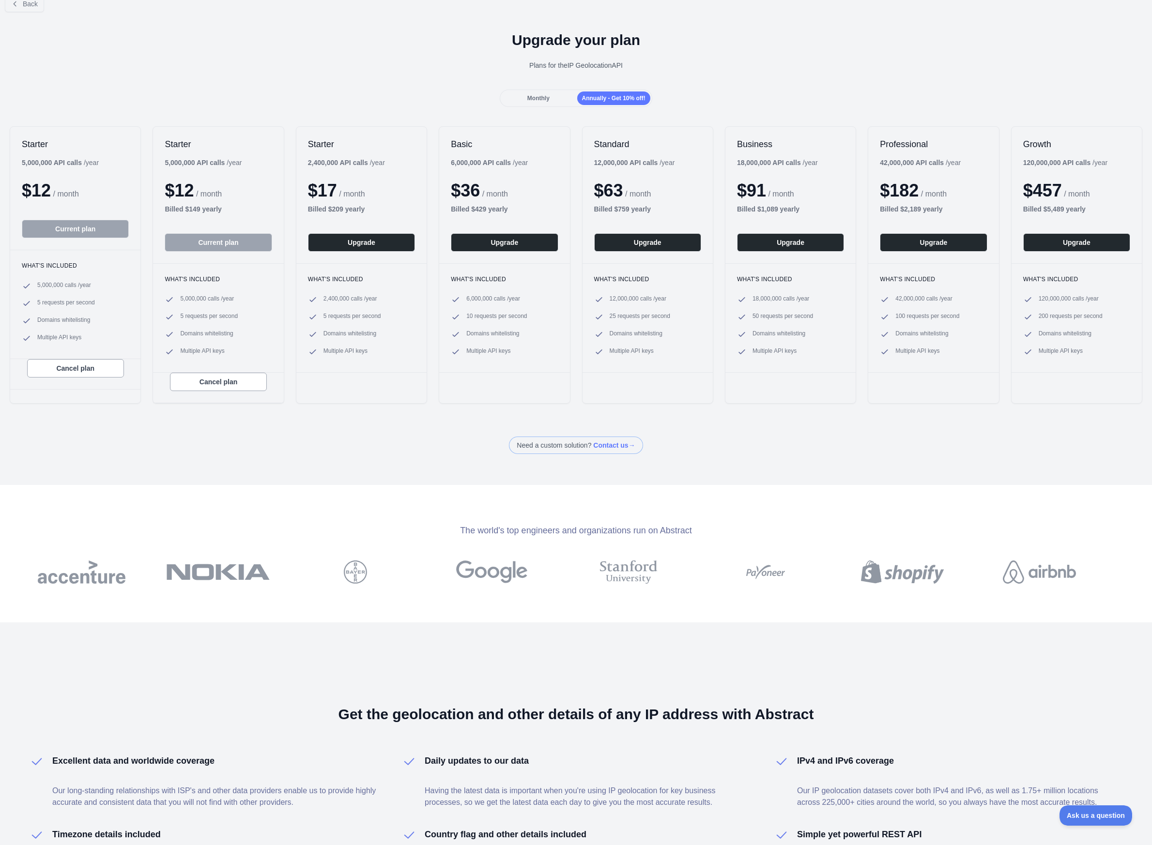
click at [547, 96] on span "Monthly" at bounding box center [538, 98] width 22 height 7
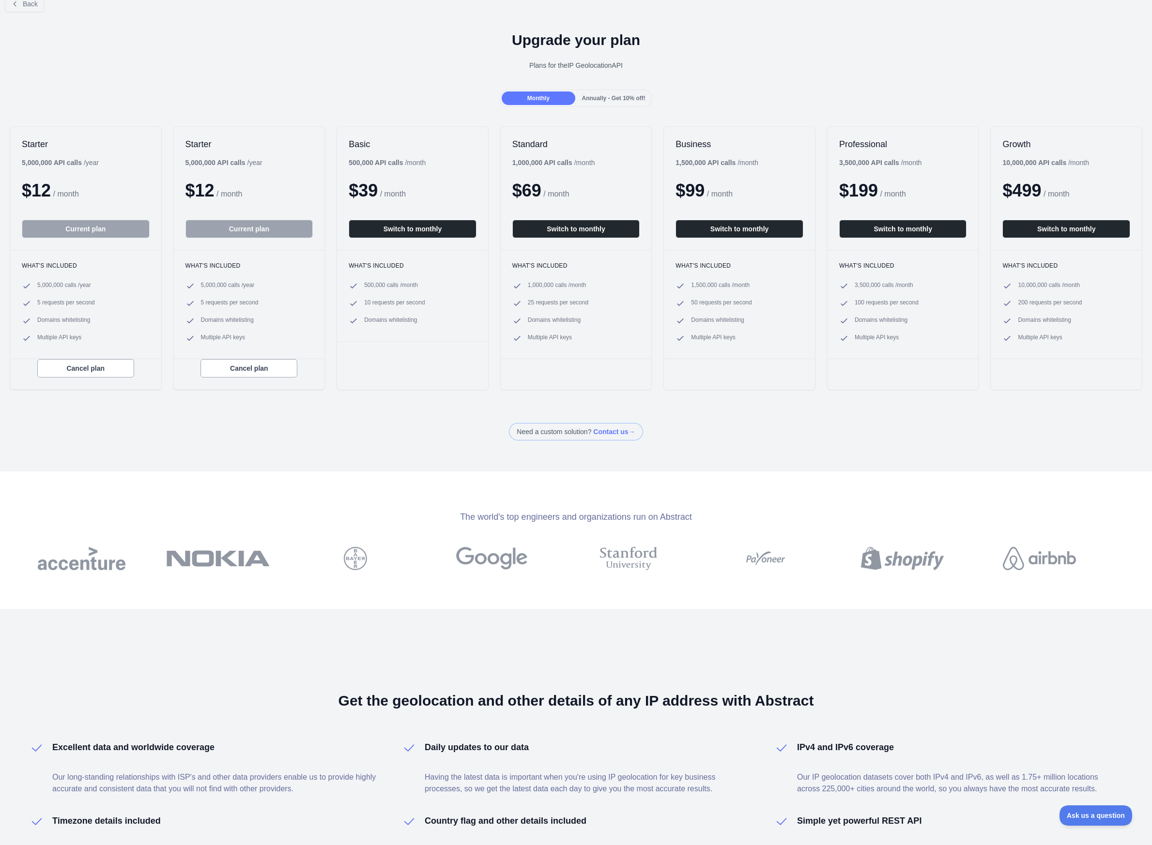
click at [593, 95] on span "Annually - Get 10% off!" at bounding box center [613, 98] width 63 height 7
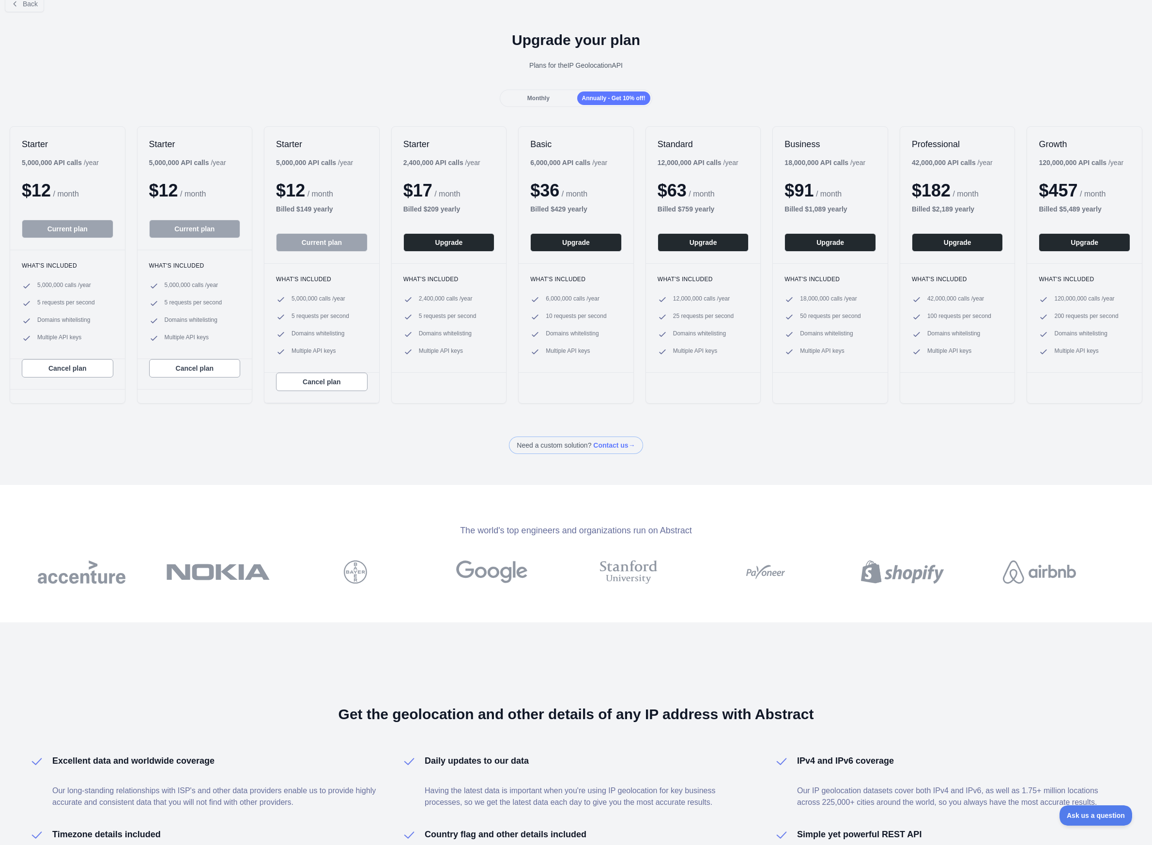
click at [561, 95] on div "Monthly" at bounding box center [538, 99] width 73 height 14
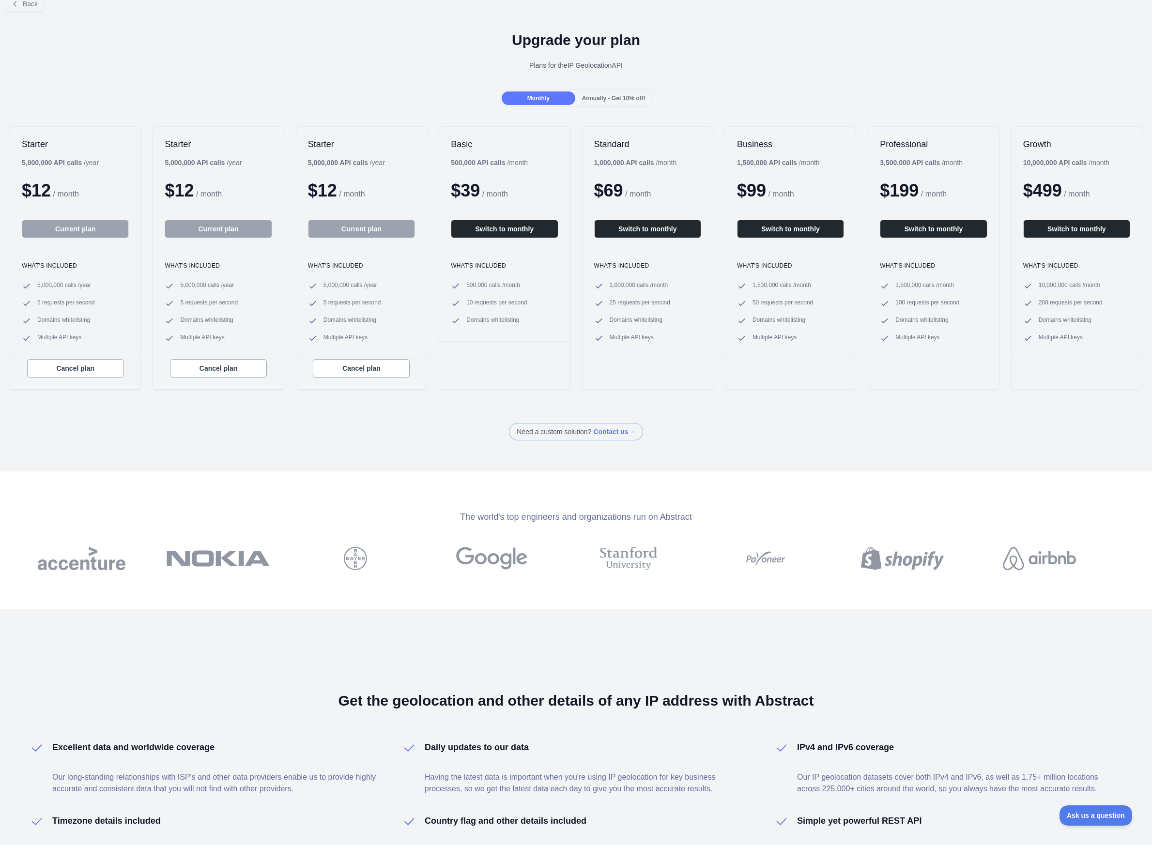
click at [597, 95] on span "Annually - Get 10% off!" at bounding box center [613, 98] width 63 height 7
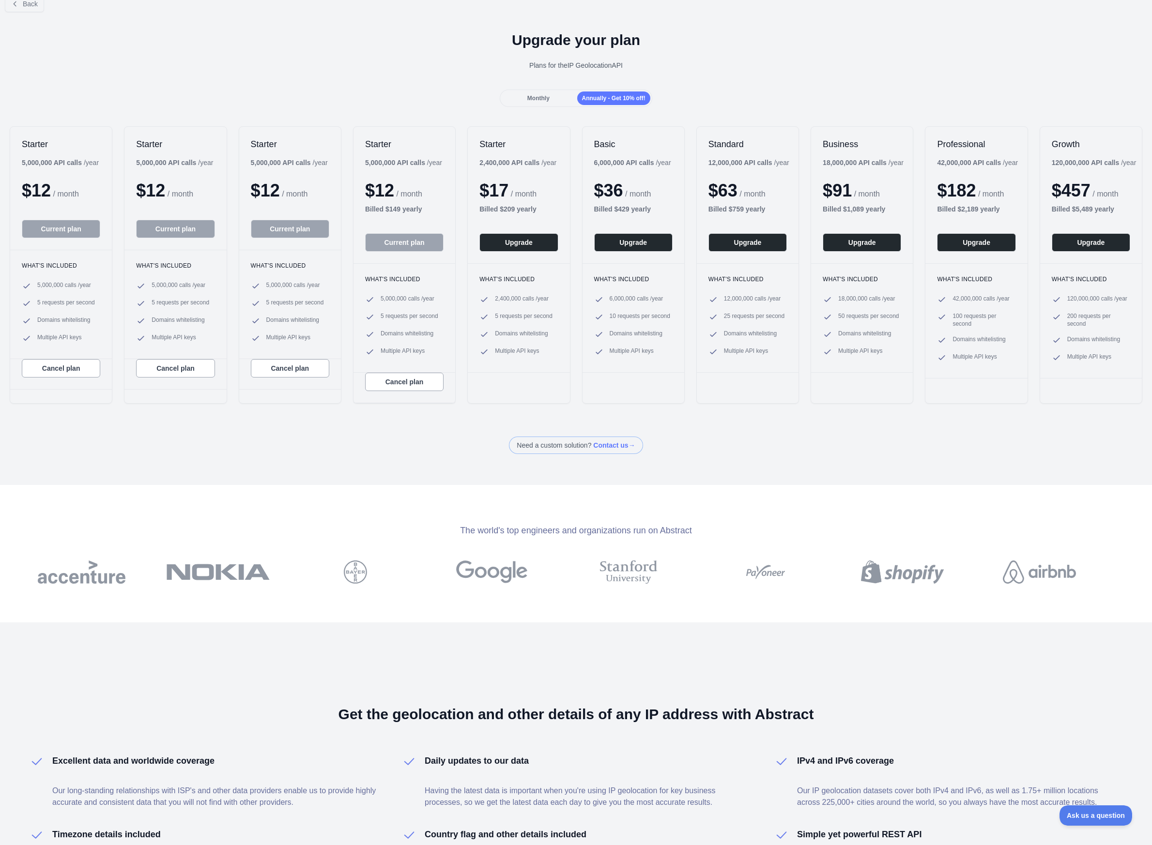
click at [553, 95] on div "Monthly" at bounding box center [538, 99] width 73 height 14
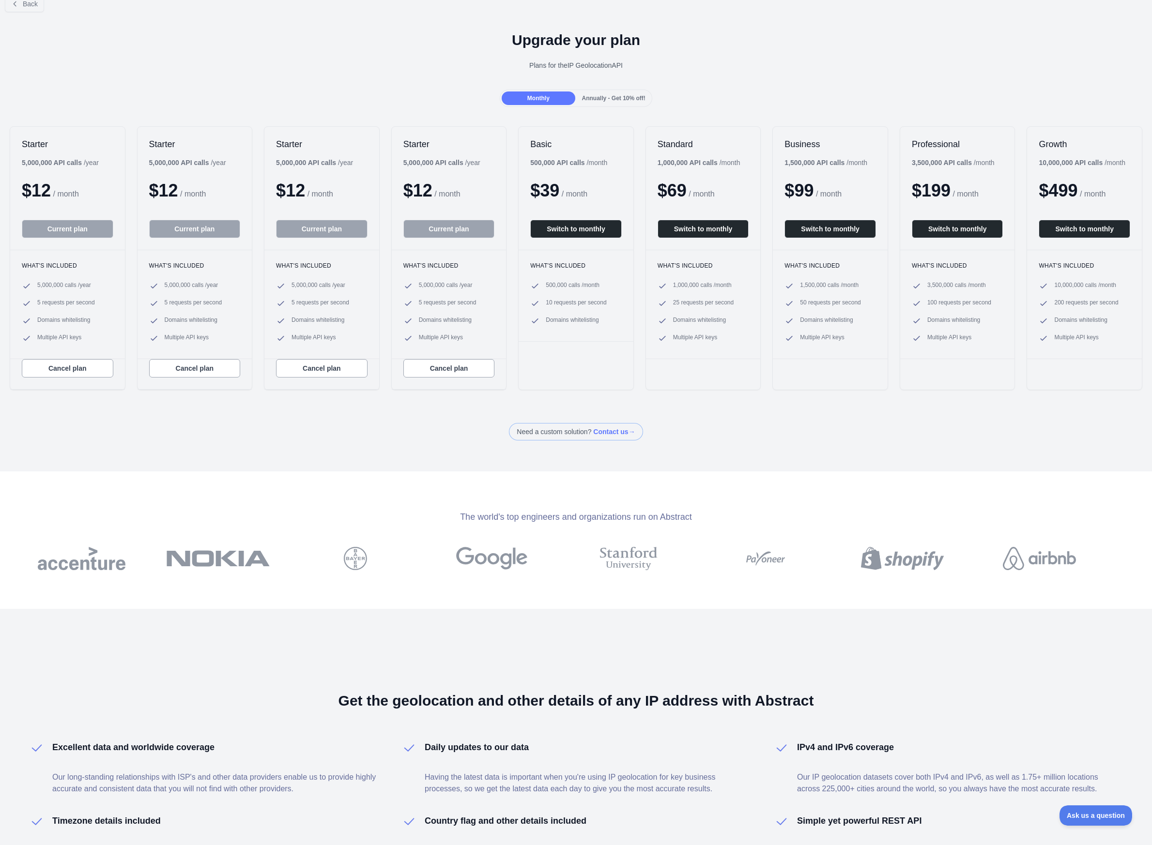
click at [598, 95] on span "Annually - Get 10% off!" at bounding box center [613, 98] width 63 height 7
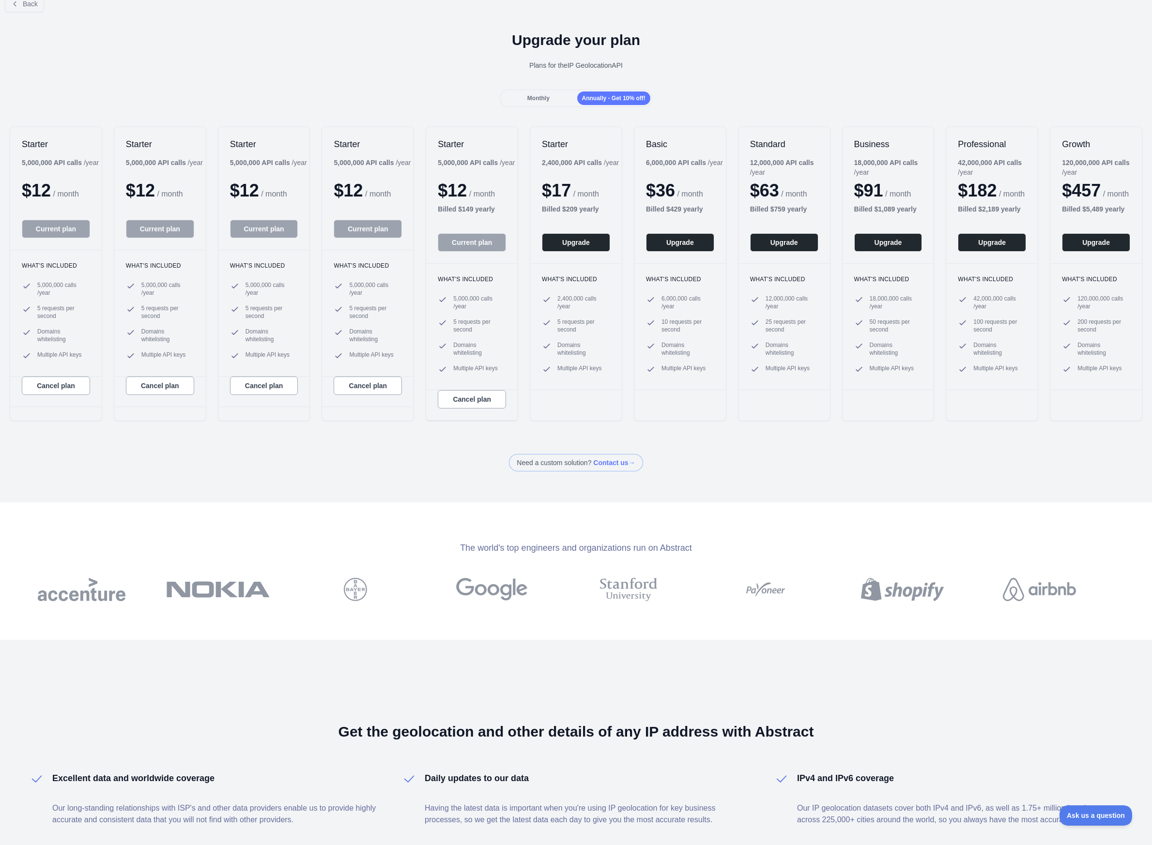
click at [547, 98] on span "Monthly" at bounding box center [538, 98] width 22 height 7
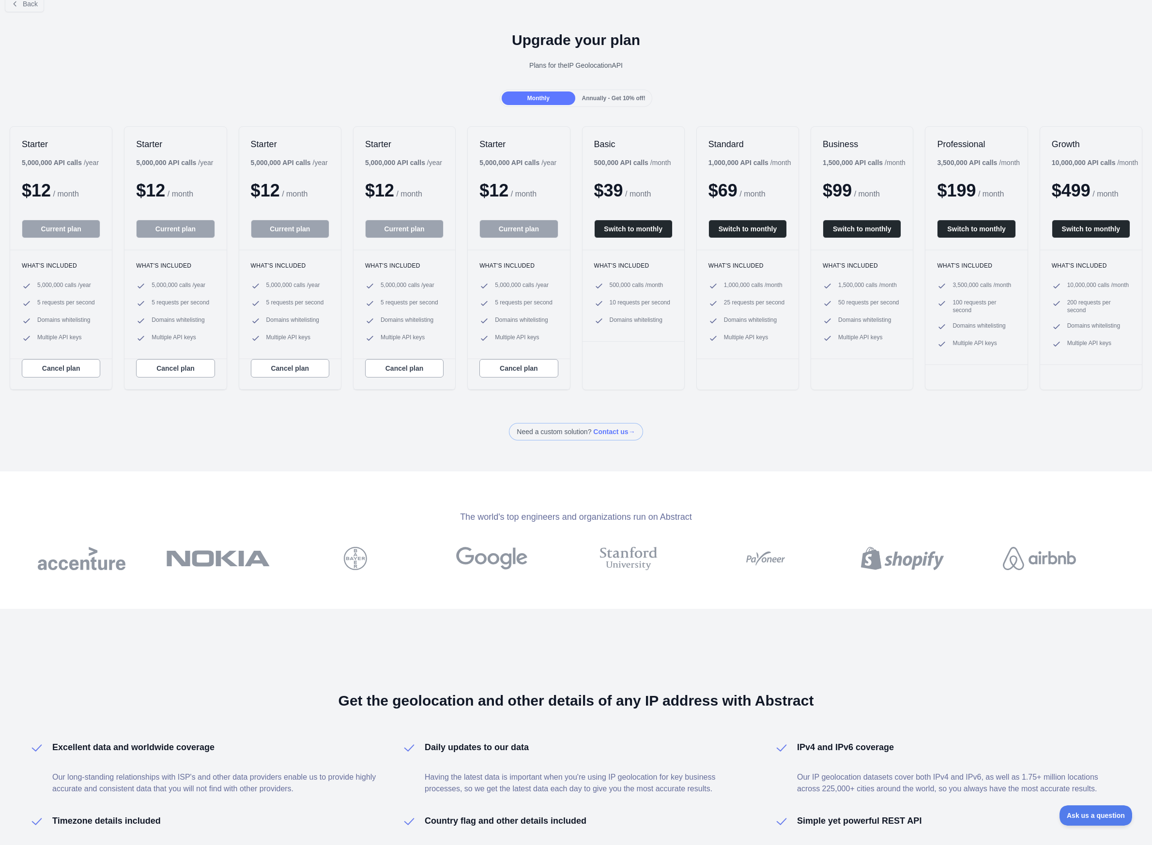
click at [594, 98] on span "Annually - Get 10% off!" at bounding box center [613, 98] width 63 height 7
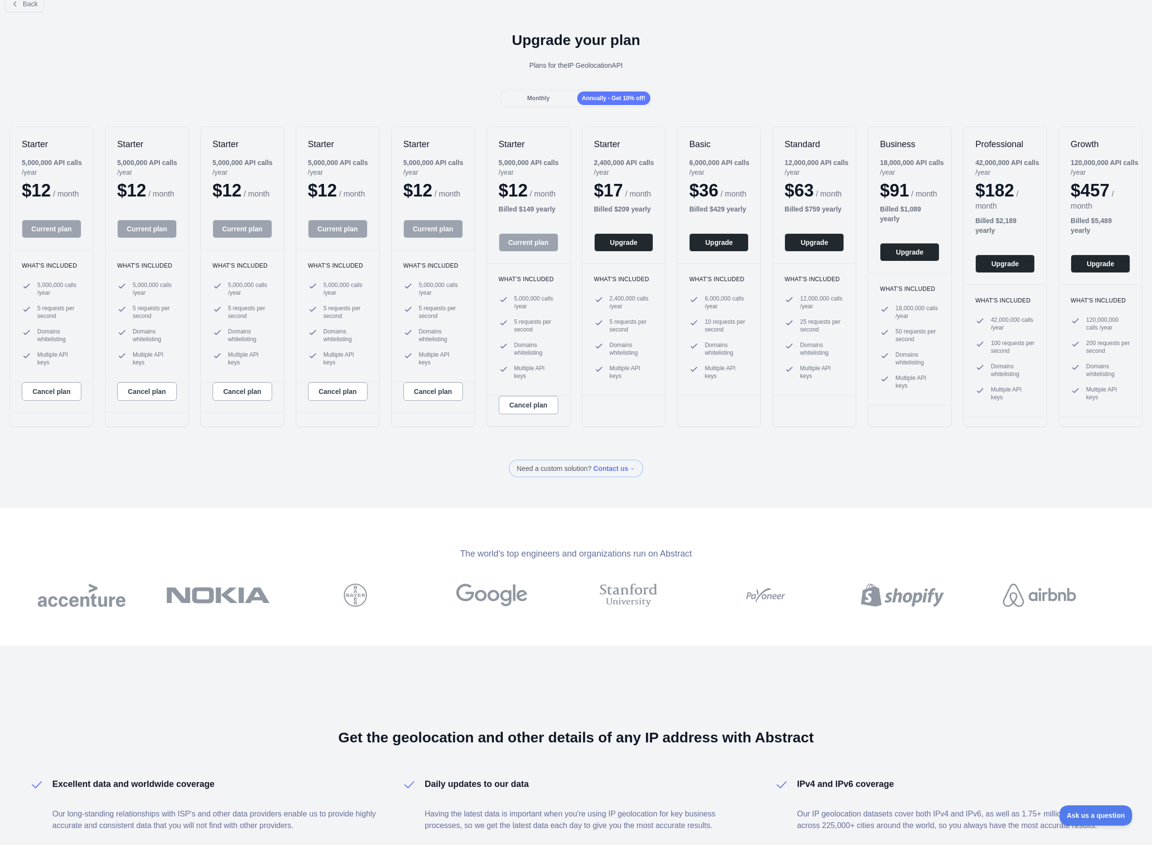
click at [543, 99] on span "Monthly" at bounding box center [538, 98] width 22 height 7
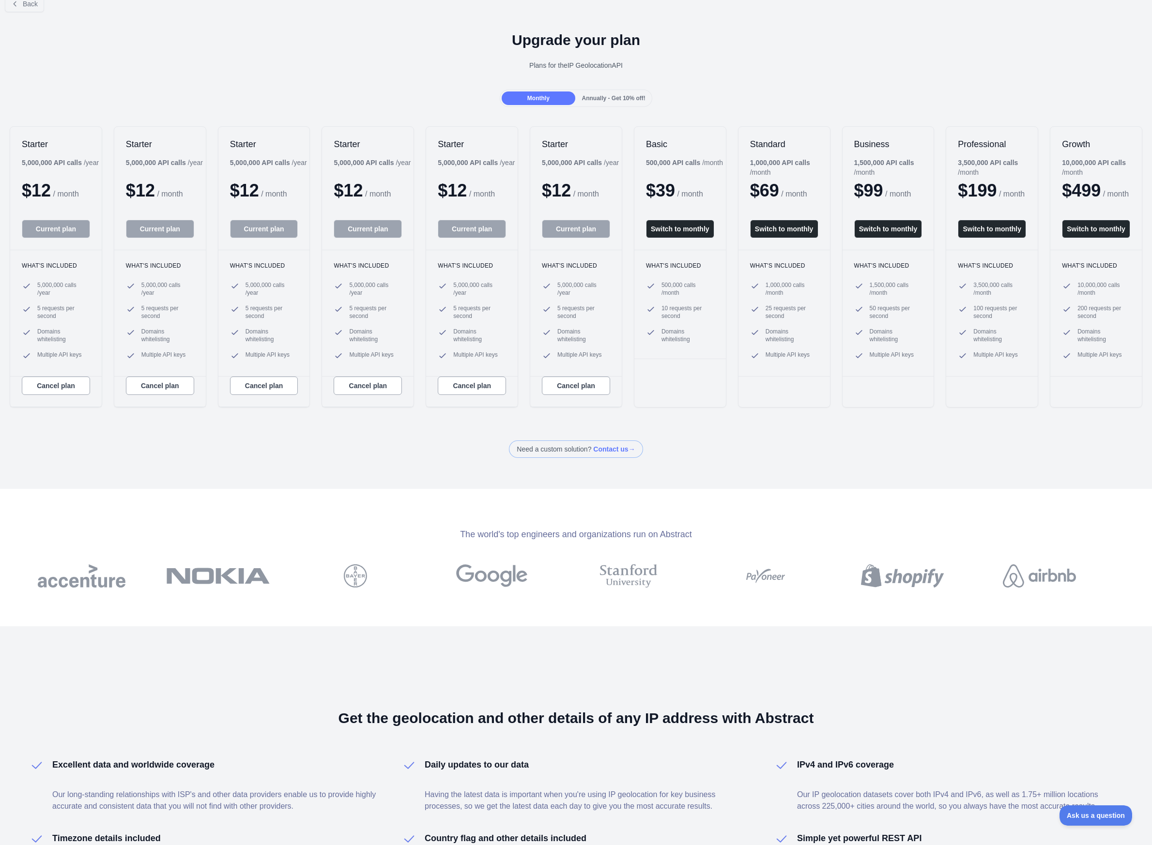
click at [607, 99] on span "Annually - Get 10% off!" at bounding box center [613, 98] width 63 height 7
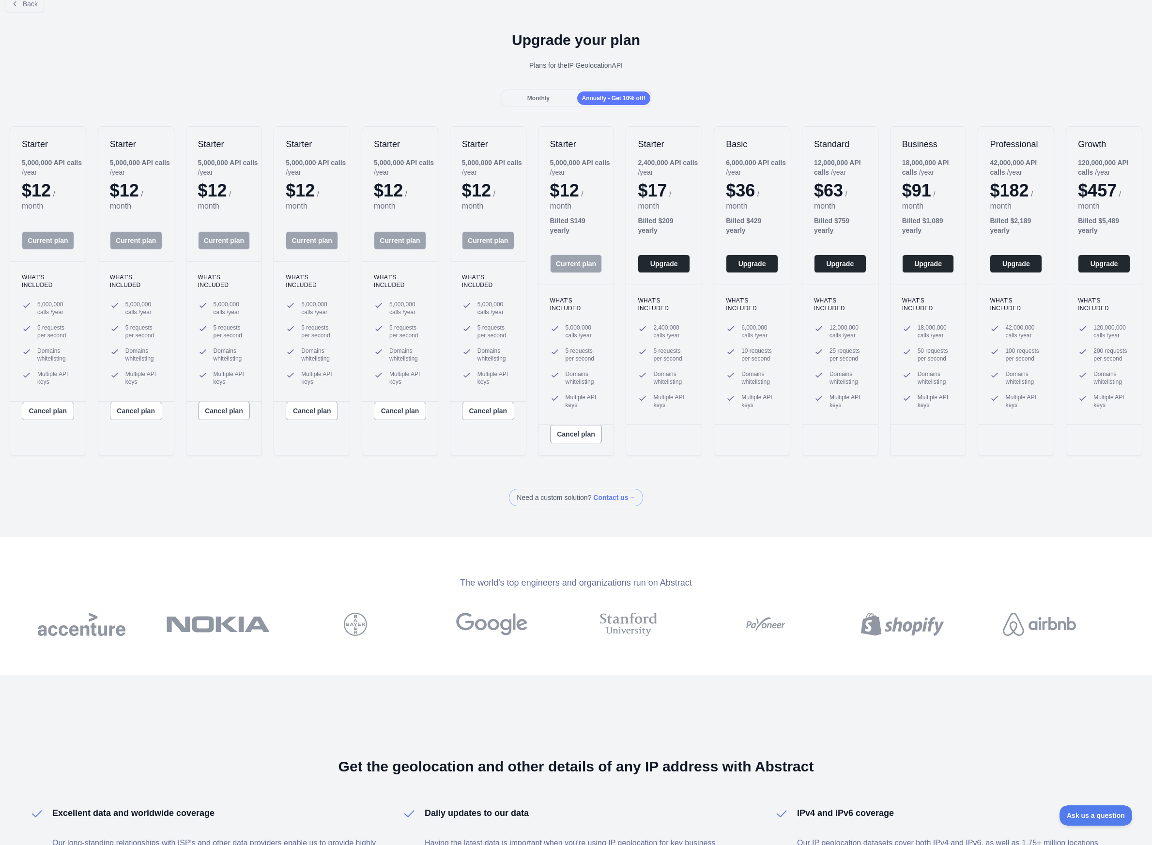
click at [555, 99] on div "Monthly" at bounding box center [538, 99] width 73 height 14
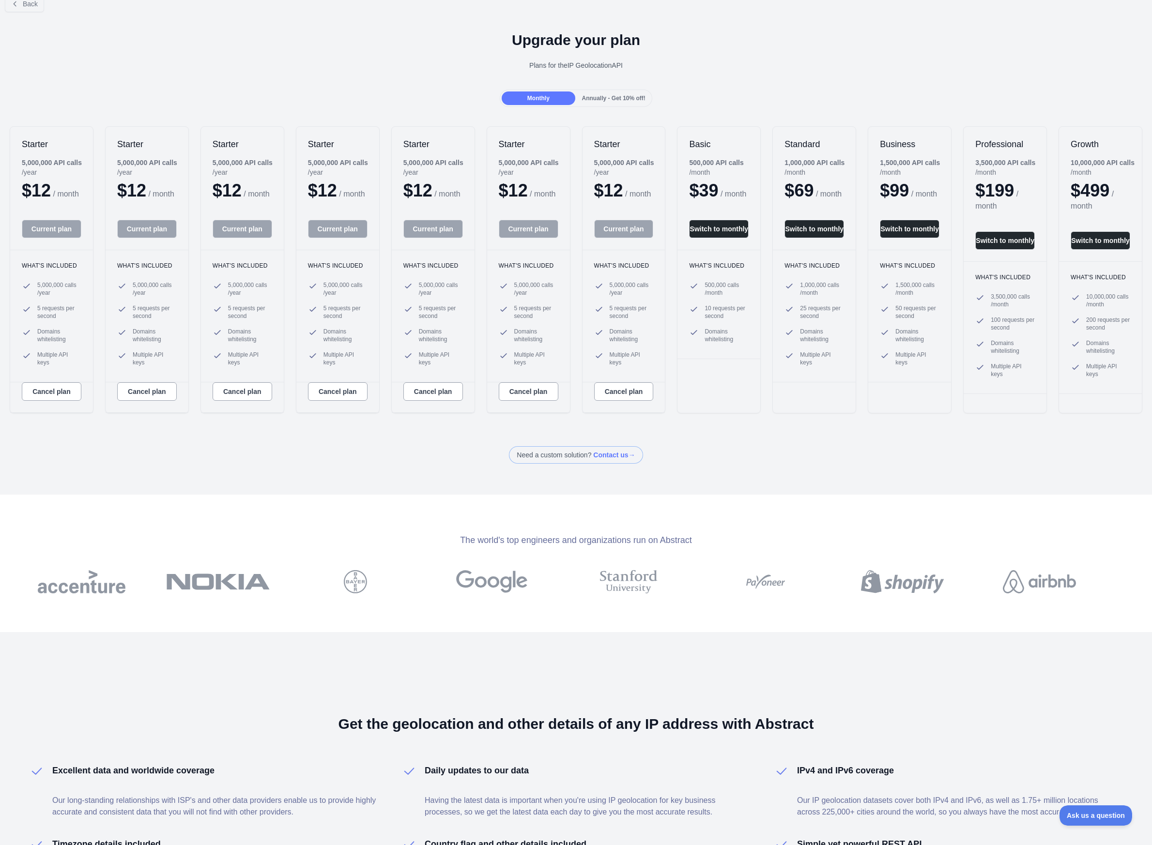
click at [601, 99] on span "Annually - Get 10% off!" at bounding box center [613, 98] width 63 height 7
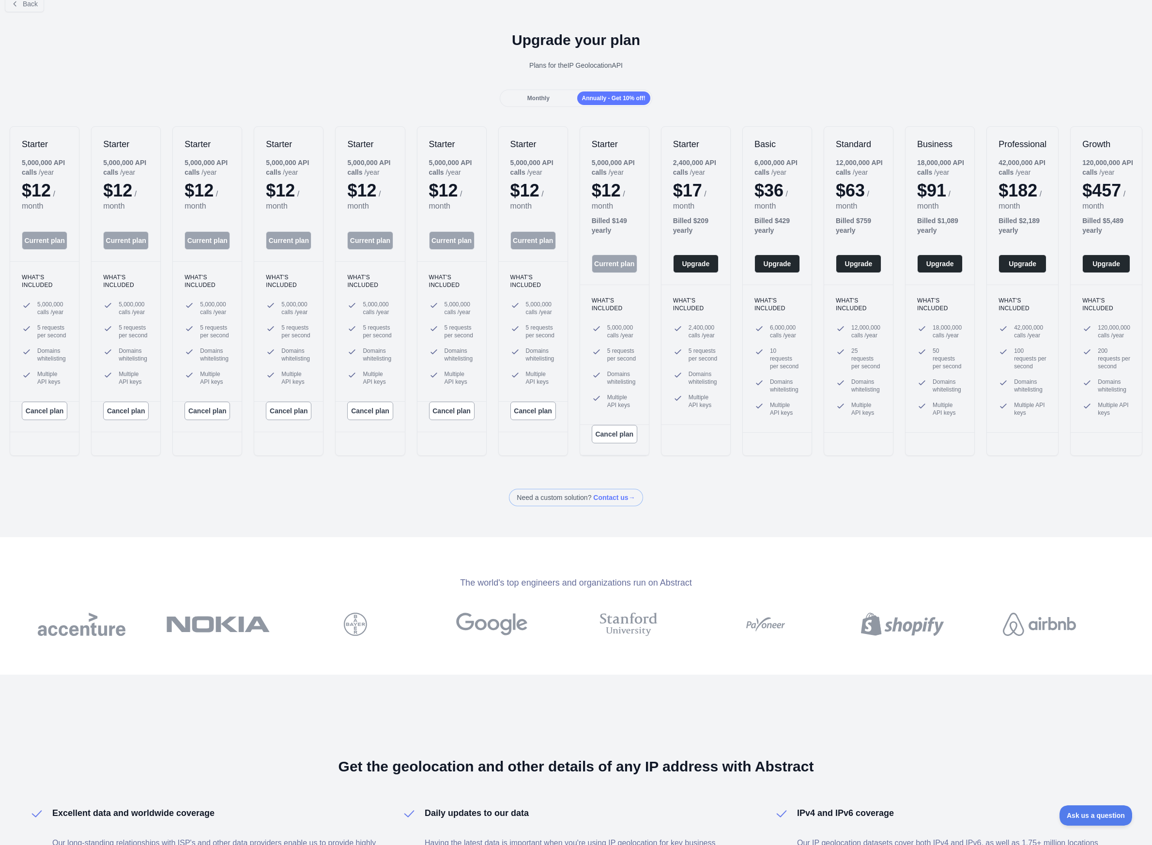
click at [551, 99] on div "Monthly" at bounding box center [538, 99] width 73 height 14
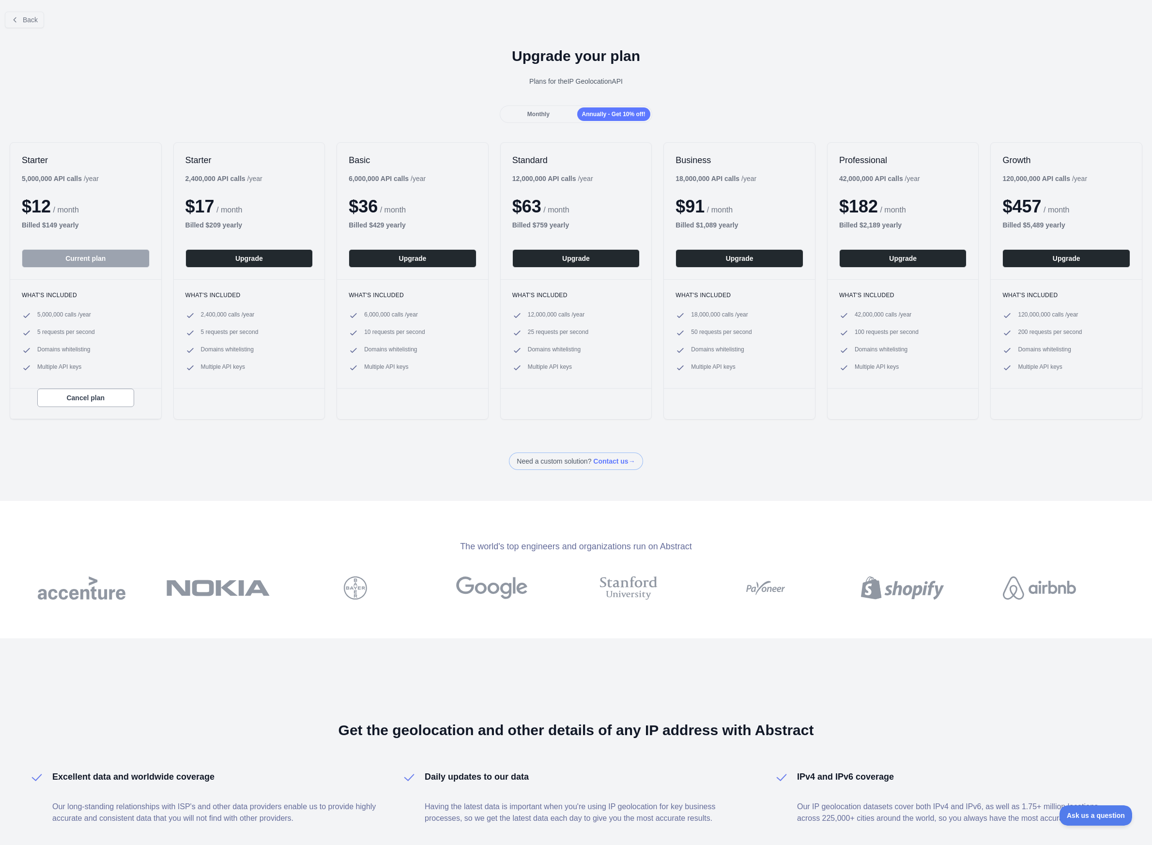
click at [245, 80] on div "Plans for the IP Geolocation API" at bounding box center [576, 82] width 1136 height 10
click at [21, 18] on button "Back" at bounding box center [24, 20] width 39 height 16
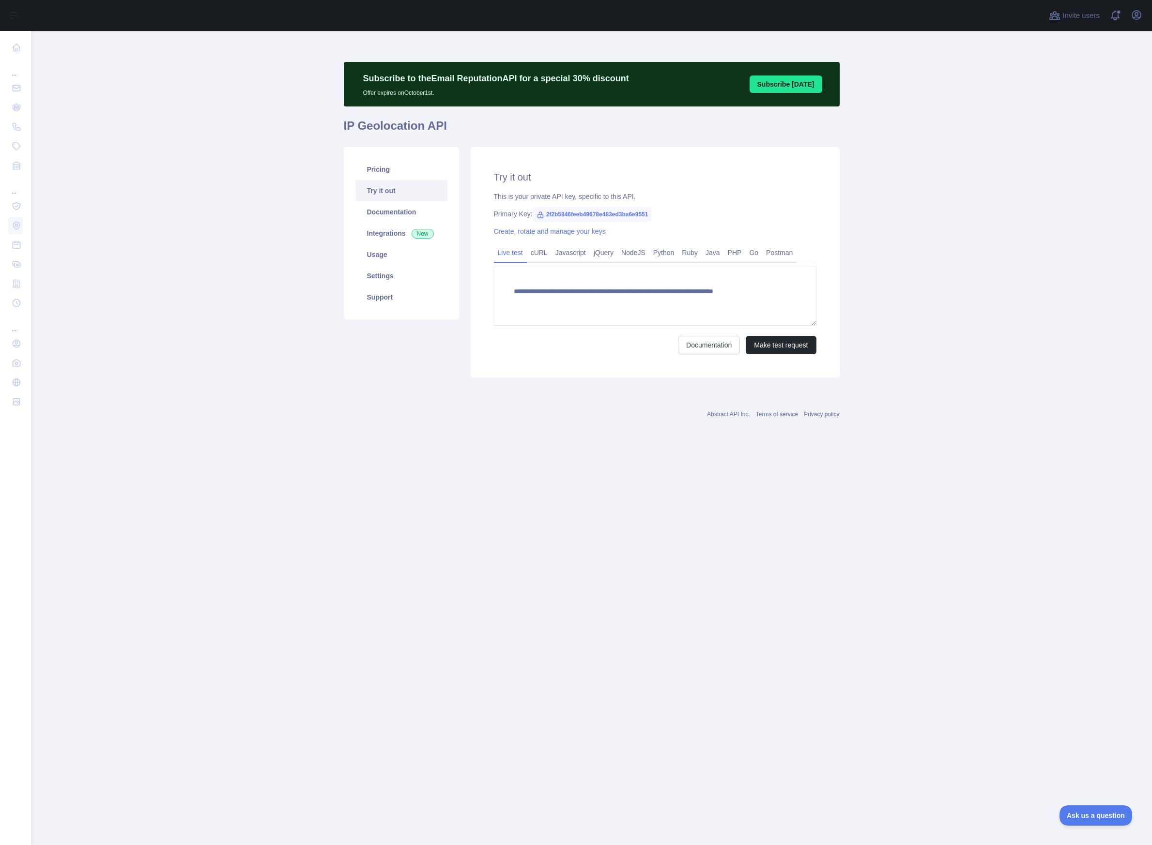
type textarea "**********"
click at [209, 215] on main "**********" at bounding box center [591, 438] width 1121 height 814
click at [391, 162] on link "Pricing" at bounding box center [401, 169] width 92 height 21
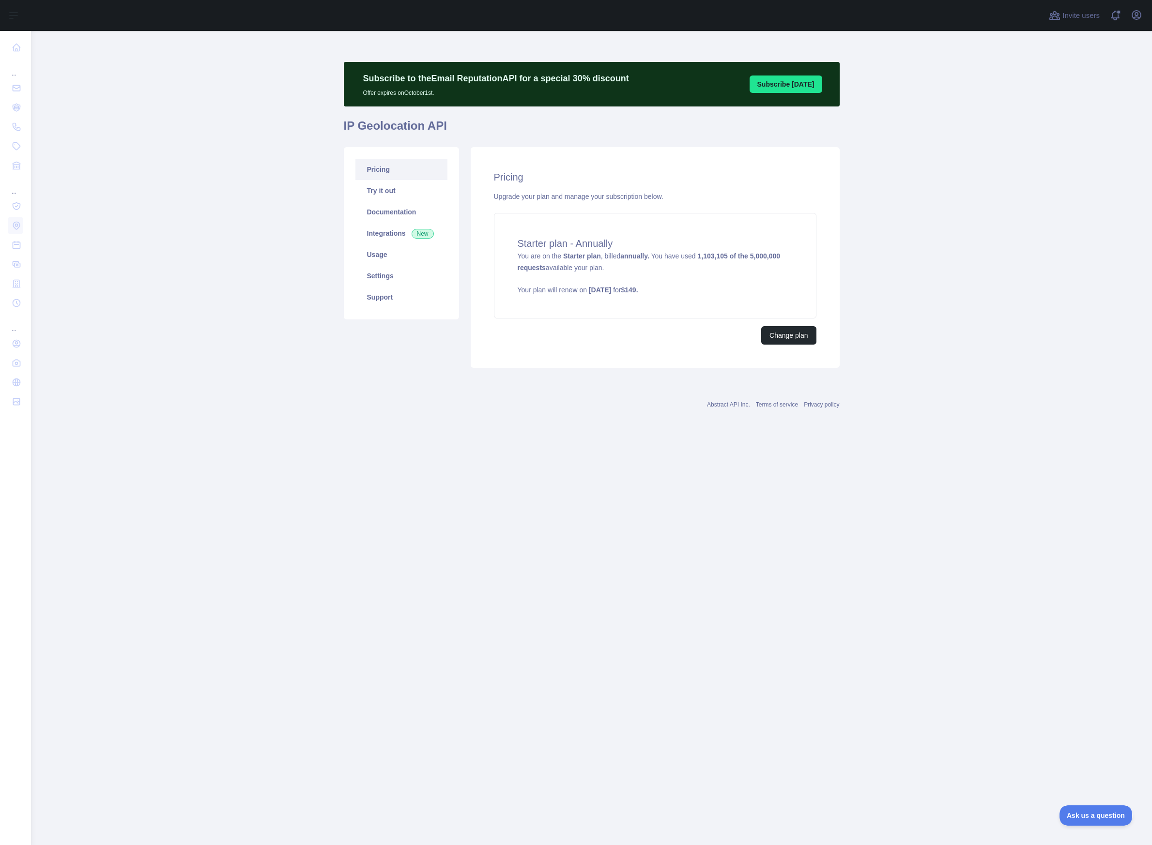
click at [205, 219] on main "Subscribe to the Email Reputation API for a special 30 % discount Offer expires…" at bounding box center [591, 438] width 1121 height 814
click at [638, 288] on strong "$ 149 ." at bounding box center [629, 290] width 17 height 8
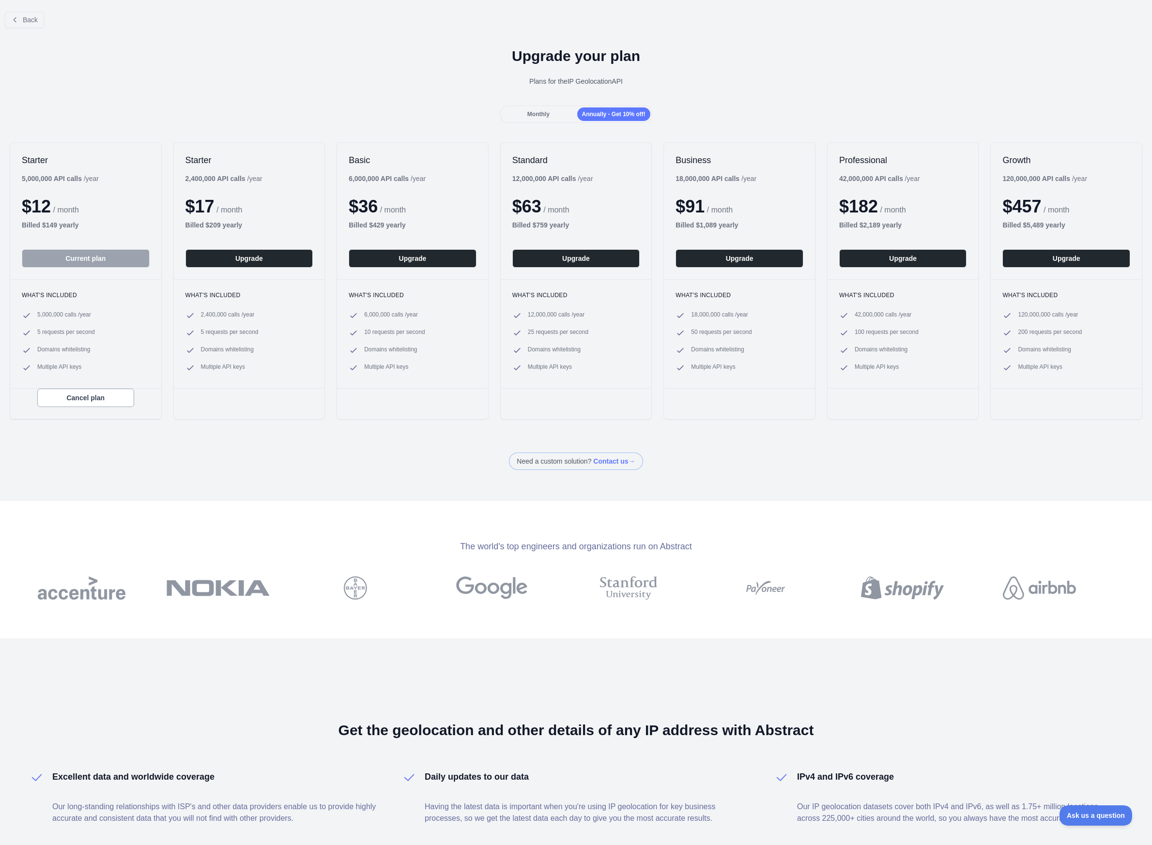
click at [395, 77] on div "Plans for the IP Geolocation API" at bounding box center [576, 82] width 1136 height 10
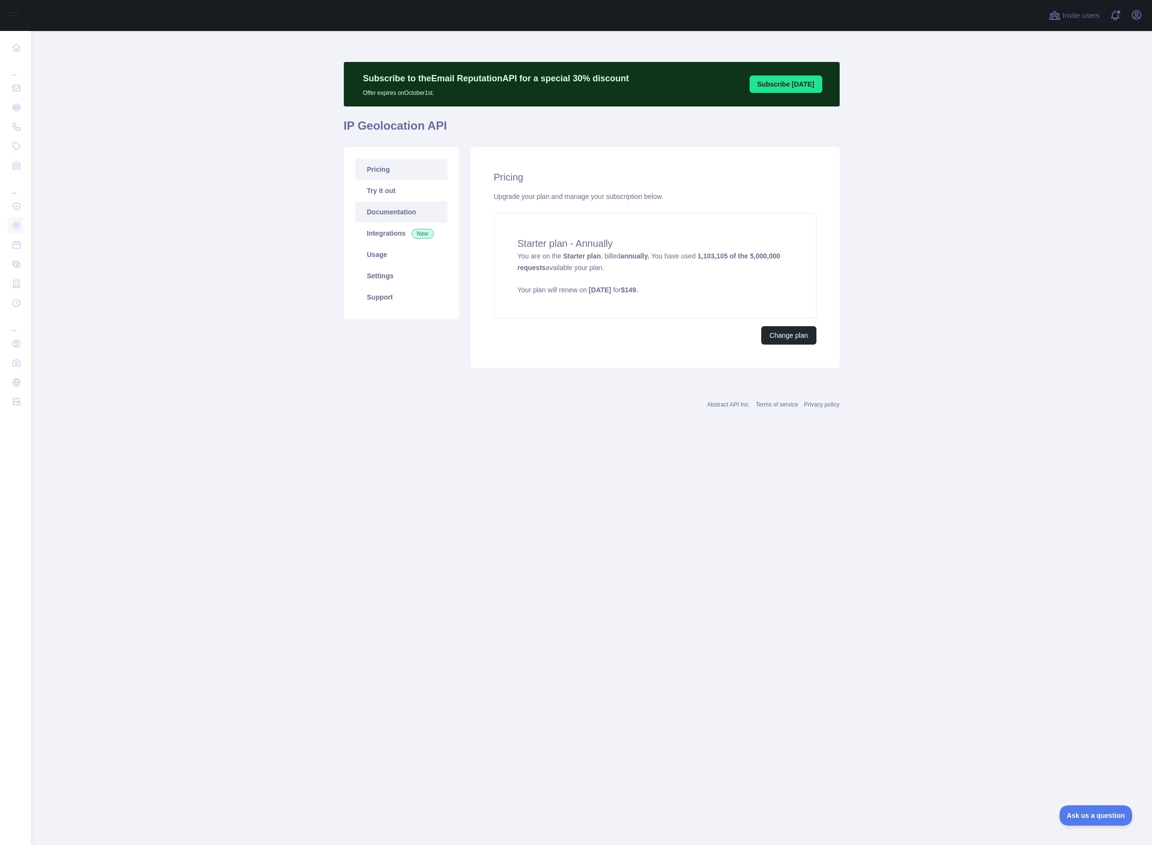
click at [384, 211] on link "Documentation" at bounding box center [401, 211] width 92 height 21
